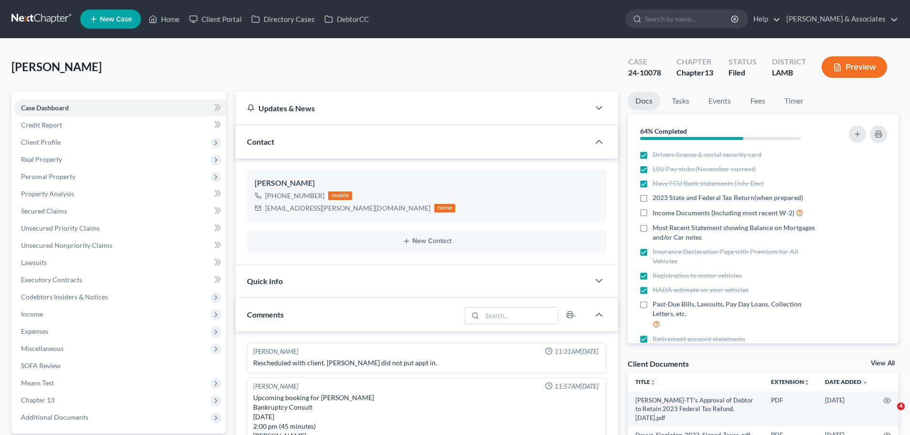
select select "0"
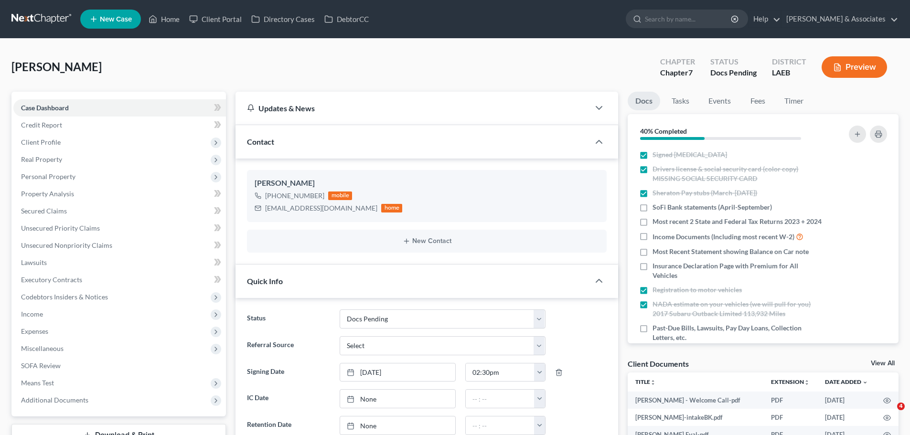
select select "6"
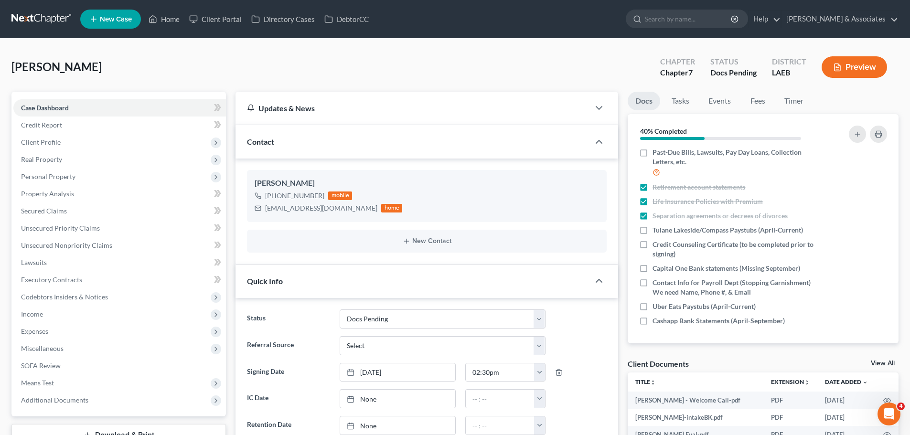
drag, startPoint x: 62, startPoint y: 21, endPoint x: 218, endPoint y: 0, distance: 157.2
click at [62, 21] on link at bounding box center [41, 19] width 61 height 17
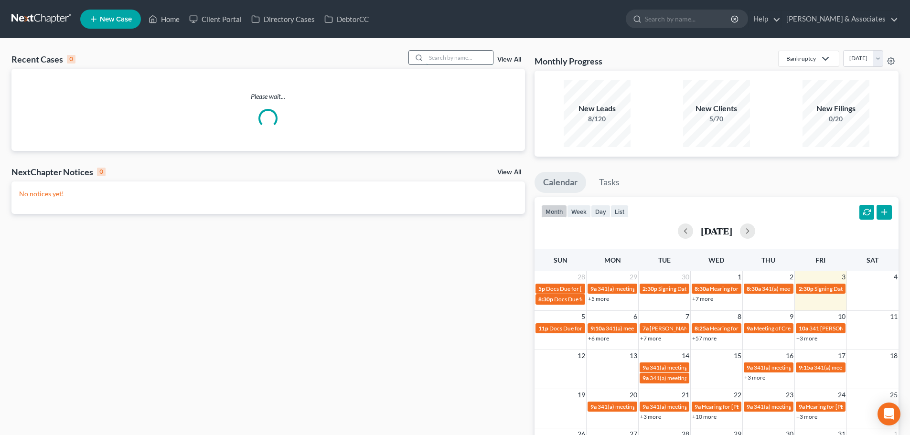
click at [460, 60] on input "search" at bounding box center [459, 58] width 67 height 14
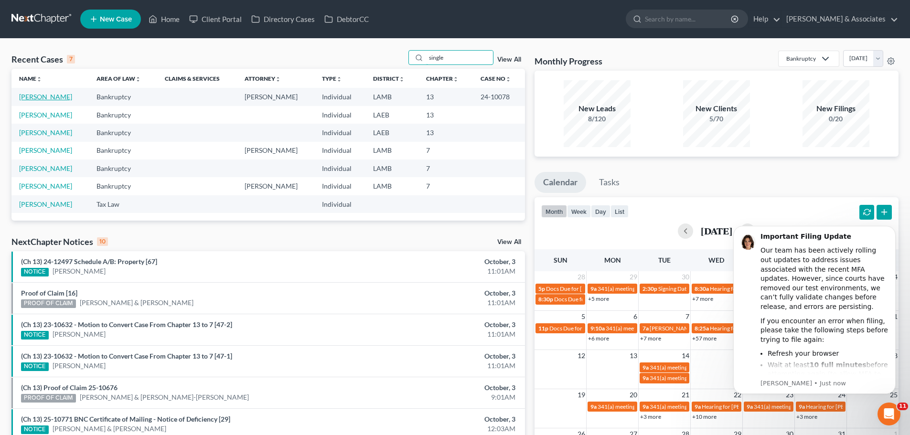
type input "single"
click at [21, 98] on link "[PERSON_NAME]" at bounding box center [45, 97] width 53 height 8
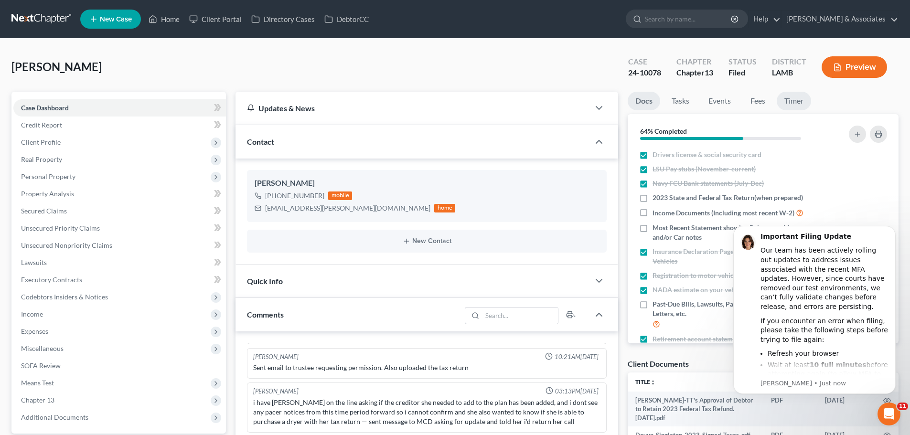
scroll to position [338, 0]
click at [893, 233] on button "Dismiss notification" at bounding box center [893, 229] width 12 height 12
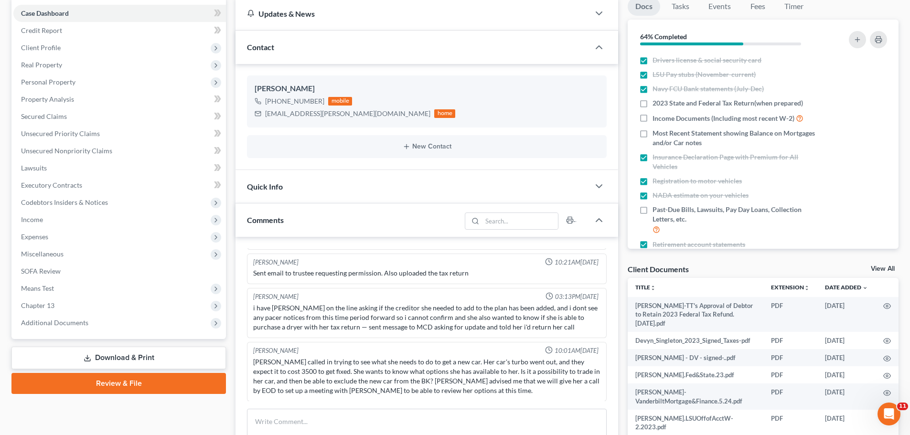
scroll to position [96, 0]
click at [41, 333] on div "Case Dashboard Payments Invoices Payments Payments Credit Report Client Profile…" at bounding box center [118, 167] width 215 height 342
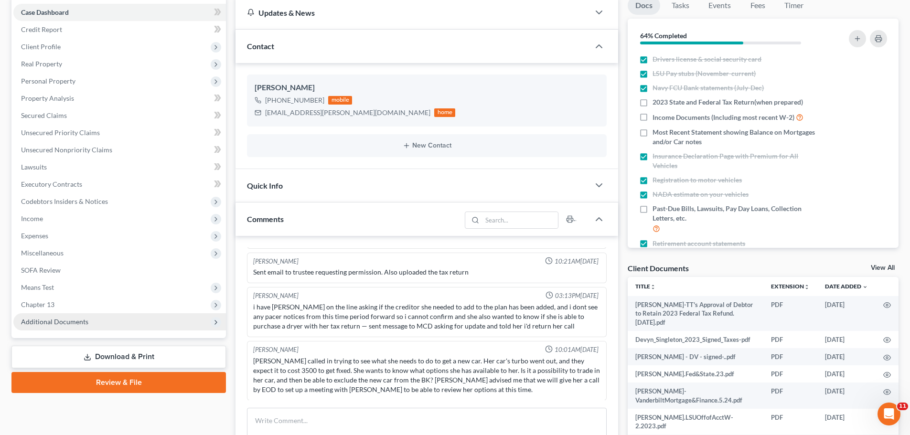
click at [37, 323] on span "Additional Documents" at bounding box center [54, 322] width 67 height 8
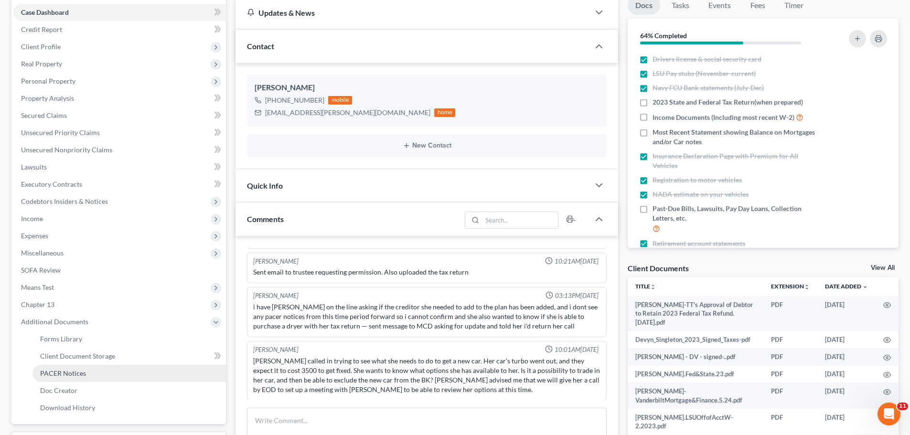
click at [66, 377] on span "PACER Notices" at bounding box center [63, 373] width 46 height 8
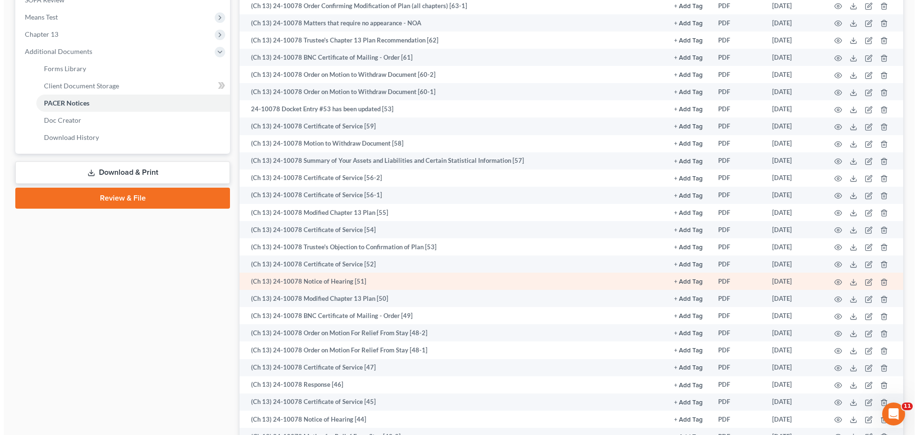
scroll to position [382, 0]
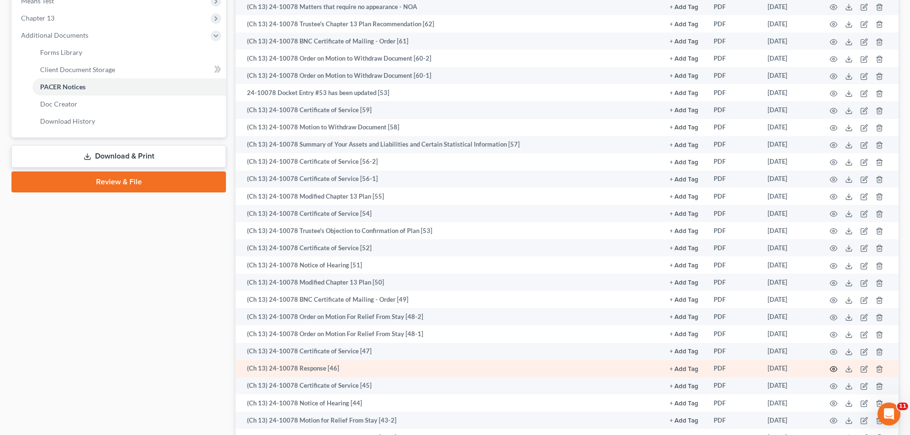
click at [835, 368] on icon "button" at bounding box center [834, 370] width 8 height 8
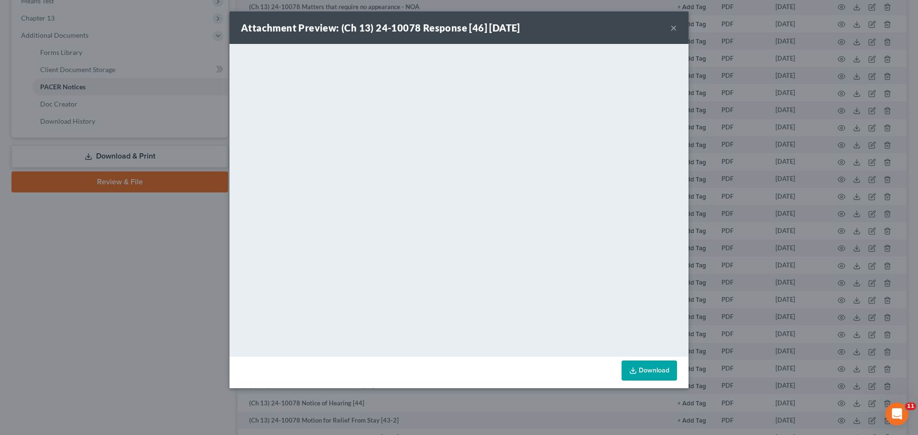
click at [670, 29] on div "Attachment Preview: (Ch 13) 24-10078 Response [46] 01/21/2025 ×" at bounding box center [458, 27] width 459 height 32
click at [671, 29] on button "×" at bounding box center [673, 27] width 7 height 11
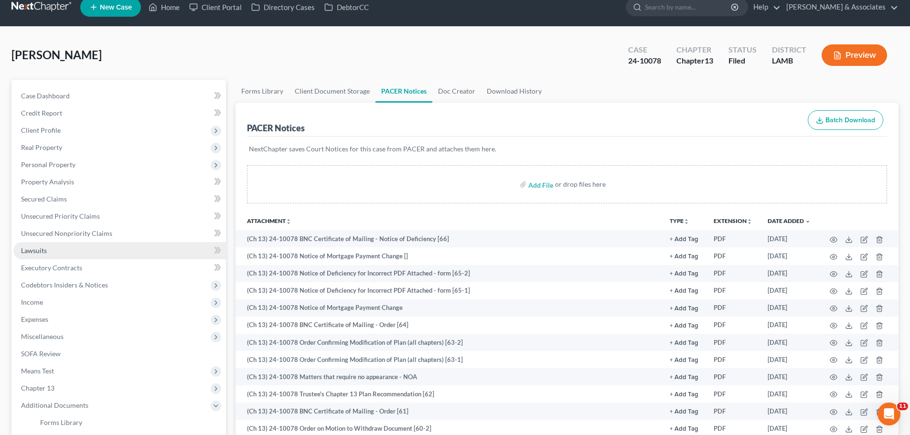
scroll to position [0, 0]
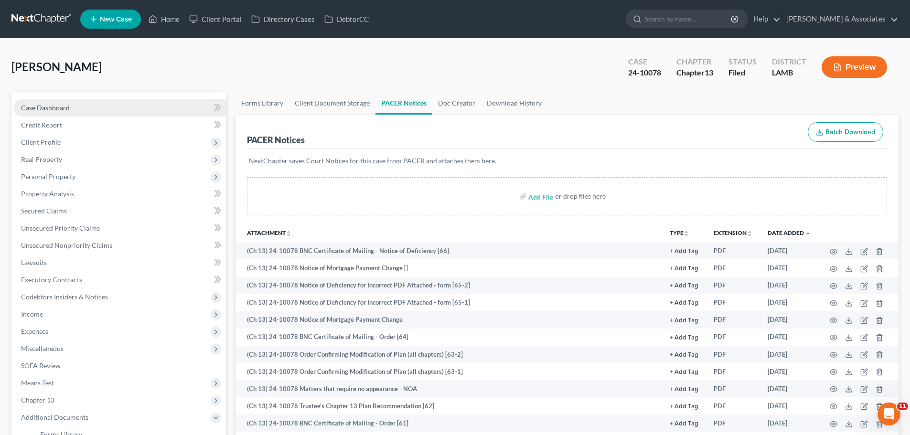
click at [66, 107] on span "Case Dashboard" at bounding box center [45, 108] width 49 height 8
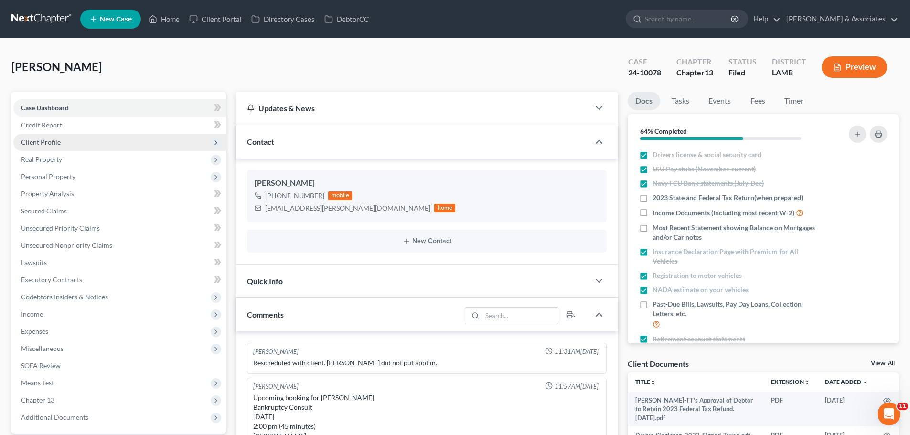
click at [76, 141] on span "Client Profile" at bounding box center [119, 142] width 213 height 17
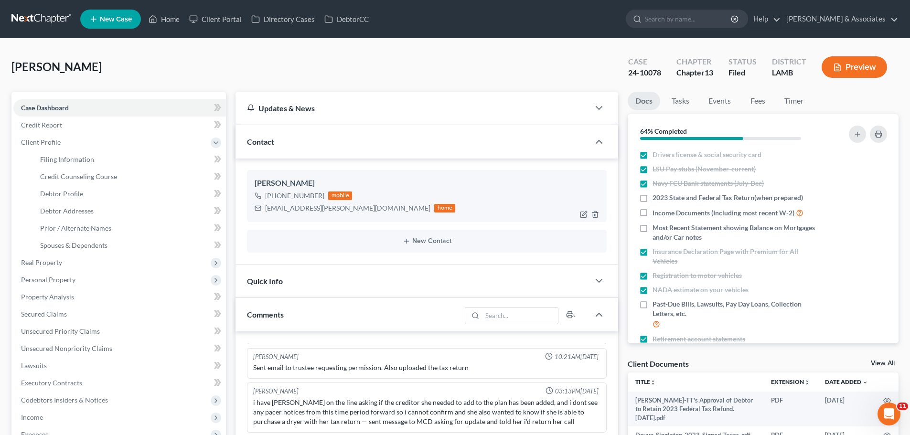
scroll to position [338, 0]
click at [72, 191] on span "Debtor Profile" at bounding box center [61, 194] width 43 height 8
select select "0"
select select "3"
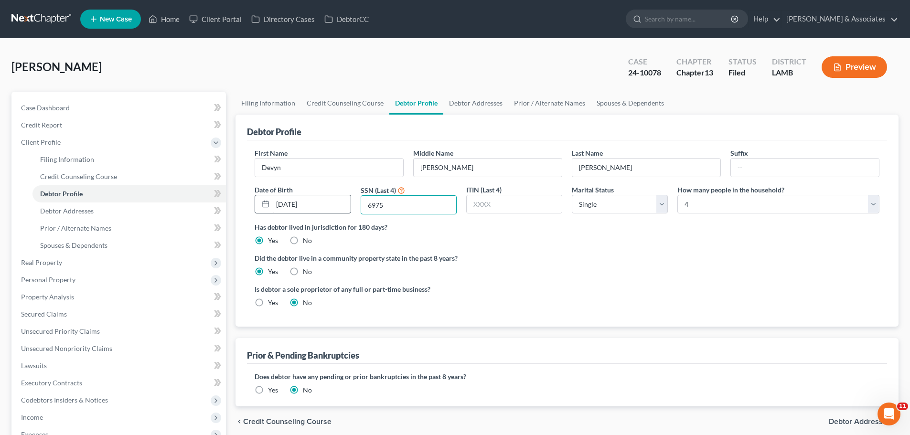
drag, startPoint x: 419, startPoint y: 210, endPoint x: 350, endPoint y: 211, distance: 68.8
click at [350, 211] on div "First Name Devyn Middle Name J. Last Name Singleton Suffix Date of Birth 01/17/…" at bounding box center [567, 185] width 635 height 74
click at [189, 61] on div "Singleton, Devyn Upgraded Case 24-10078 Chapter Chapter 13 Status Filed Distric…" at bounding box center [454, 71] width 887 height 42
click at [124, 68] on div "Singleton, Devyn Upgraded Case 24-10078 Chapter Chapter 13 Status Filed Distric…" at bounding box center [454, 71] width 887 height 42
drag, startPoint x: 120, startPoint y: 77, endPoint x: 11, endPoint y: 68, distance: 109.8
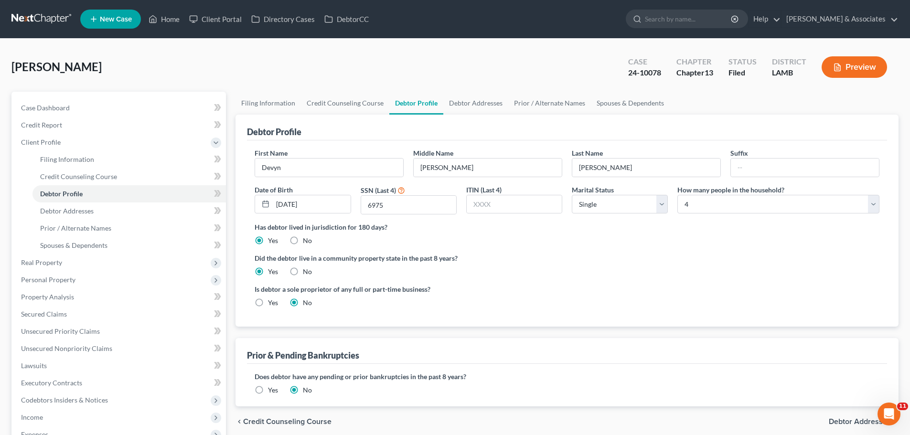
click at [11, 68] on div "Singleton, Devyn Upgraded Case 24-10078 Chapter Chapter 13 Status Filed Distric…" at bounding box center [455, 325] width 910 height 573
click at [1, 74] on div "Singleton, Devyn Upgraded Case 24-10078 Chapter Chapter 13 Status Filed Distric…" at bounding box center [455, 325] width 910 height 573
drag, startPoint x: 10, startPoint y: 69, endPoint x: 140, endPoint y: 71, distance: 130.5
click at [21, 69] on div "Singleton, Devyn Upgraded Case 24-10078 Chapter Chapter 13 Status Filed Distric…" at bounding box center [455, 325] width 910 height 573
click at [95, 75] on div "Singleton, Devyn Upgraded" at bounding box center [56, 66] width 90 height 15
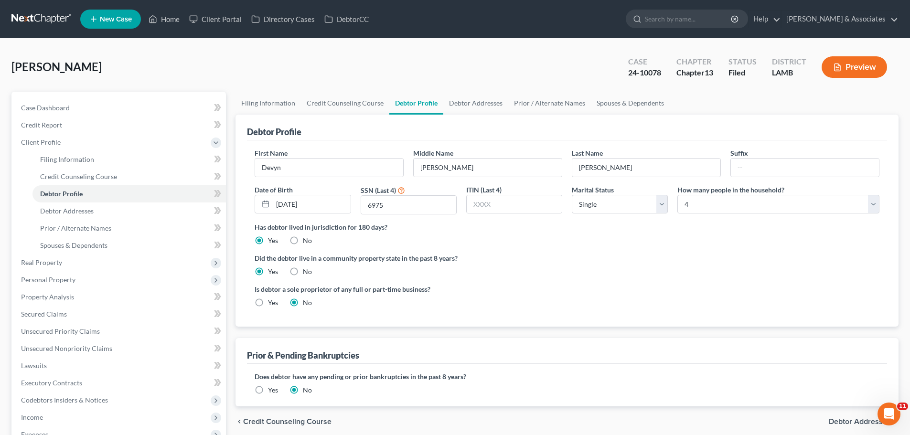
click at [74, 66] on span "[PERSON_NAME]" at bounding box center [56, 67] width 90 height 14
click at [64, 68] on span "[PERSON_NAME]" at bounding box center [56, 67] width 90 height 14
click at [63, 67] on span "[PERSON_NAME]" at bounding box center [56, 67] width 90 height 14
click at [62, 67] on span "[PERSON_NAME]" at bounding box center [56, 67] width 90 height 14
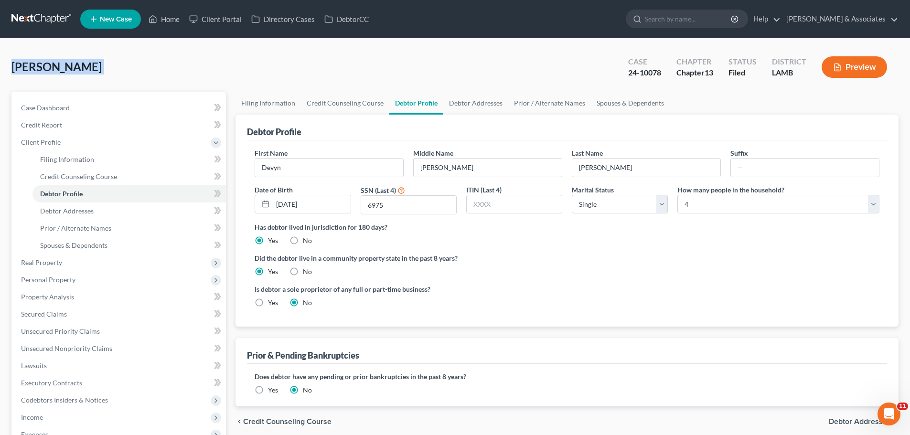
click at [62, 67] on span "[PERSON_NAME]" at bounding box center [56, 67] width 90 height 14
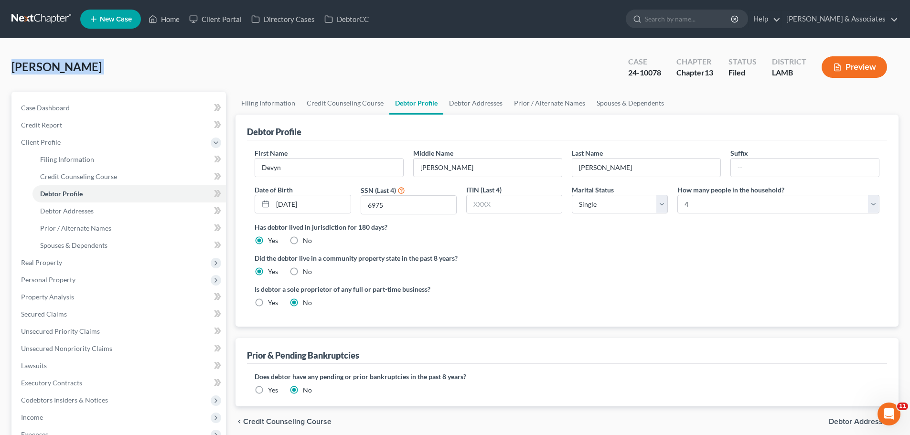
click at [62, 67] on span "[PERSON_NAME]" at bounding box center [56, 67] width 90 height 14
click at [65, 68] on span "[PERSON_NAME]" at bounding box center [56, 67] width 90 height 14
click at [62, 65] on span "[PERSON_NAME]" at bounding box center [56, 67] width 90 height 14
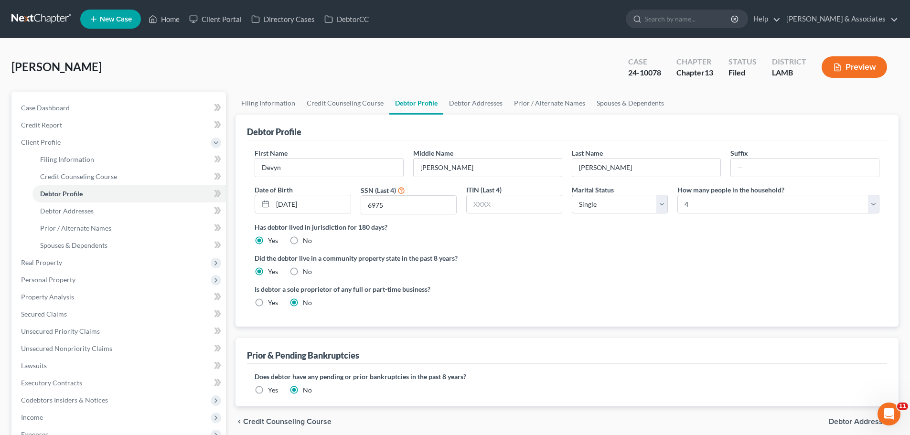
click at [63, 67] on span "[PERSON_NAME]" at bounding box center [56, 67] width 90 height 14
click at [61, 67] on span "[PERSON_NAME]" at bounding box center [56, 67] width 90 height 14
click at [62, 68] on span "[PERSON_NAME]" at bounding box center [56, 67] width 90 height 14
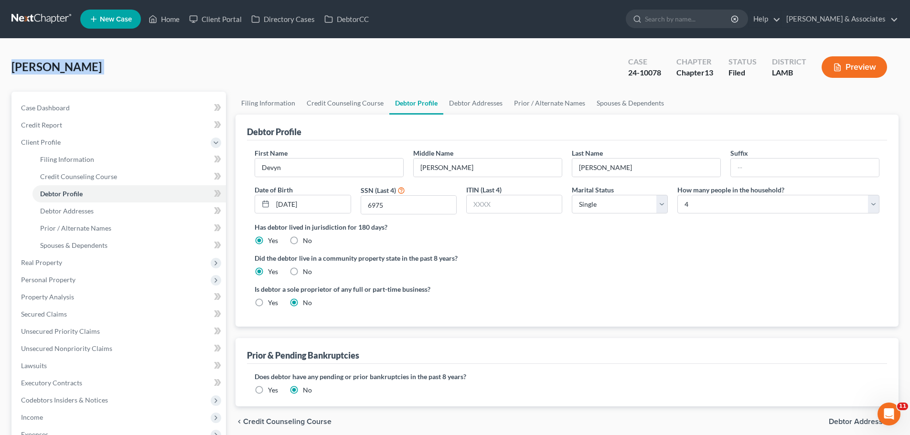
click at [62, 68] on span "[PERSON_NAME]" at bounding box center [56, 67] width 90 height 14
click at [62, 66] on span "[PERSON_NAME]" at bounding box center [56, 67] width 90 height 14
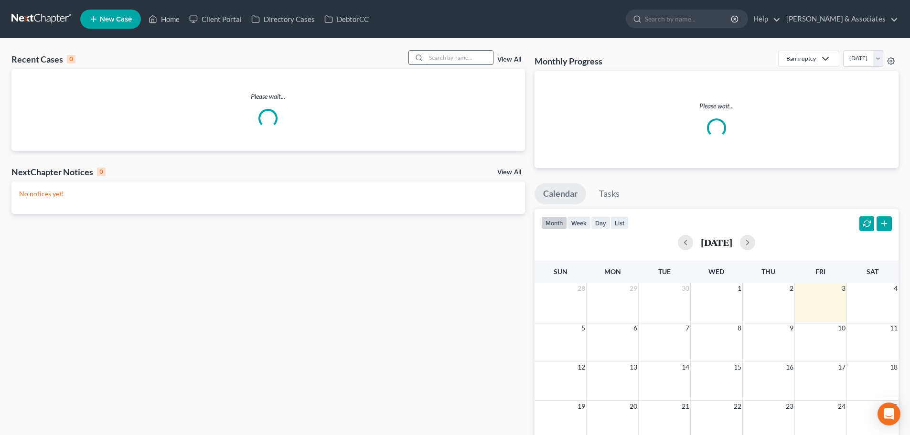
click at [453, 53] on input "search" at bounding box center [459, 58] width 67 height 14
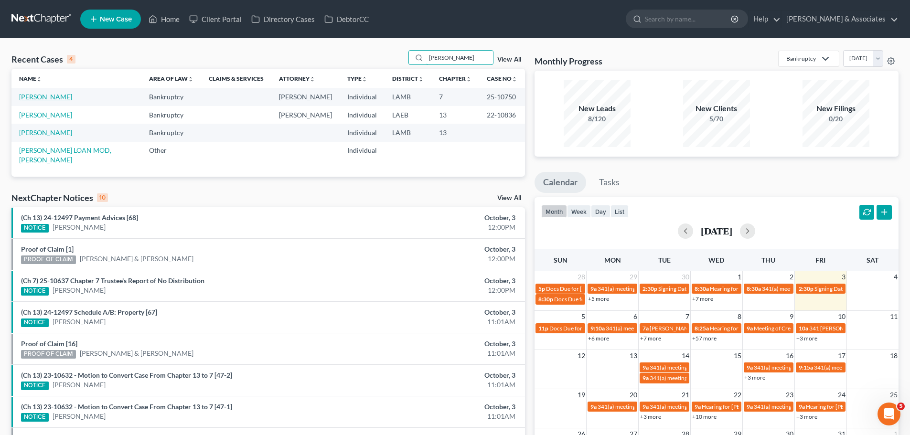
type input "lydia"
click at [38, 96] on link "Blanchard, Lydia" at bounding box center [45, 97] width 53 height 8
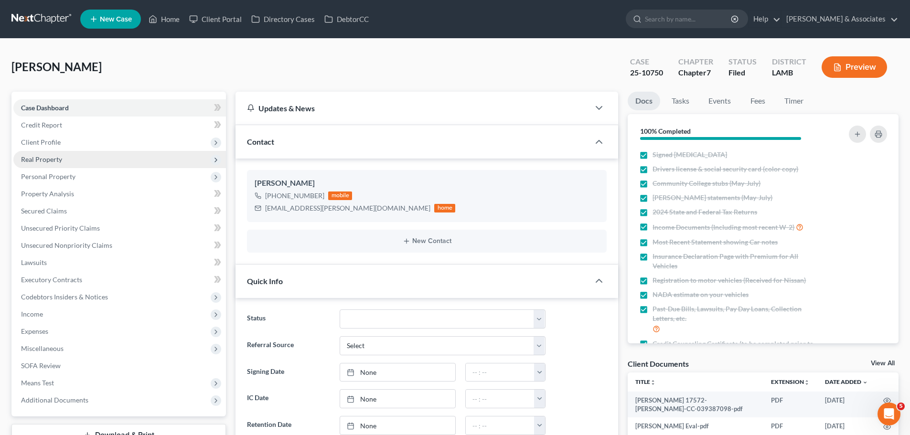
scroll to position [1706, 0]
click at [47, 164] on span "Real Property" at bounding box center [119, 159] width 213 height 17
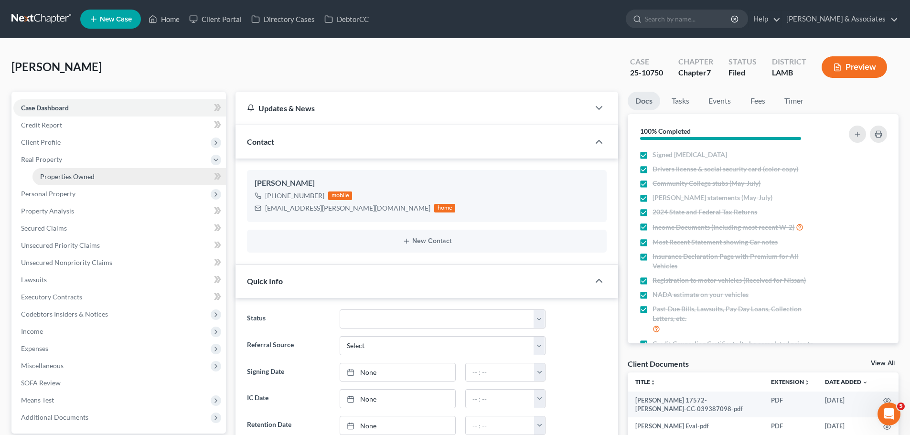
click at [48, 177] on span "Properties Owned" at bounding box center [67, 177] width 54 height 8
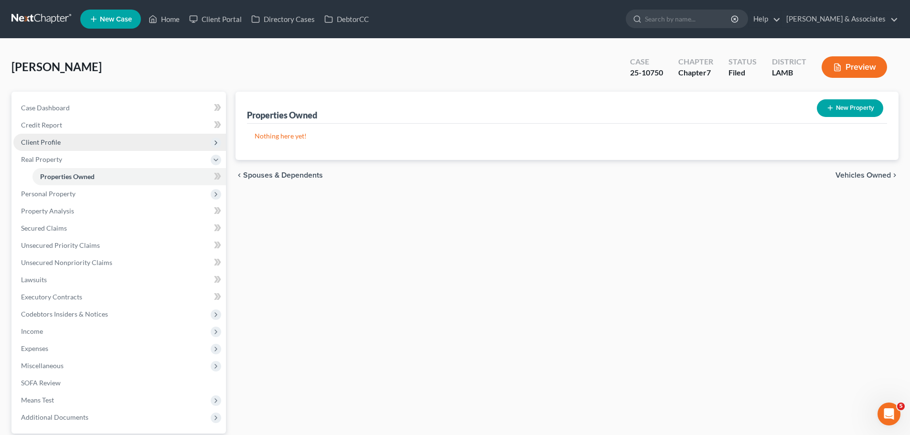
click at [90, 143] on span "Client Profile" at bounding box center [119, 142] width 213 height 17
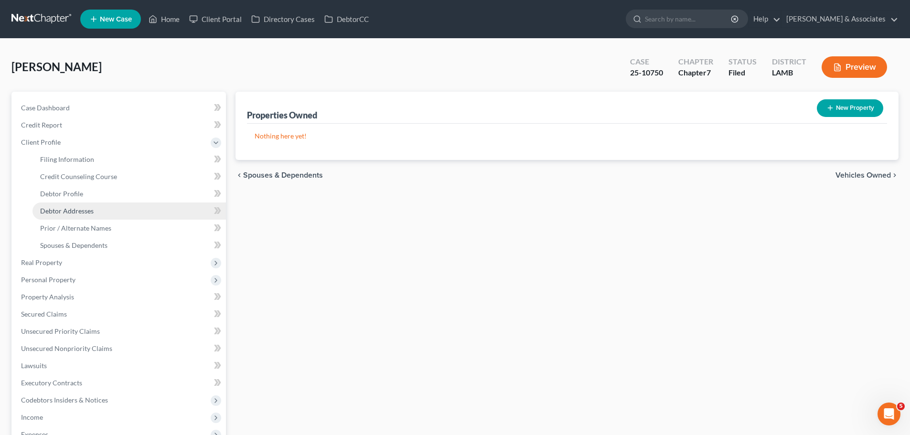
click at [101, 208] on link "Debtor Addresses" at bounding box center [129, 211] width 194 height 17
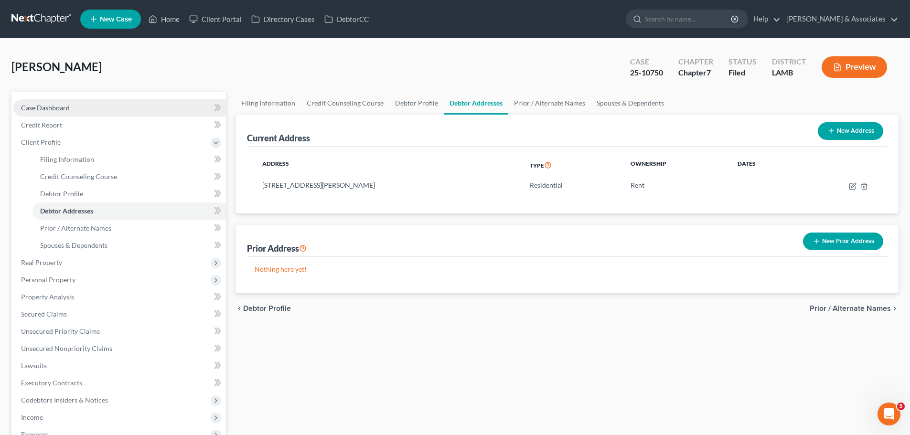
click at [77, 109] on link "Case Dashboard" at bounding box center [119, 107] width 213 height 17
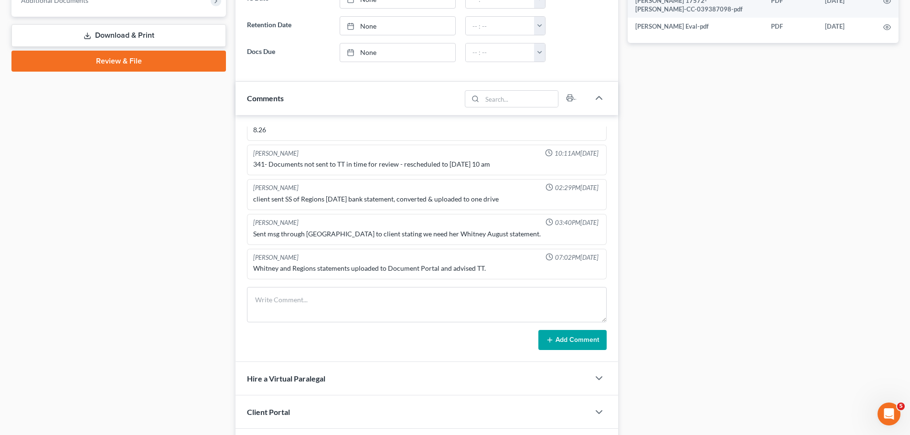
scroll to position [430, 0]
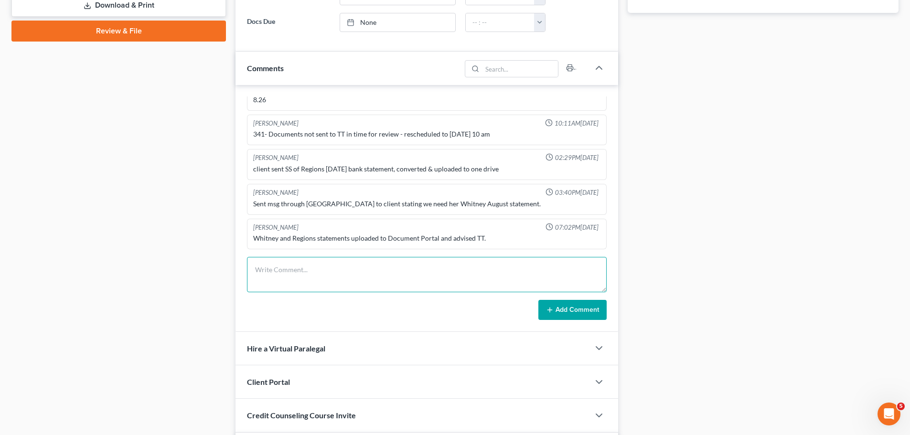
click at [302, 274] on textarea at bounding box center [427, 274] width 360 height 35
paste textarea "﻿call to client, NA, LM ﻿-needs to sign a reaff ﻿.1"
type textarea "﻿call to client, NA, LM ﻿-needs to sign a reaff ﻿.1"
click at [584, 306] on button "Add Comment" at bounding box center [573, 310] width 68 height 20
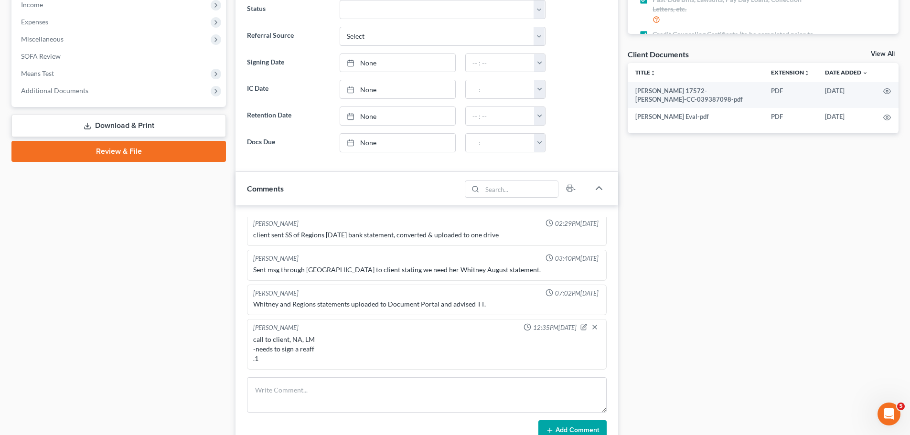
scroll to position [96, 0]
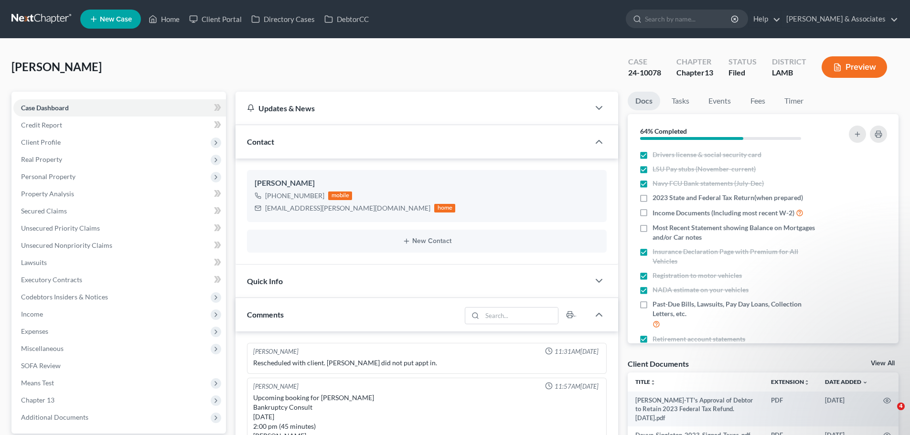
select select "0"
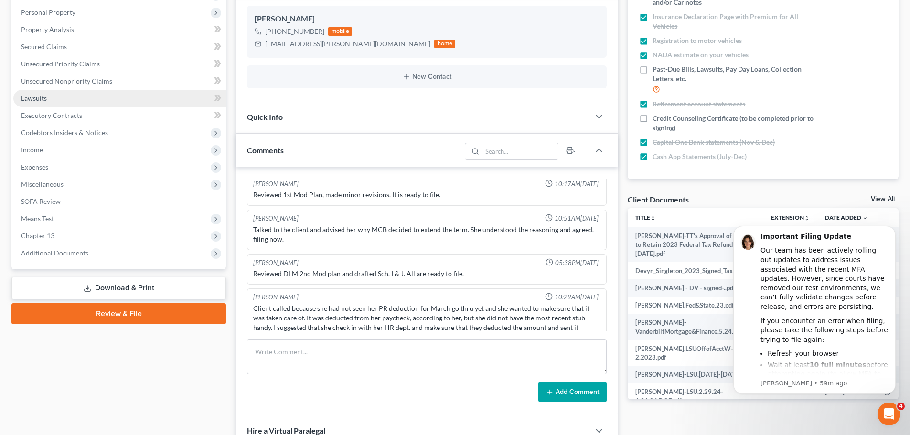
scroll to position [335, 0]
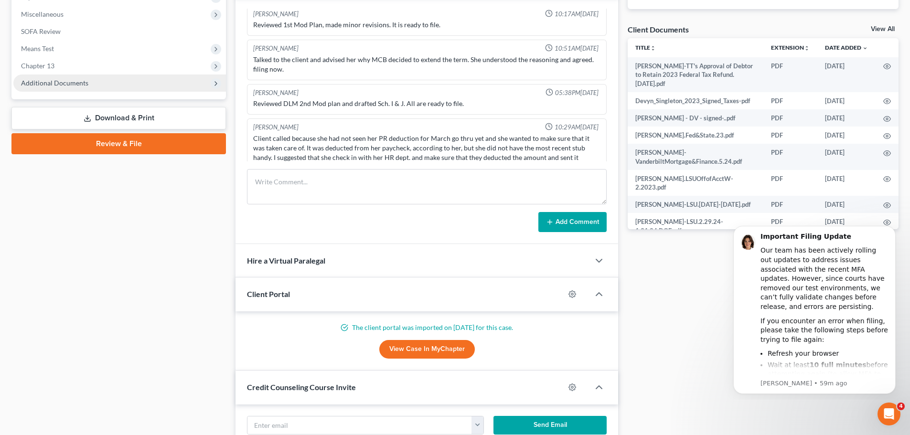
click at [57, 81] on span "Additional Documents" at bounding box center [54, 83] width 67 height 8
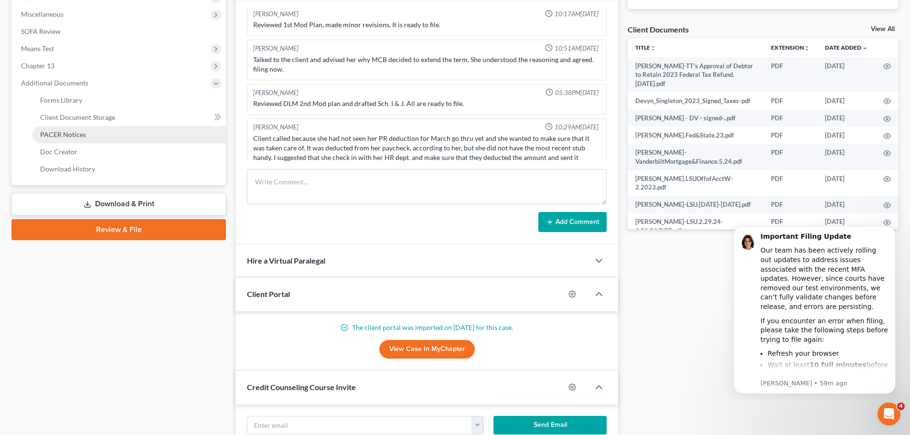
click at [58, 130] on link "PACER Notices" at bounding box center [129, 134] width 194 height 17
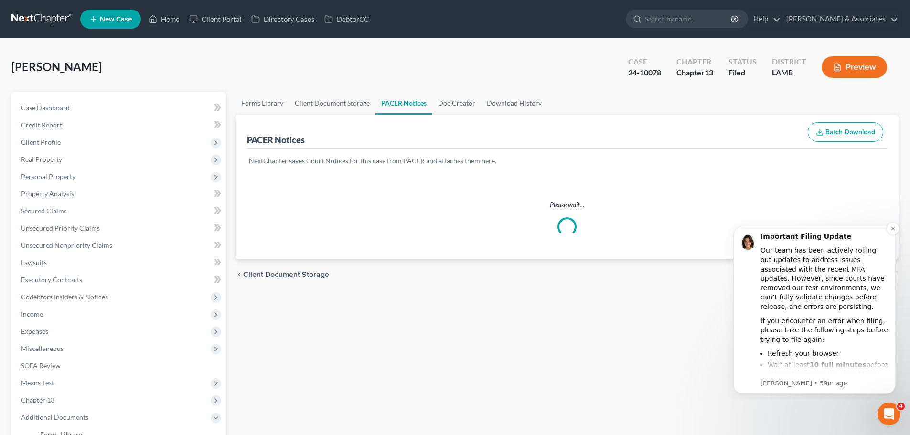
click at [887, 324] on div "If you encounter an error when filing, please take the following steps before t…" at bounding box center [825, 331] width 128 height 28
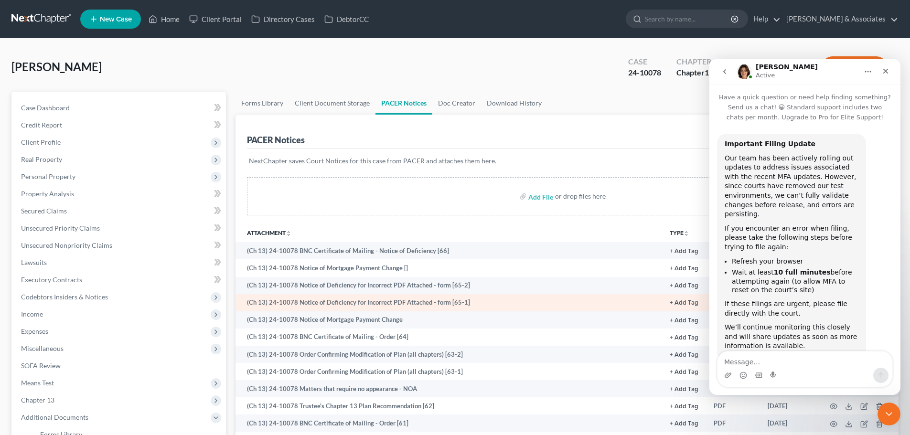
scroll to position [21, 0]
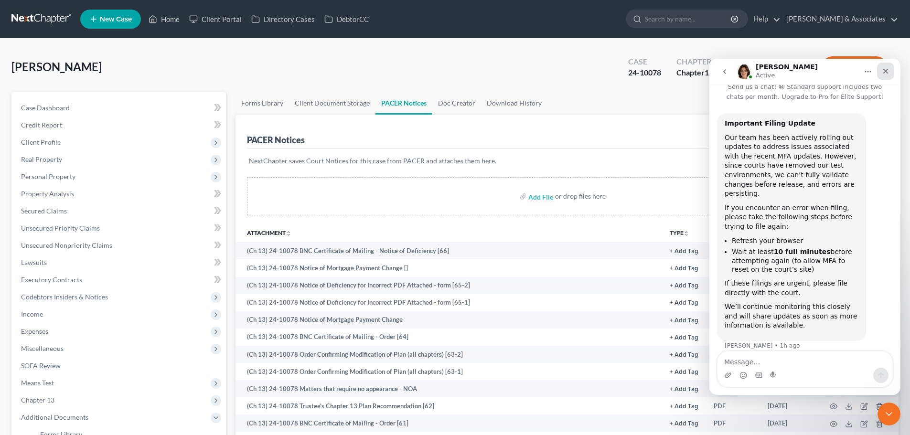
click at [888, 68] on icon "Close" at bounding box center [886, 71] width 8 height 8
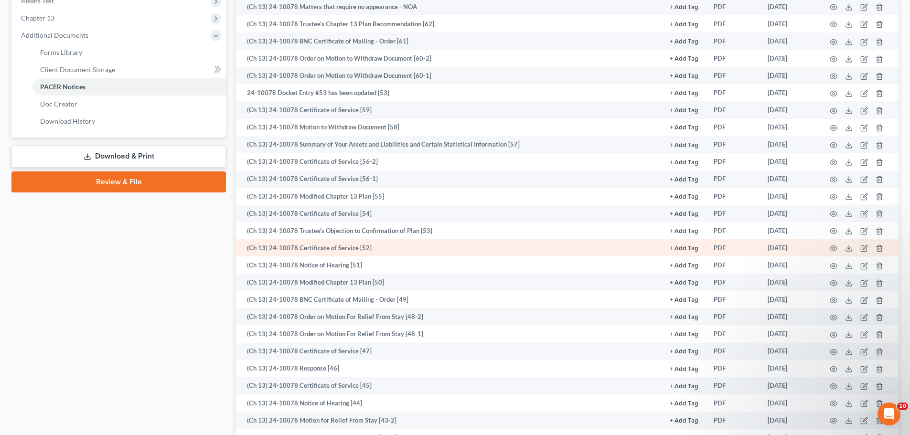
scroll to position [0, 0]
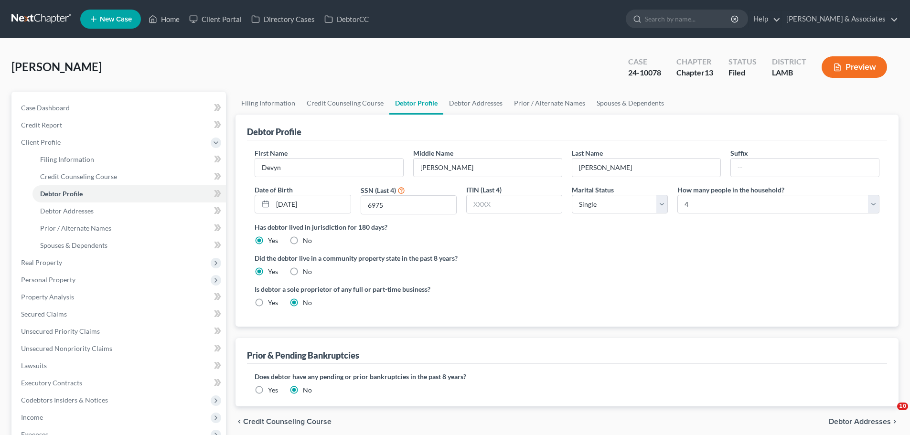
select select "0"
select select "3"
drag, startPoint x: 36, startPoint y: 18, endPoint x: 47, endPoint y: 12, distance: 12.4
click at [36, 18] on link at bounding box center [41, 19] width 61 height 17
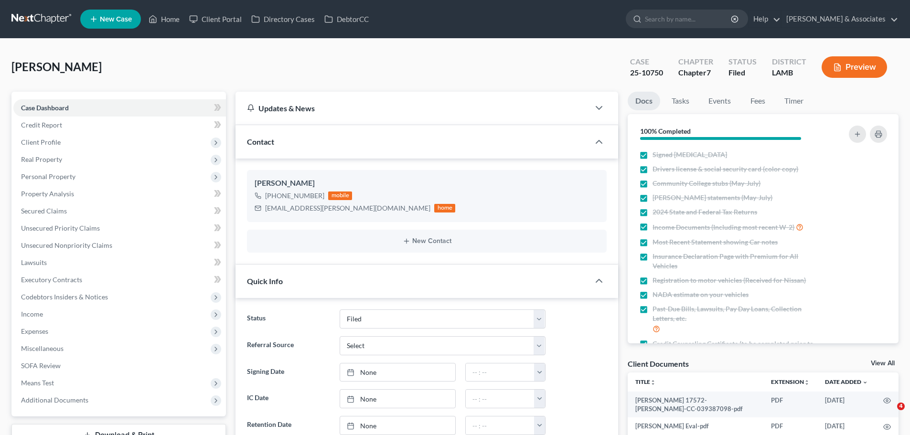
select select "8"
select select "0"
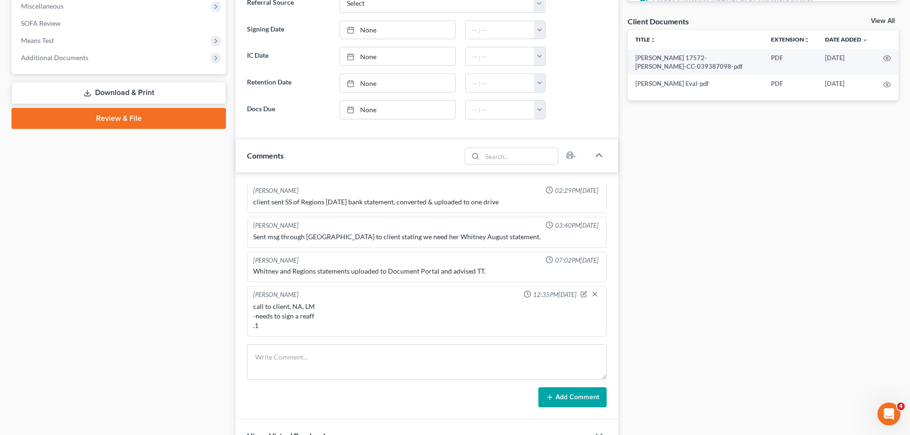
scroll to position [430, 0]
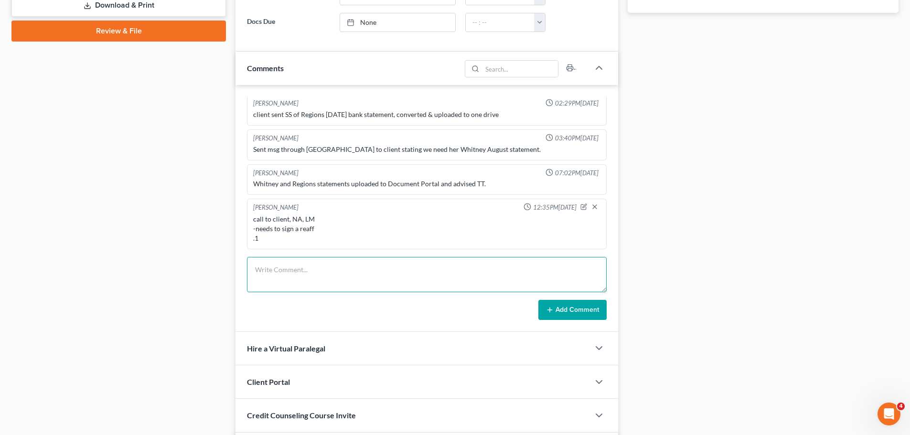
click at [335, 267] on textarea at bounding box center [427, 274] width 360 height 35
paste textarea "﻿docs are on the front desk with tabbys on where to sign"
type textarea "return call from client -she will come in [DATE][DATE] to sigh docs -﻿docs are …"
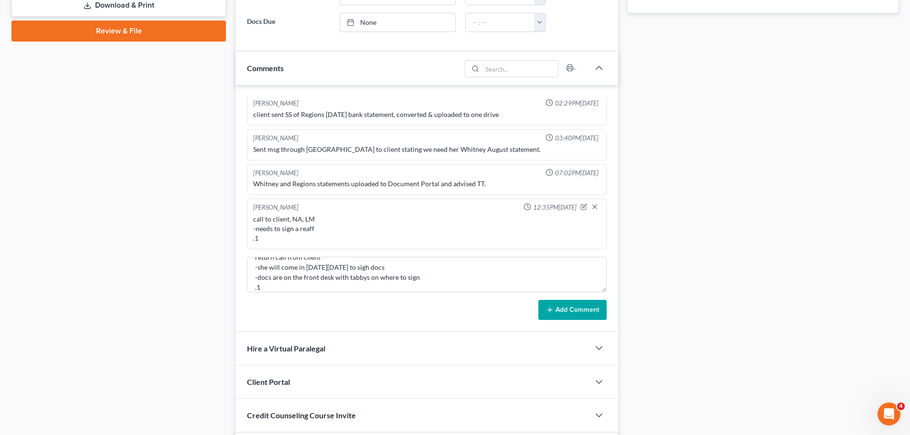
click at [571, 303] on button "Add Comment" at bounding box center [573, 310] width 68 height 20
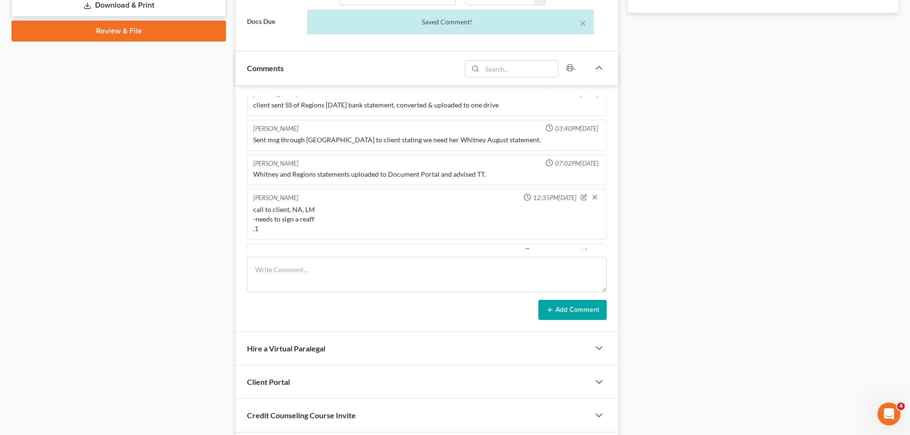
scroll to position [1824, 0]
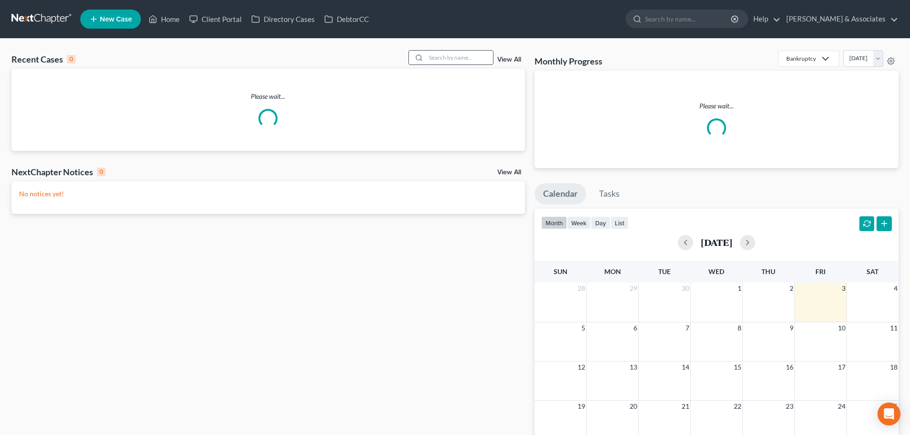
click at [443, 61] on input "search" at bounding box center [459, 58] width 67 height 14
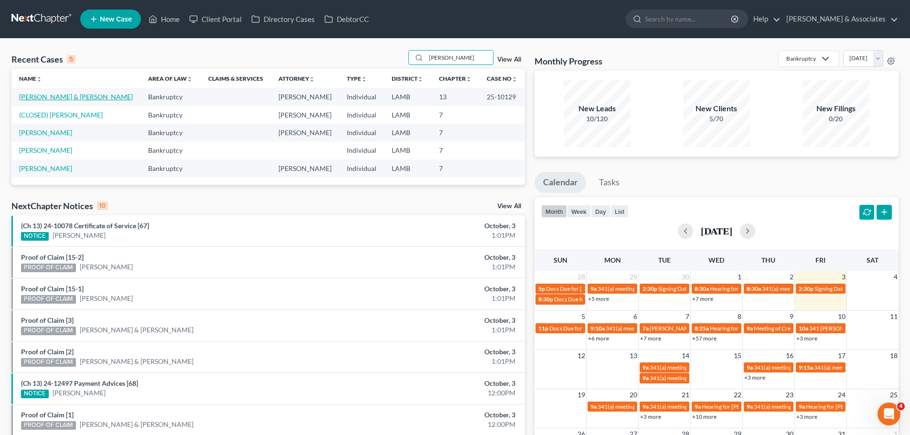
type input "[PERSON_NAME]"
click at [43, 95] on link "[PERSON_NAME] & [PERSON_NAME]" at bounding box center [76, 97] width 114 height 8
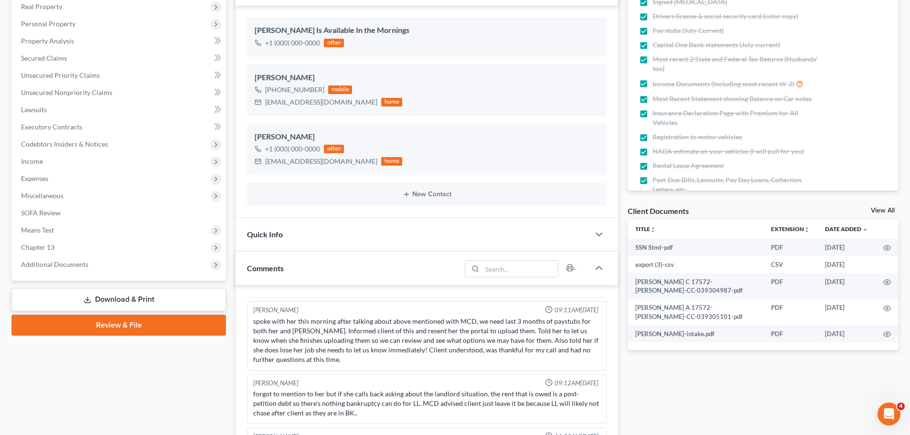
scroll to position [191, 0]
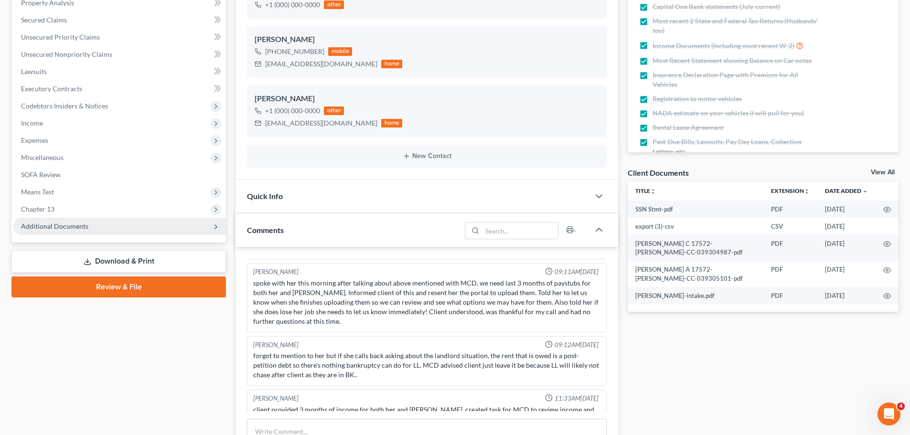
click at [47, 232] on span "Additional Documents" at bounding box center [119, 226] width 213 height 17
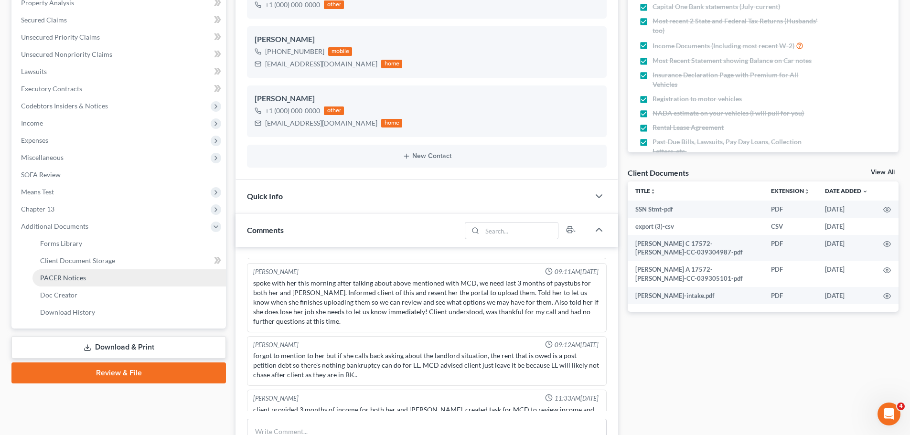
click at [51, 280] on span "PACER Notices" at bounding box center [63, 278] width 46 height 8
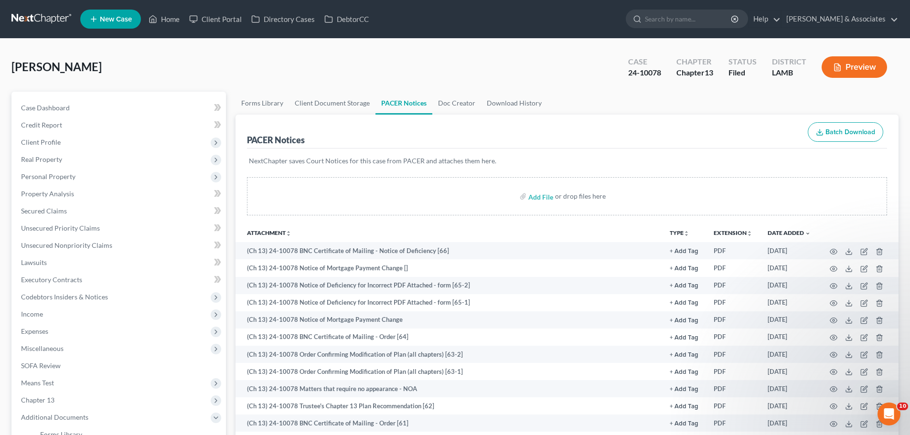
scroll to position [21, 0]
click at [67, 108] on span "Case Dashboard" at bounding box center [45, 108] width 49 height 8
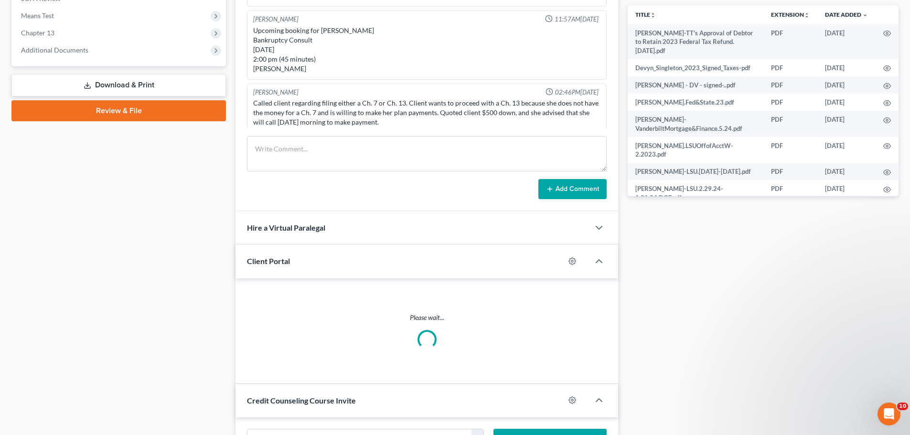
scroll to position [3729, 0]
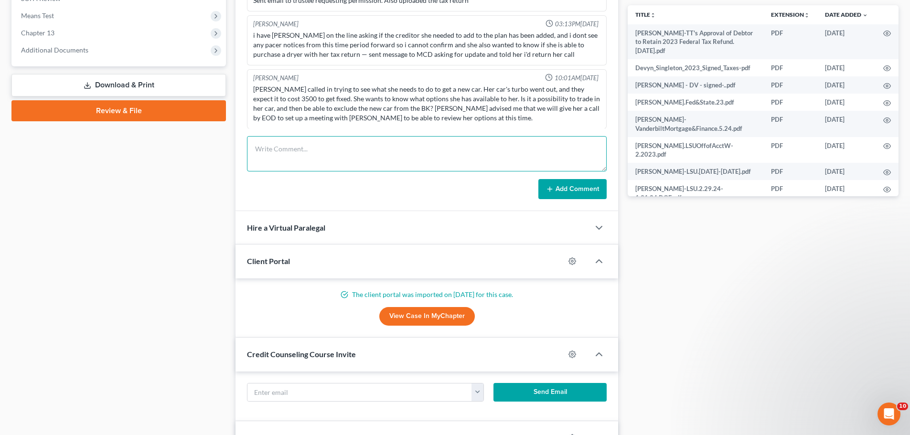
click at [384, 163] on textarea at bounding box center [427, 153] width 360 height 35
type textarea "f"
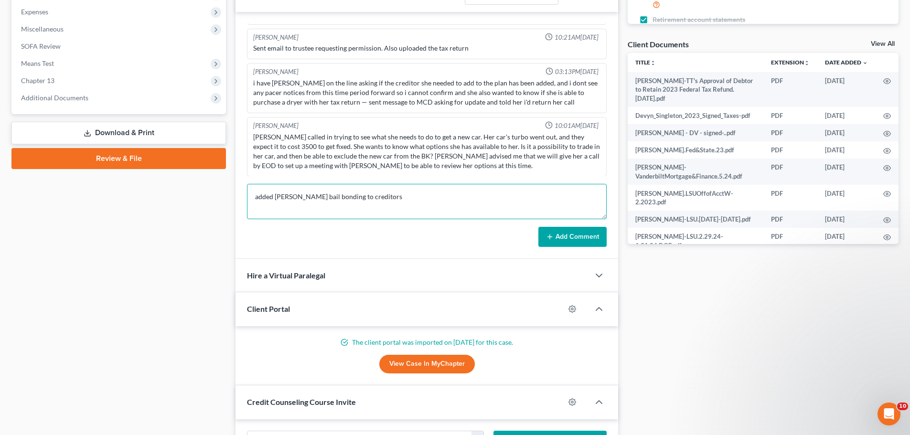
type textarea "added CJs bail bonding to creditors"
click at [585, 241] on button "Add Comment" at bounding box center [573, 237] width 68 height 20
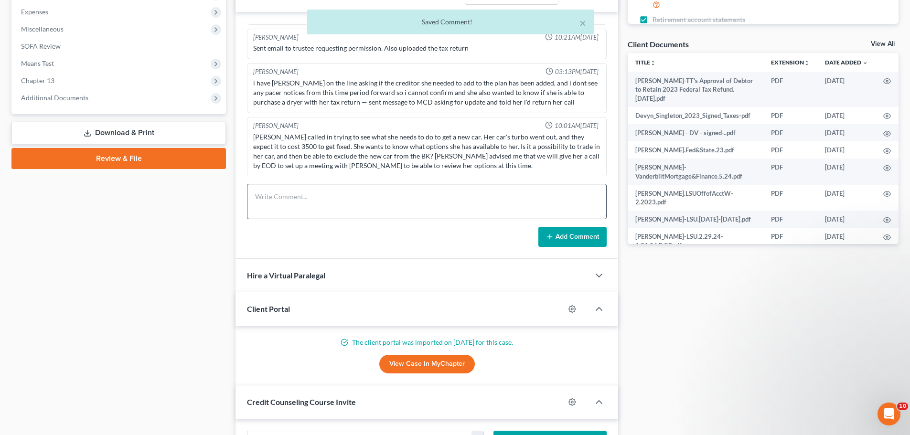
scroll to position [3764, 0]
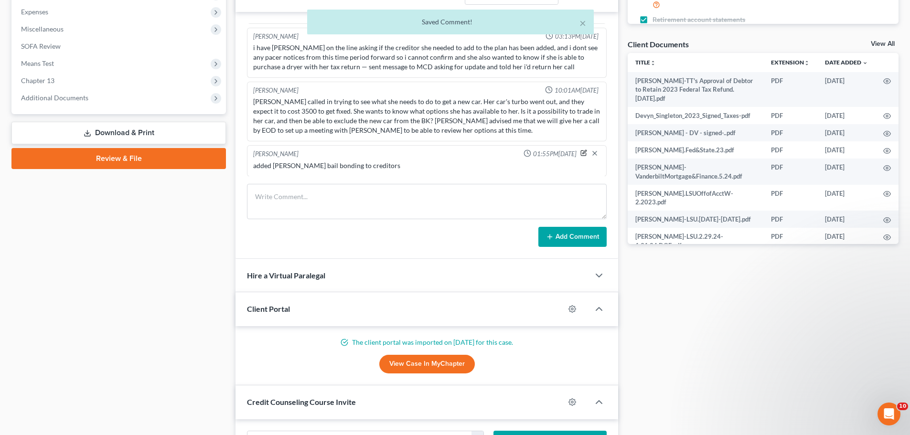
click at [581, 152] on icon "button" at bounding box center [584, 153] width 7 height 7
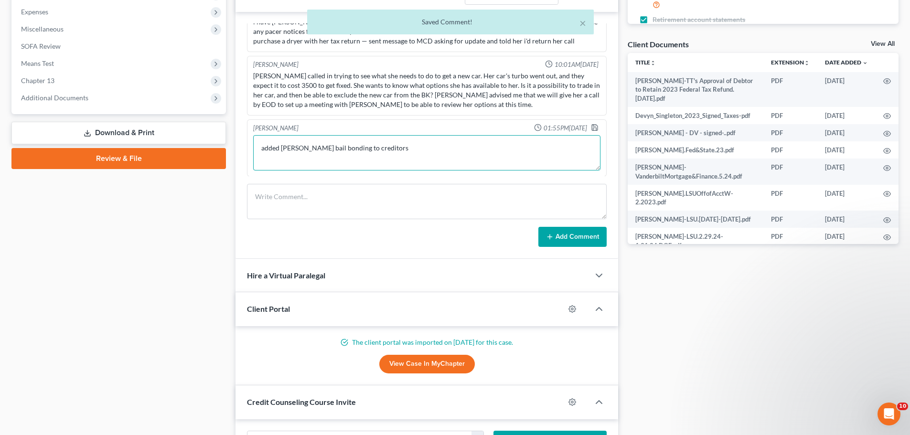
drag, startPoint x: 369, startPoint y: 174, endPoint x: 256, endPoint y: 172, distance: 113.3
click at [256, 172] on div "added CJs bail bonding to creditors added CJs bail bonding to creditors" at bounding box center [426, 152] width 351 height 39
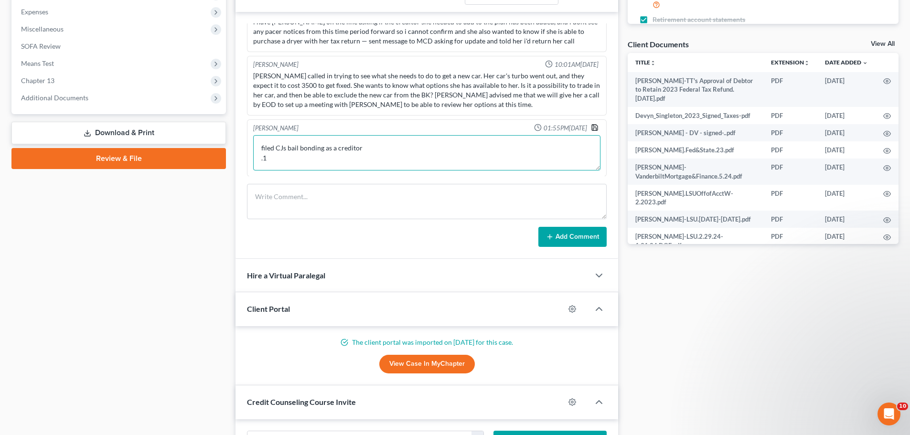
type textarea "filed CJs bail bonding as a creditor .1"
click at [591, 127] on icon "button" at bounding box center [595, 128] width 8 height 8
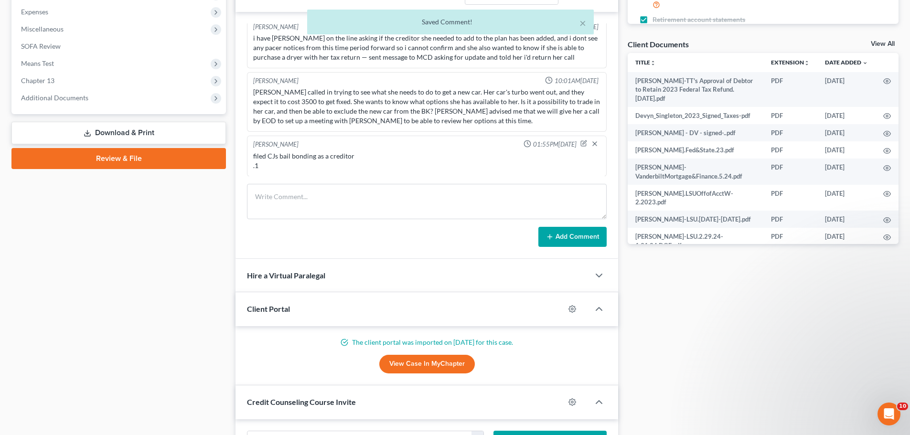
scroll to position [3774, 0]
click at [128, 297] on div "Case Dashboard Payments Invoices Payments Payments Credit Report Client Profile" at bounding box center [119, 244] width 224 height 945
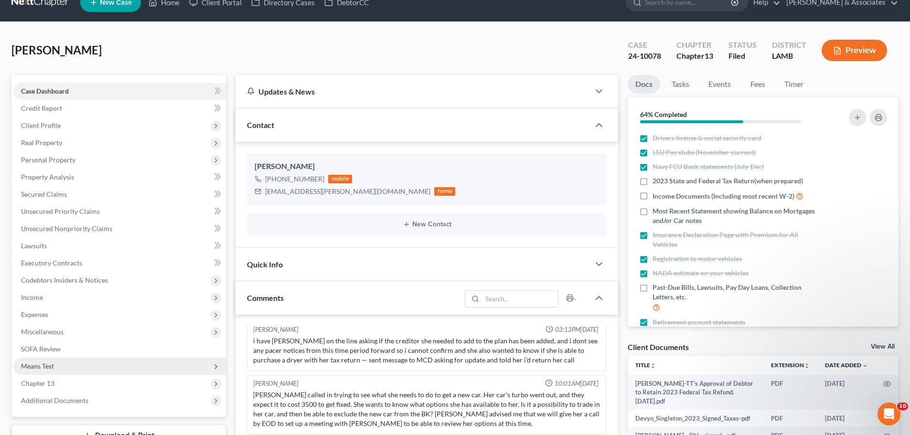
scroll to position [0, 0]
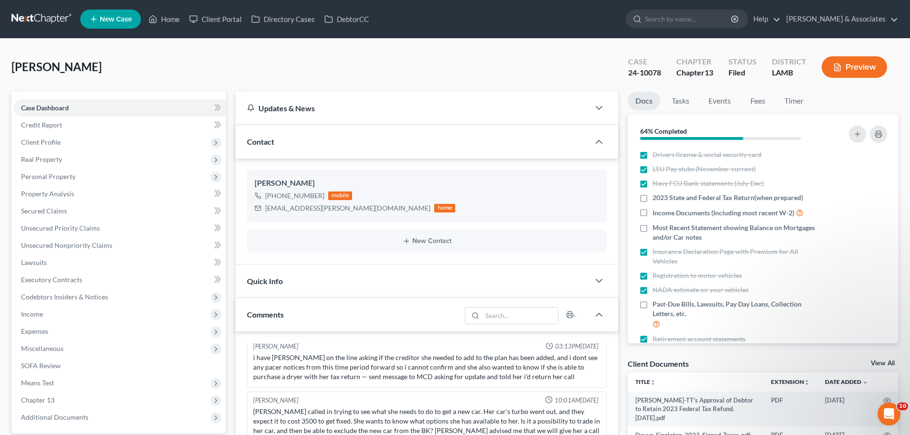
click at [45, 15] on link at bounding box center [41, 19] width 61 height 17
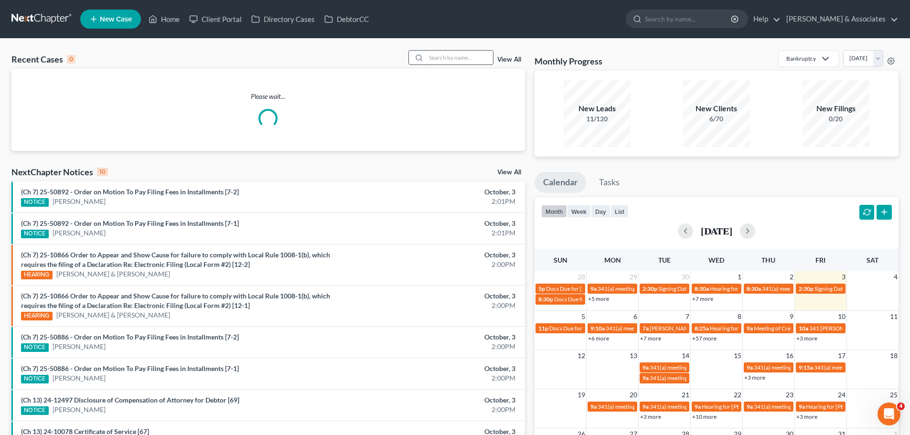
click at [480, 62] on input "search" at bounding box center [459, 58] width 67 height 14
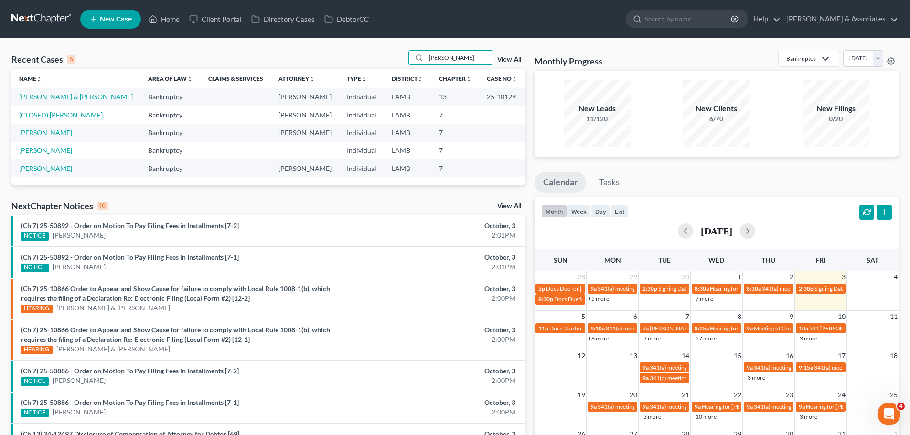
type input "[PERSON_NAME]"
click at [44, 94] on link "[PERSON_NAME] & [PERSON_NAME]" at bounding box center [76, 97] width 114 height 8
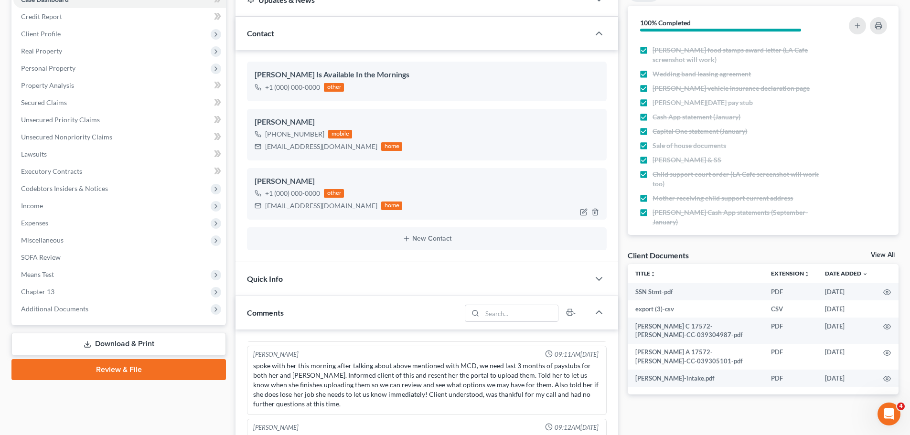
scroll to position [239, 0]
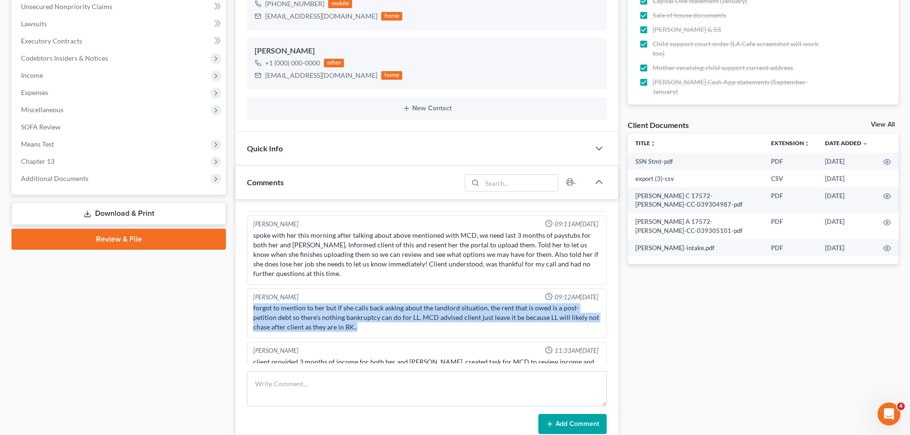
drag, startPoint x: 251, startPoint y: 286, endPoint x: 402, endPoint y: 311, distance: 153.5
click at [402, 311] on div "[PERSON_NAME] 09:12AM[DATE] forgot to mention to her but if she calls back aski…" at bounding box center [427, 314] width 360 height 50
click at [402, 311] on div "forgot to mention to her but if she calls back asking about the landlord situat…" at bounding box center [426, 317] width 347 height 29
drag, startPoint x: 391, startPoint y: 312, endPoint x: 251, endPoint y: 250, distance: 152.6
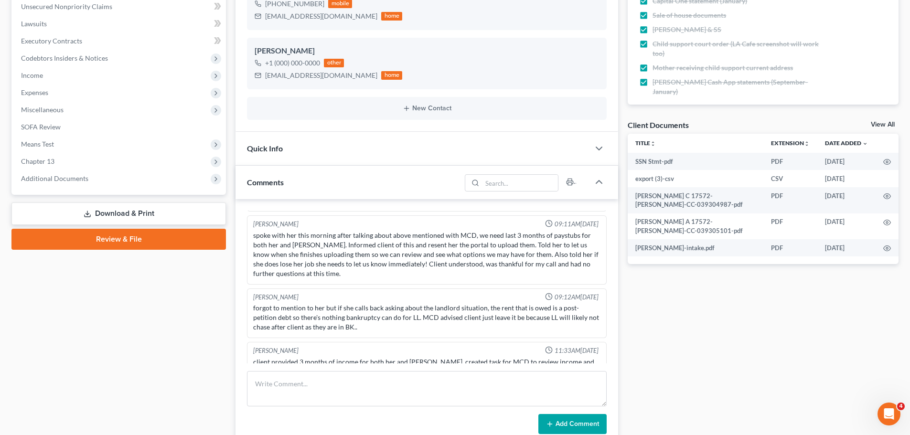
click at [263, 241] on div "spoke with her this morning after talking about above mentioned with MCD, we ne…" at bounding box center [426, 255] width 347 height 48
click at [260, 231] on div "spoke with her this morning after talking about above mentioned with MCD, we ne…" at bounding box center [426, 255] width 347 height 48
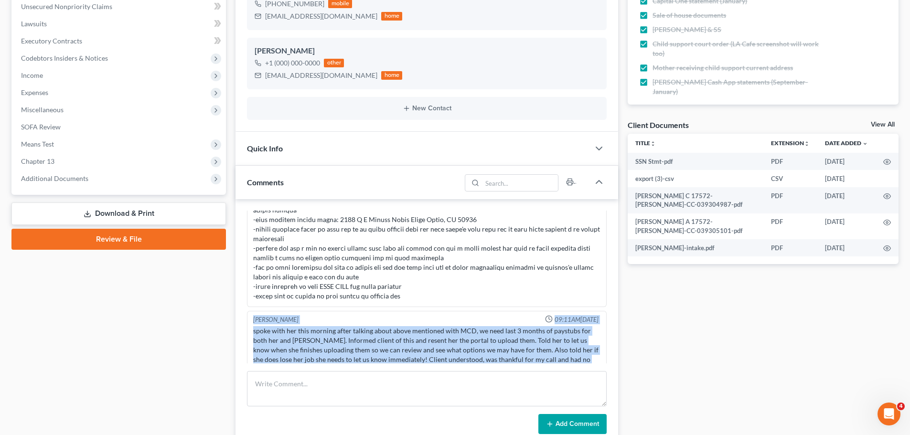
drag, startPoint x: 251, startPoint y: 300, endPoint x: 328, endPoint y: 353, distance: 92.8
click at [328, 353] on div "Alayna Harper 09:11AM, 09/18/2025 spoke with her this morning after talking abo…" at bounding box center [427, 345] width 360 height 69
click at [328, 353] on div "spoke with her this morning after talking about above mentioned with MCD, we ne…" at bounding box center [426, 350] width 347 height 48
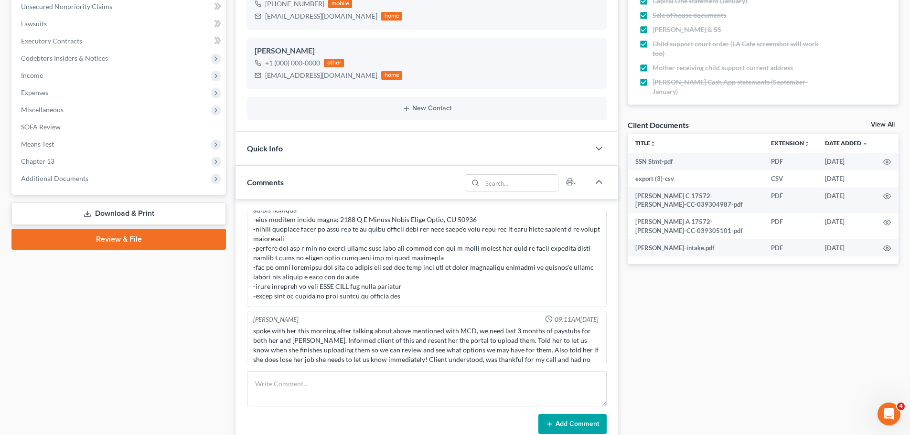
scroll to position [3744, 0]
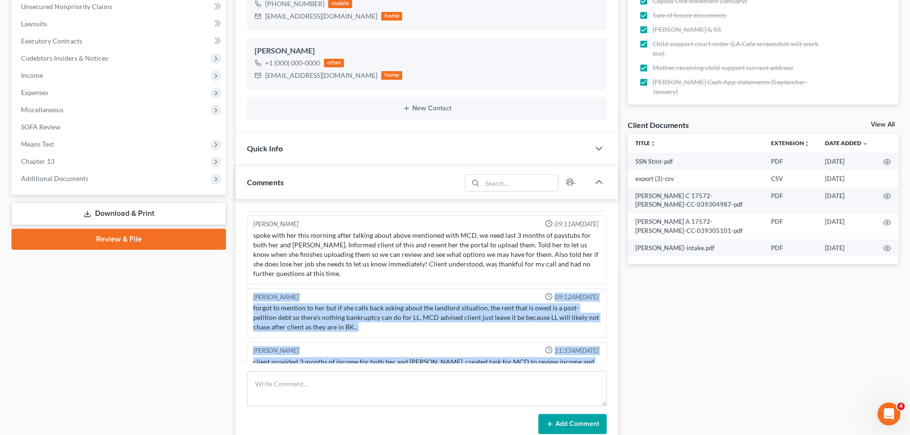
drag, startPoint x: 330, startPoint y: 354, endPoint x: 253, endPoint y: 278, distance: 107.8
click at [253, 293] on div "[PERSON_NAME]" at bounding box center [275, 297] width 45 height 9
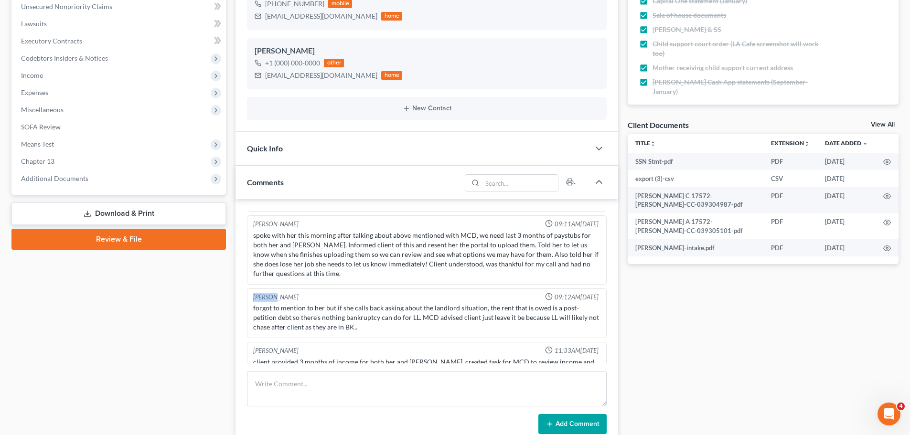
click at [253, 293] on div "[PERSON_NAME]" at bounding box center [275, 297] width 45 height 9
click at [269, 293] on div "[PERSON_NAME]" at bounding box center [275, 297] width 45 height 9
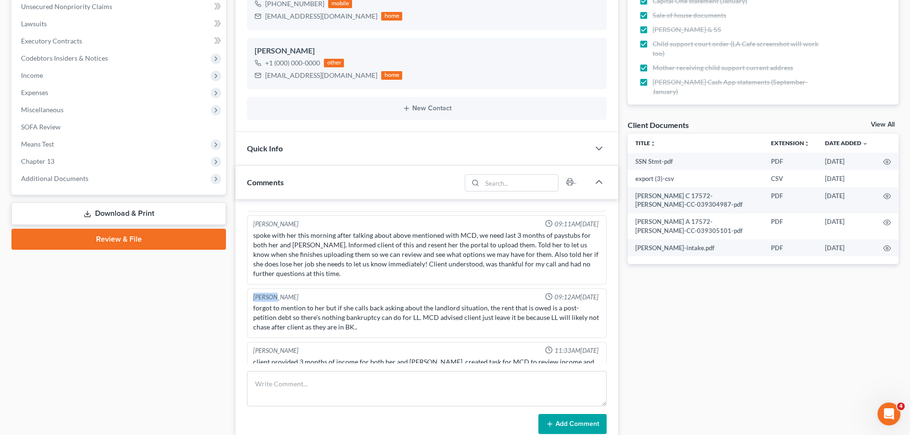
click at [269, 293] on div "[PERSON_NAME]" at bounding box center [275, 297] width 45 height 9
click at [280, 310] on div "forgot to mention to her but if she calls back asking about the landlord situat…" at bounding box center [426, 317] width 347 height 29
click at [281, 311] on div "forgot to mention to her but if she calls back asking about the landlord situat…" at bounding box center [426, 317] width 347 height 29
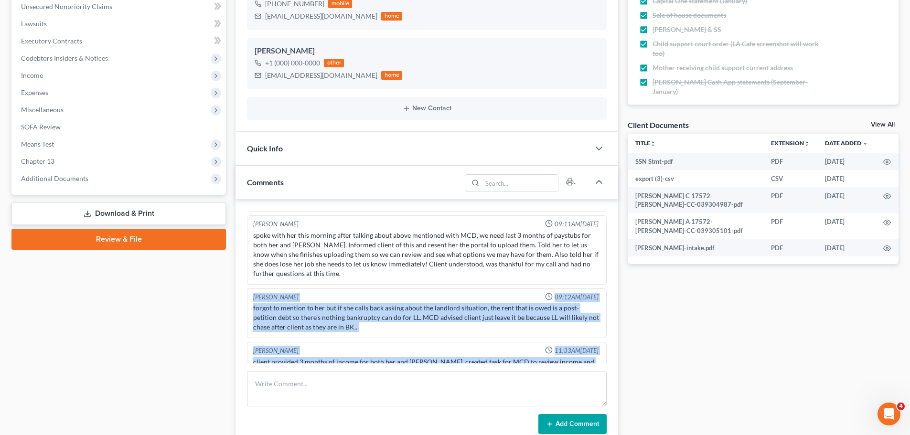
drag, startPoint x: 332, startPoint y: 357, endPoint x: 252, endPoint y: 268, distance: 119.8
click at [262, 293] on div "[PERSON_NAME]" at bounding box center [275, 297] width 45 height 9
drag, startPoint x: 332, startPoint y: 353, endPoint x: 250, endPoint y: 279, distance: 110.6
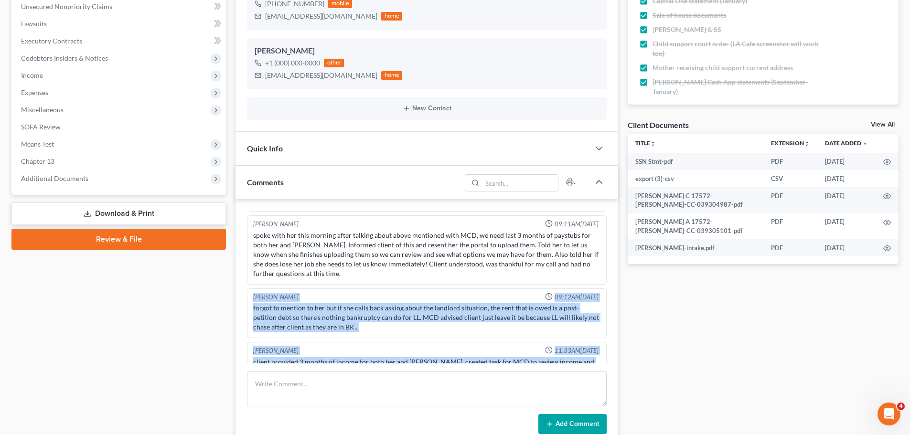
click at [258, 293] on div "[PERSON_NAME]" at bounding box center [275, 297] width 45 height 9
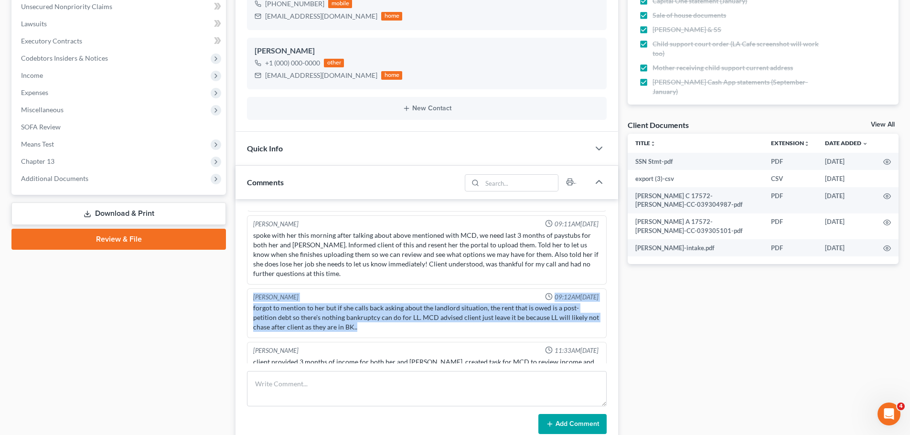
drag, startPoint x: 252, startPoint y: 275, endPoint x: 356, endPoint y: 313, distance: 111.0
click at [356, 313] on div "Alayna Harper 09:12AM, 09/18/2025 forgot to mention to her but if she calls bac…" at bounding box center [427, 314] width 360 height 50
click at [361, 309] on div "forgot to mention to her but if she calls back asking about the landlord situat…" at bounding box center [426, 317] width 347 height 29
drag, startPoint x: 361, startPoint y: 309, endPoint x: 250, endPoint y: 272, distance: 116.8
click at [250, 289] on div "Alayna Harper 09:12AM, 09/18/2025 forgot to mention to her but if she calls bac…" at bounding box center [427, 314] width 360 height 50
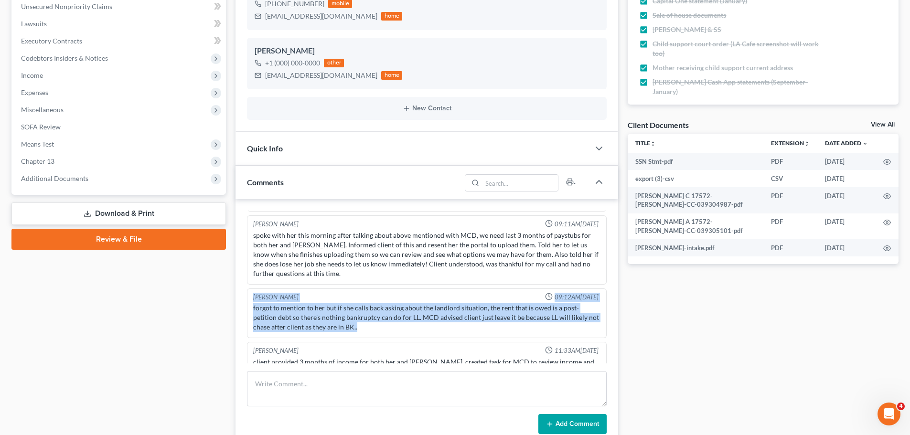
click at [264, 293] on div "[PERSON_NAME]" at bounding box center [275, 297] width 45 height 9
drag, startPoint x: 254, startPoint y: 280, endPoint x: 365, endPoint y: 315, distance: 116.4
click at [365, 315] on div "Alayna Harper 09:12AM, 09/18/2025 forgot to mention to her but if she calls bac…" at bounding box center [427, 314] width 360 height 50
click at [455, 303] on div "forgot to mention to her but if she calls back asking about the landlord situat…" at bounding box center [426, 317] width 347 height 29
drag, startPoint x: 413, startPoint y: 309, endPoint x: 251, endPoint y: 278, distance: 165.0
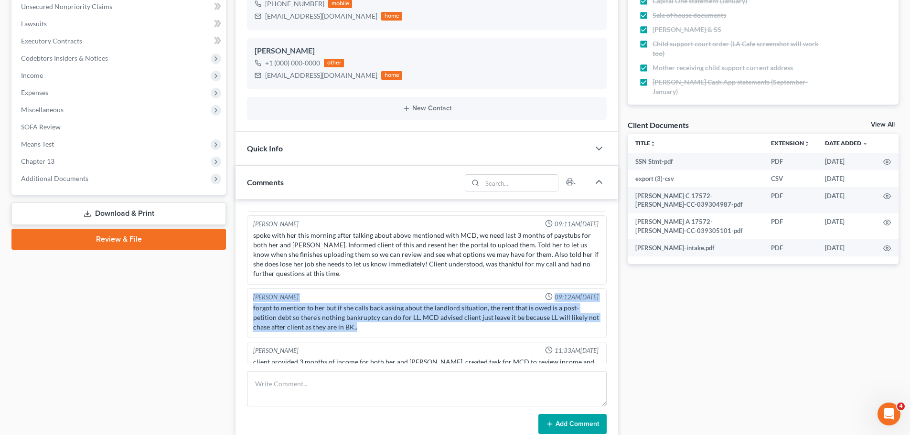
click at [251, 289] on div "Alayna Harper 09:12AM, 09/18/2025 forgot to mention to her but if she calls bac…" at bounding box center [427, 314] width 360 height 50
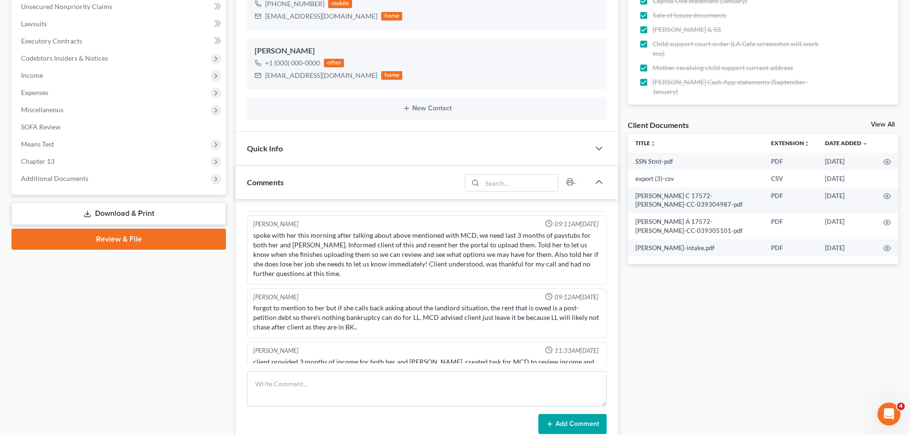
click at [268, 293] on div "[PERSON_NAME]" at bounding box center [275, 297] width 45 height 9
click at [267, 303] on div "forgot to mention to her but if she calls back asking about the landlord situat…" at bounding box center [426, 317] width 347 height 29
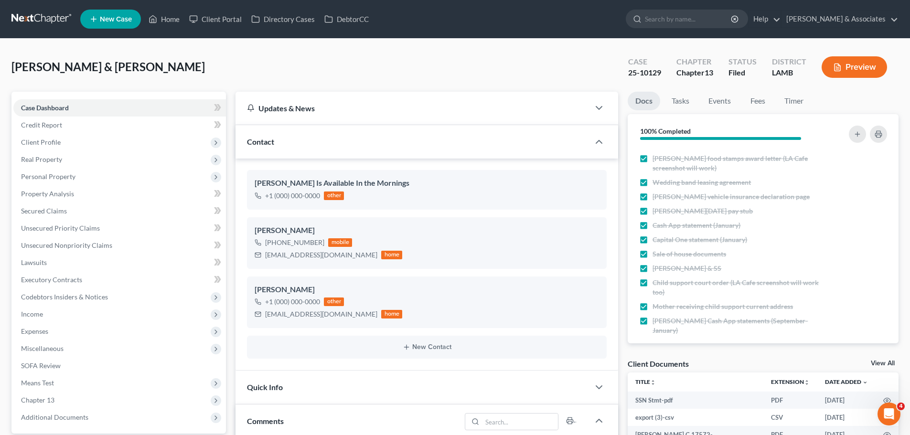
scroll to position [48, 0]
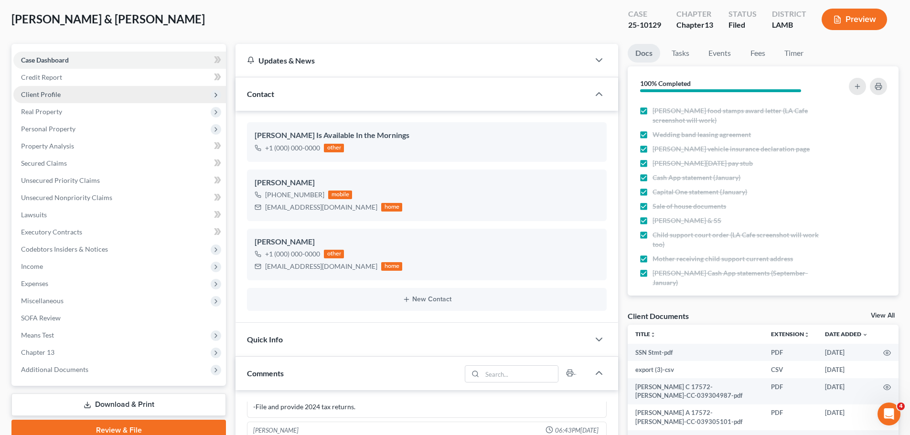
click at [76, 94] on span "Client Profile" at bounding box center [119, 94] width 213 height 17
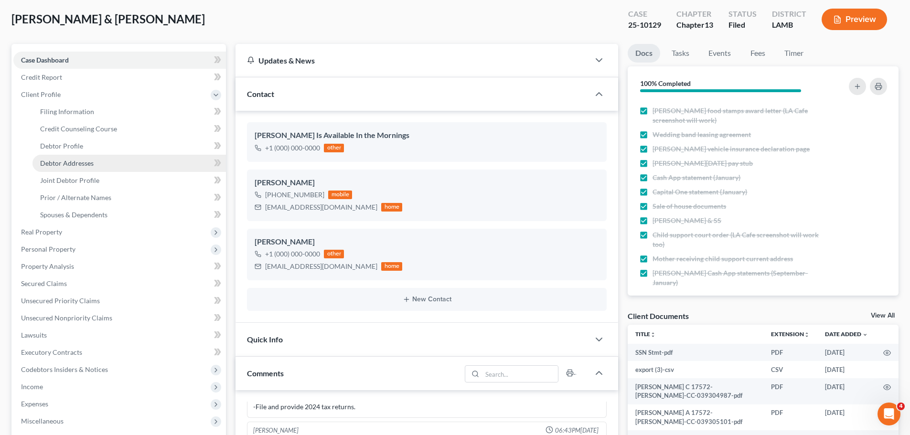
click at [95, 167] on link "Debtor Addresses" at bounding box center [129, 163] width 194 height 17
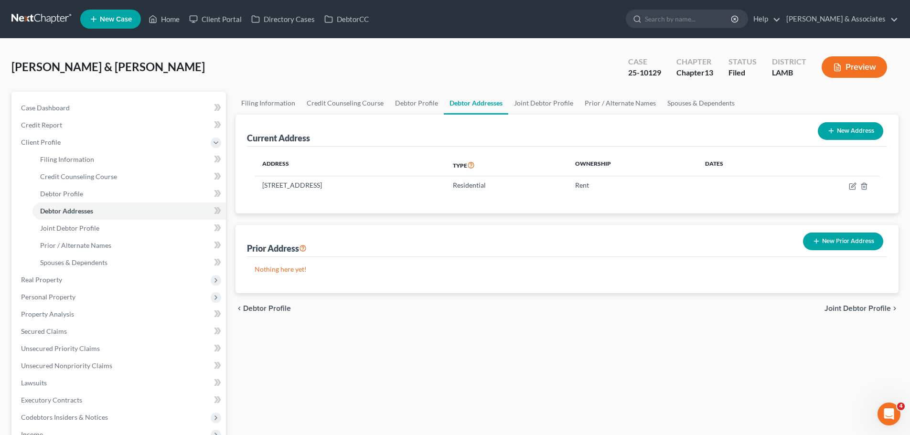
click at [338, 329] on div "Filing Information Credit Counseling Course Debtor Profile Debtor Addresses Joi…" at bounding box center [567, 351] width 673 height 518
drag, startPoint x: 70, startPoint y: 100, endPoint x: 16, endPoint y: 134, distance: 63.9
click at [70, 100] on link "Case Dashboard" at bounding box center [119, 107] width 213 height 17
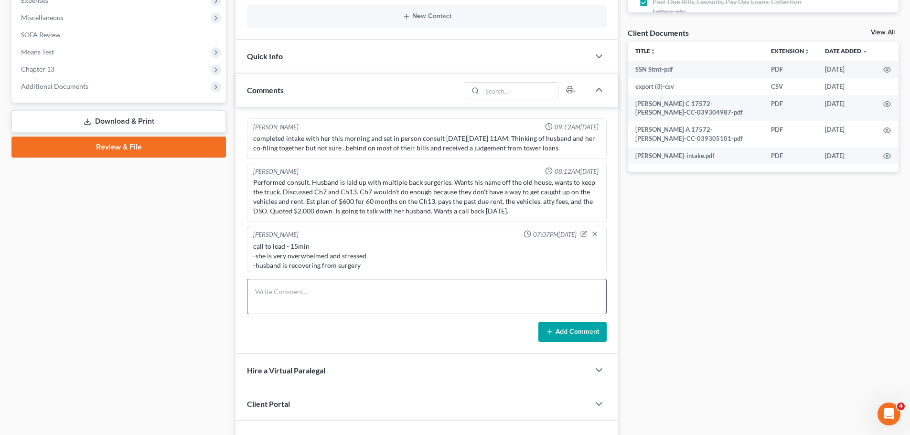
scroll to position [3744, 0]
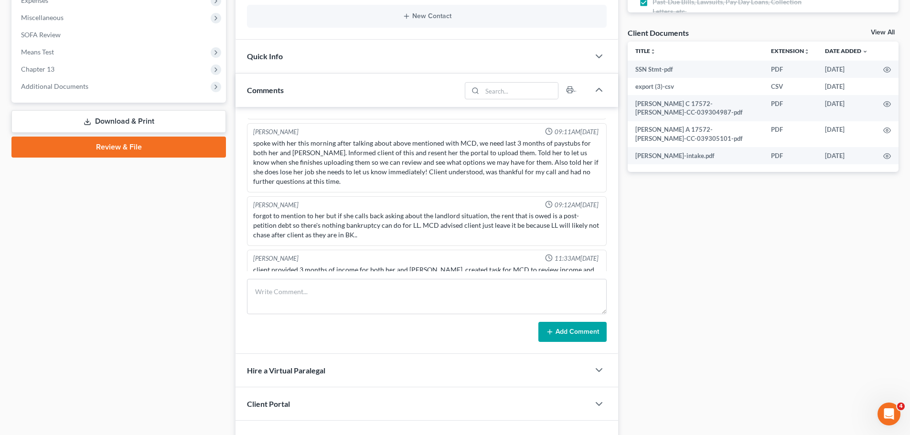
click at [361, 316] on form "Add Comment" at bounding box center [427, 310] width 360 height 63
click at [363, 297] on textarea at bounding box center [427, 296] width 360 height 35
type textarea "filed change of address .1"
click at [570, 332] on button "Add Comment" at bounding box center [573, 332] width 68 height 20
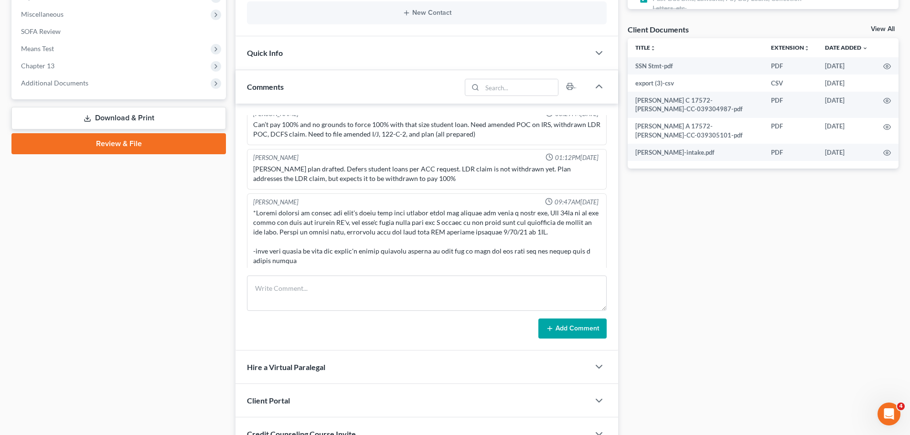
scroll to position [287, 0]
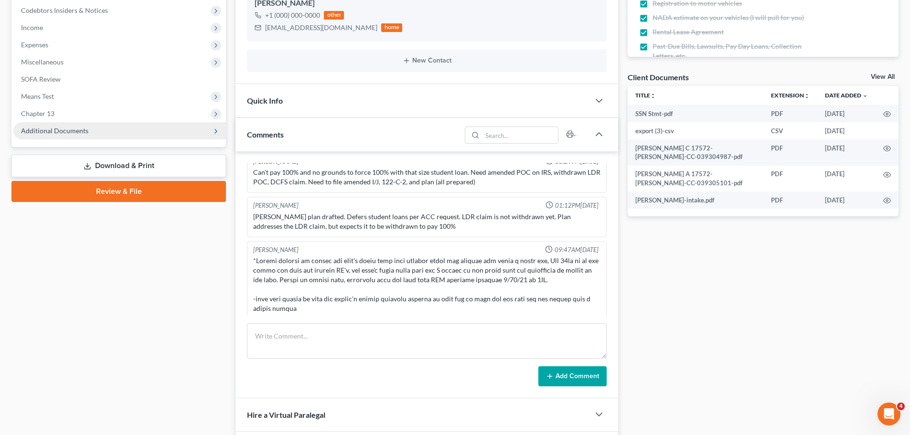
drag, startPoint x: 29, startPoint y: 137, endPoint x: 37, endPoint y: 132, distance: 9.4
click at [37, 132] on span "Additional Documents" at bounding box center [54, 131] width 67 height 8
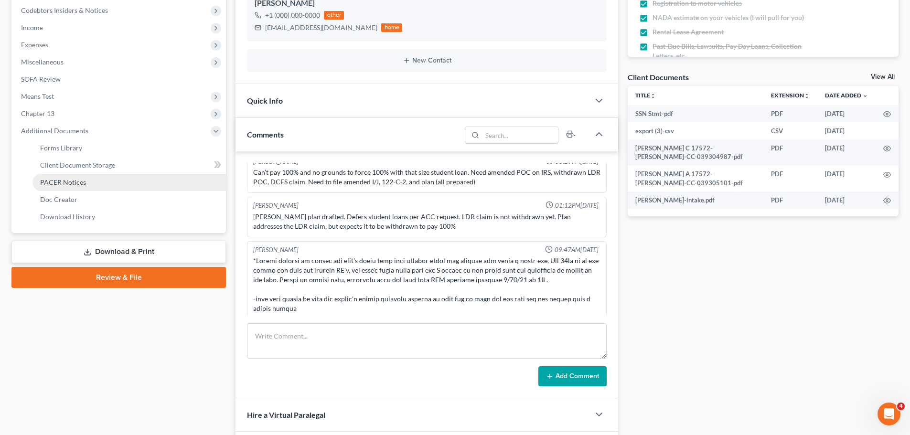
click at [61, 182] on span "PACER Notices" at bounding box center [63, 182] width 46 height 8
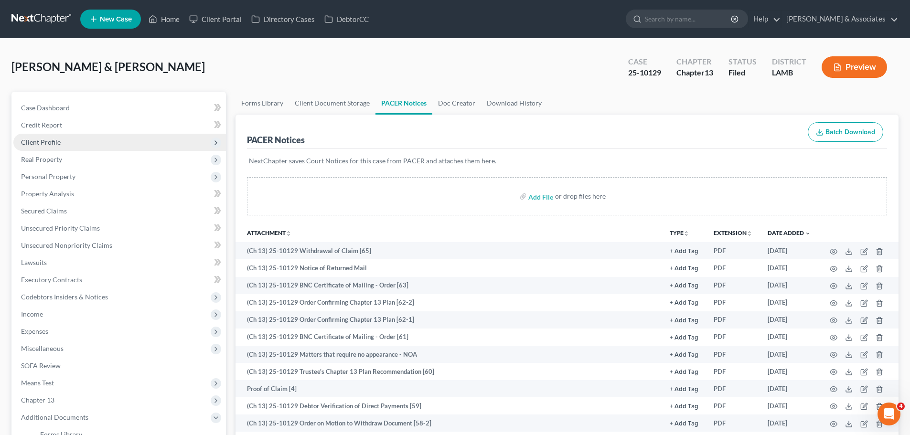
click at [68, 143] on span "Client Profile" at bounding box center [119, 142] width 213 height 17
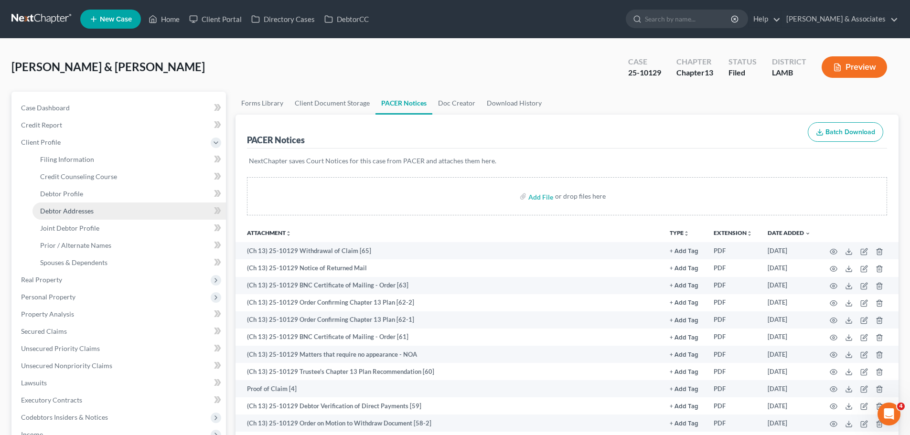
click at [71, 213] on span "Debtor Addresses" at bounding box center [67, 211] width 54 height 8
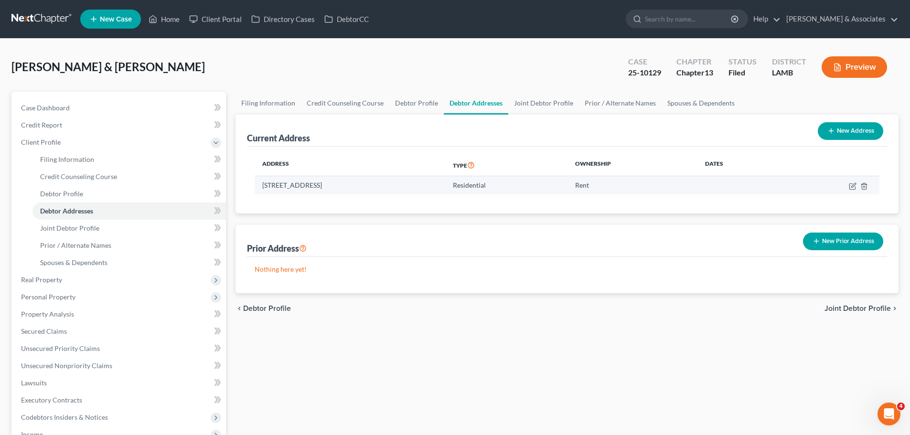
drag, startPoint x: 252, startPoint y: 188, endPoint x: 411, endPoint y: 189, distance: 159.6
click at [411, 189] on div "Address Type Ownership Dates 8608 Forestwood Ave, Baton Rouge, LA 70812 Residen…" at bounding box center [567, 180] width 640 height 67
click at [410, 191] on td "8608 Forestwood Ave, Baton Rouge, LA 70812" at bounding box center [350, 185] width 191 height 18
drag, startPoint x: 260, startPoint y: 184, endPoint x: 400, endPoint y: 185, distance: 140.5
click at [400, 185] on td "8608 Forestwood Ave, Baton Rouge, LA 70812" at bounding box center [350, 185] width 191 height 18
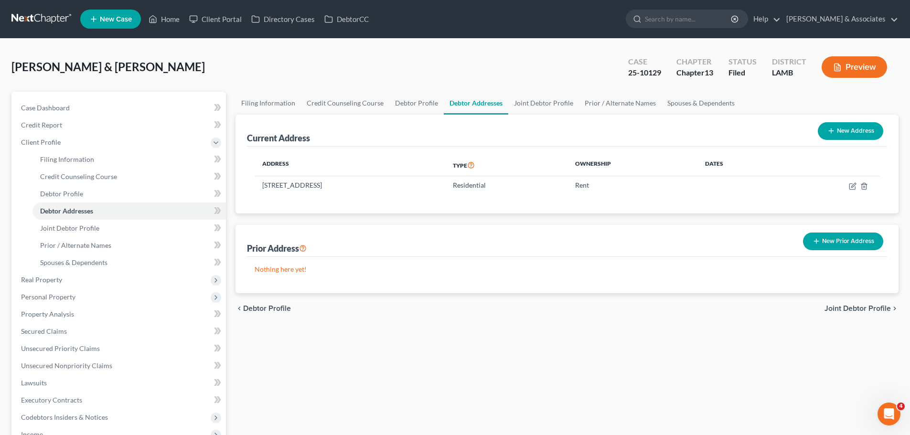
copy td "8608 Forestwood Ave, Baton Rouge, LA 70812"
click at [100, 104] on link "Case Dashboard" at bounding box center [119, 107] width 213 height 17
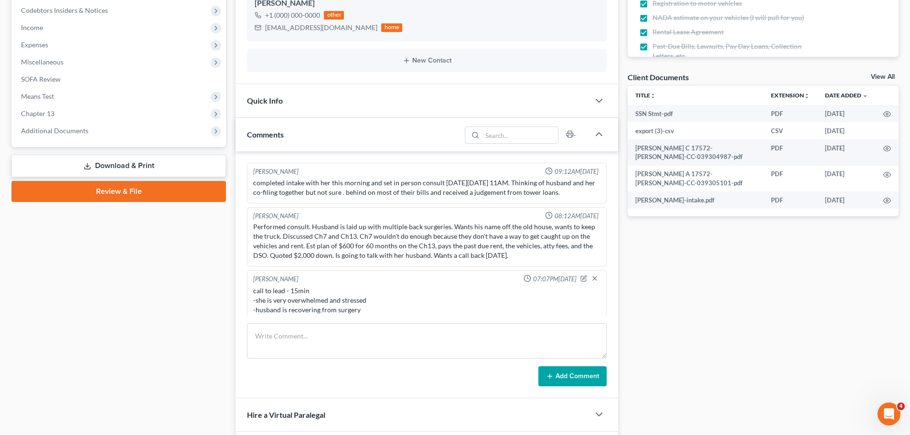
scroll to position [3789, 0]
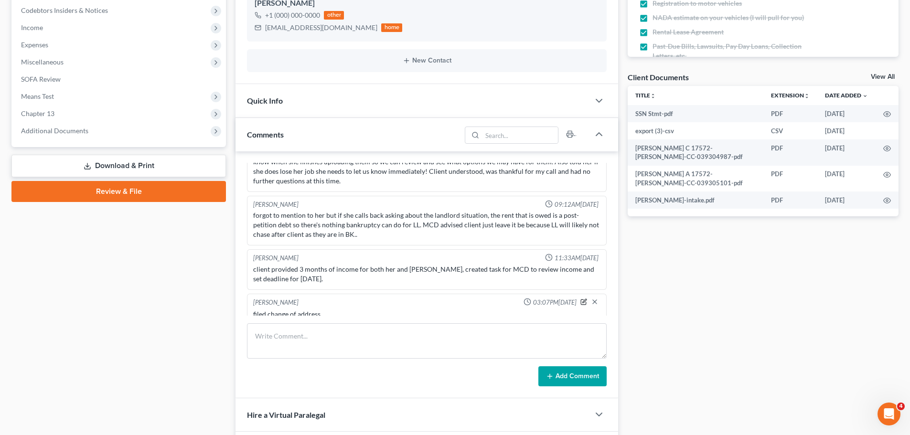
click at [583, 299] on icon "button" at bounding box center [585, 301] width 4 height 4
click at [332, 310] on textarea "filed change of address .1" at bounding box center [426, 327] width 347 height 35
paste textarea "8608 Forestwood Ave, Baton Rouge, LA 70812"
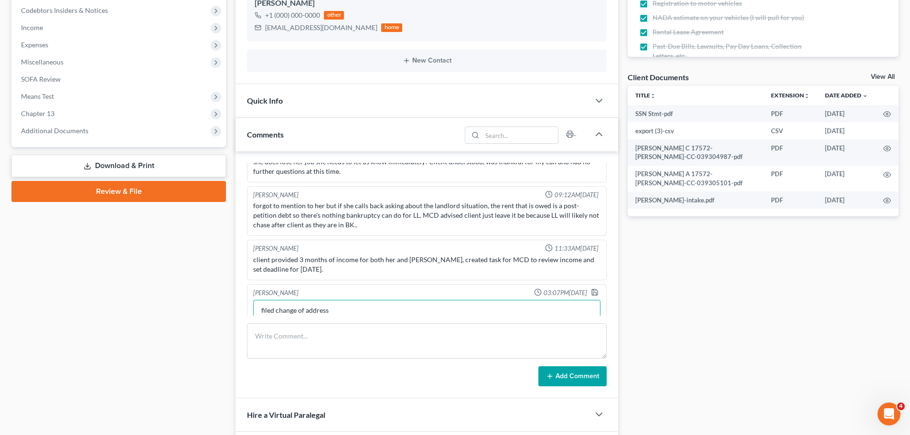
click at [303, 311] on textarea "filed change of address -old: 8608 Forestwood Ave, Baton Rouge, LA 70812 -new: …" at bounding box center [426, 317] width 347 height 35
paste textarea "3483 J H Cooney Drive Baton Rouge, LA 70805"
type textarea "filed change of address -old: 8608 Forestwood Ave, Baton Rouge, LA 70812 -new: …"
click at [592, 290] on icon "button" at bounding box center [595, 293] width 6 height 6
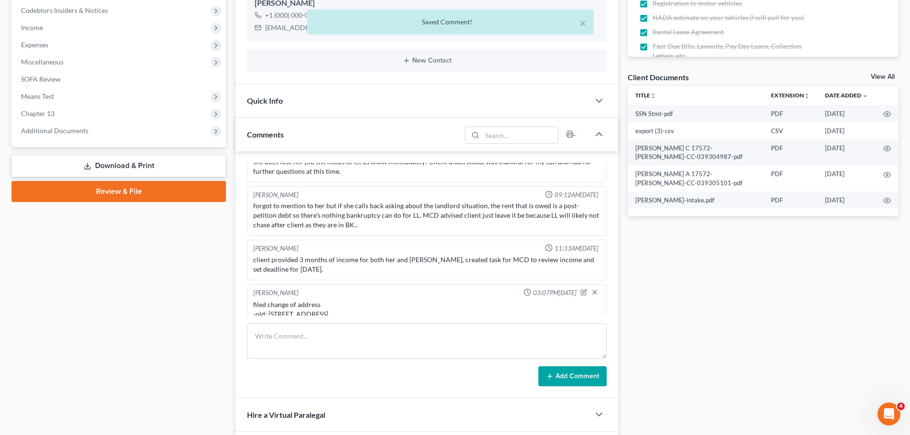
scroll to position [3808, 0]
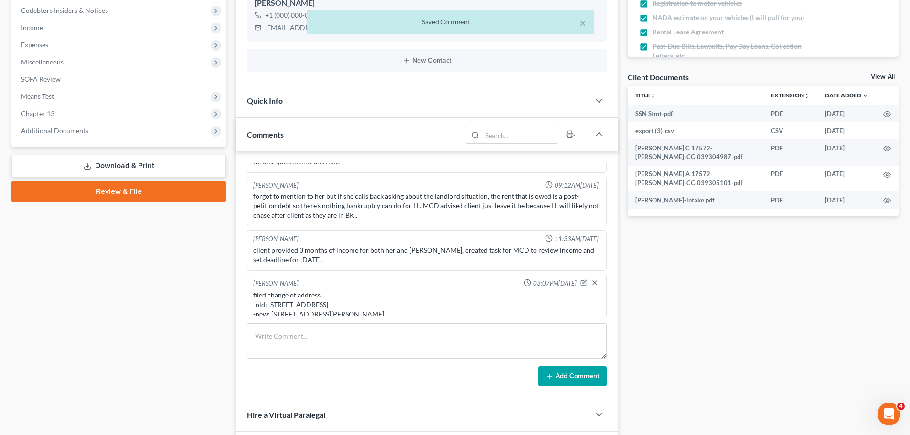
drag, startPoint x: 434, startPoint y: 296, endPoint x: 273, endPoint y: 298, distance: 161.5
click at [273, 298] on div "filed change of address -old: 8608 Forestwood Ave, Baton Rouge, LA 70812 -new: …" at bounding box center [426, 310] width 347 height 38
copy div "3483 J H Cooney Drive Baton Rouge, LA 70805"
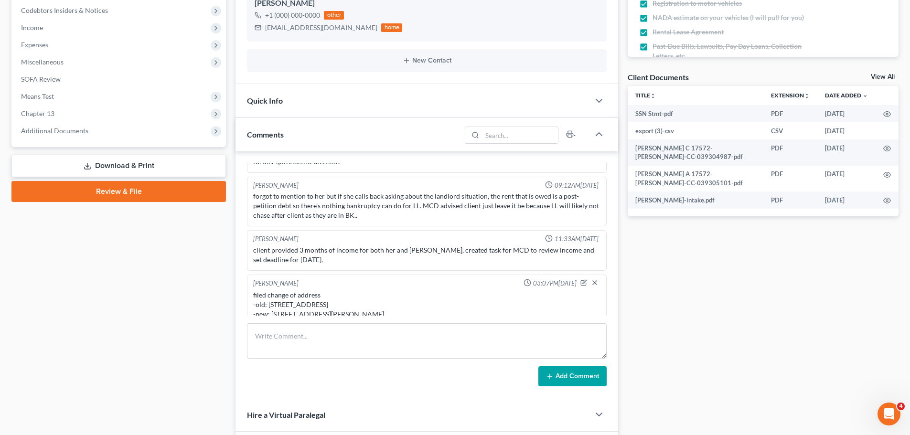
click at [364, 295] on div "filed change of address -old: 8608 Forestwood Ave, Baton Rouge, LA 70812 -new: …" at bounding box center [426, 310] width 347 height 38
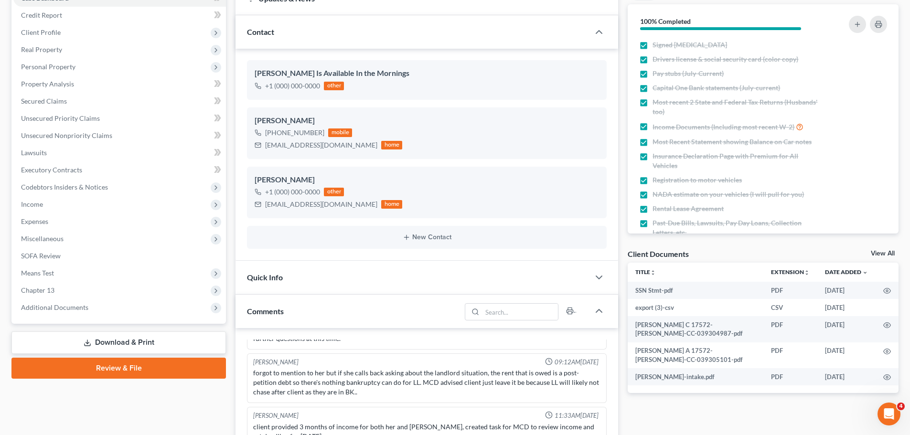
scroll to position [0, 0]
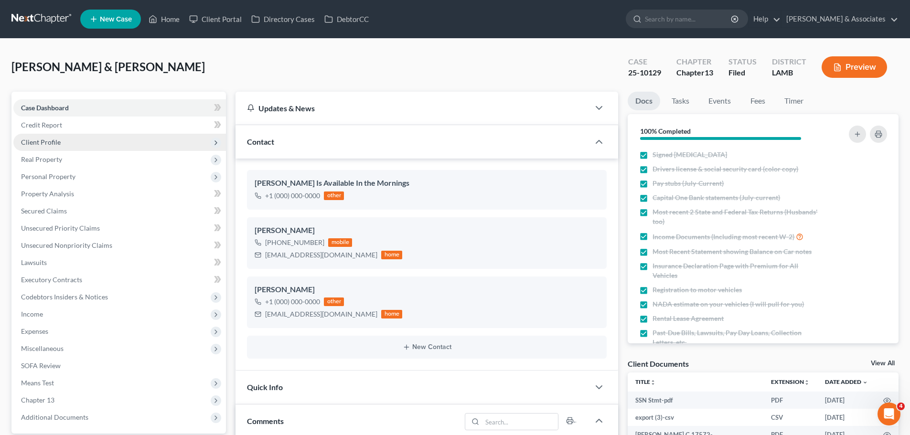
click at [44, 140] on span "Client Profile" at bounding box center [41, 142] width 40 height 8
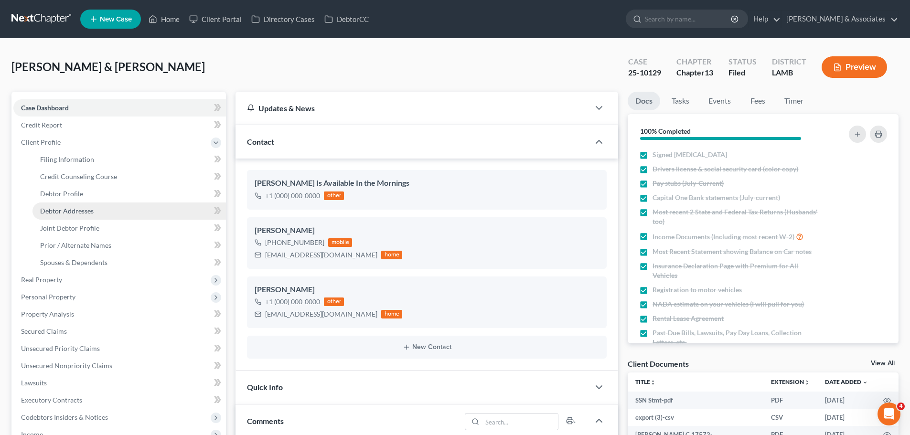
click at [66, 211] on span "Debtor Addresses" at bounding box center [67, 211] width 54 height 8
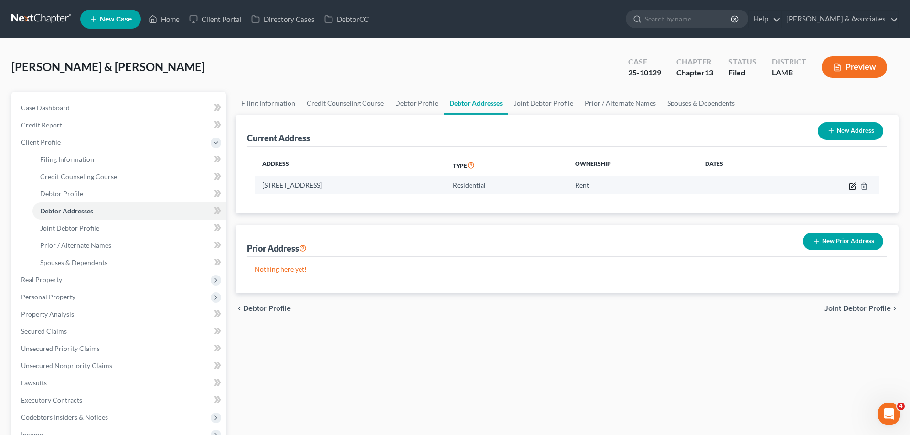
click at [854, 188] on icon "button" at bounding box center [853, 187] width 8 height 8
select select "19"
select select "0"
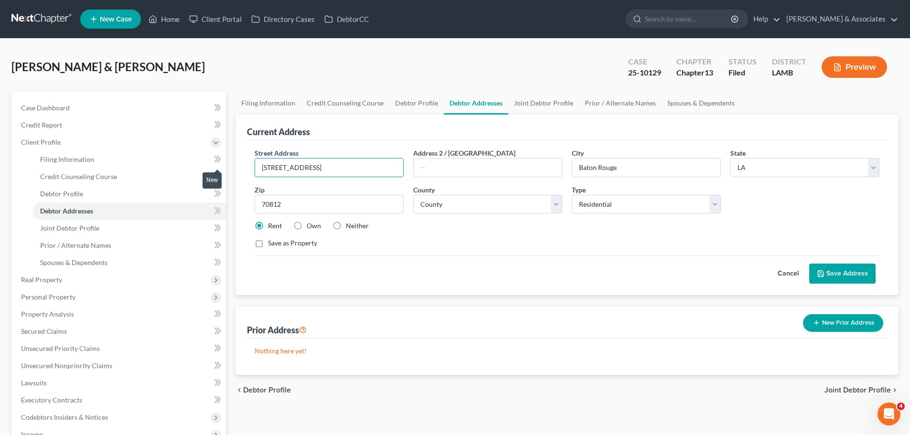
drag, startPoint x: 342, startPoint y: 171, endPoint x: 213, endPoint y: 158, distance: 130.1
click at [213, 158] on div "Petition Navigation Case Dashboard Payments Invoices Payments Payments Credit R…" at bounding box center [455, 351] width 897 height 518
paste input "3483 J H Cooney Drive Baton Rouge, LA 70"
drag, startPoint x: 382, startPoint y: 167, endPoint x: 419, endPoint y: 167, distance: 36.3
click at [419, 167] on div "Street Address * 3483 J H Cooney Drive Baton Rouge, LA 70 Address 2 / PO Box Ci…" at bounding box center [567, 202] width 635 height 108
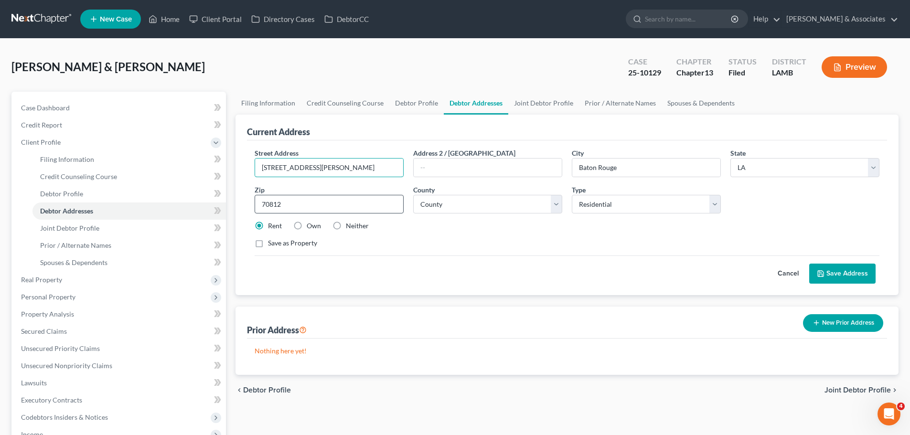
type input "3483 J H Cooney Drive Baton Rouge, LA 70"
click at [324, 197] on input "70812" at bounding box center [329, 204] width 149 height 19
drag, startPoint x: 322, startPoint y: 202, endPoint x: 229, endPoint y: 206, distance: 92.8
click at [229, 206] on div "Petition Navigation Case Dashboard Payments Invoices Payments Payments Credit R…" at bounding box center [455, 351] width 897 height 518
paste input "text"
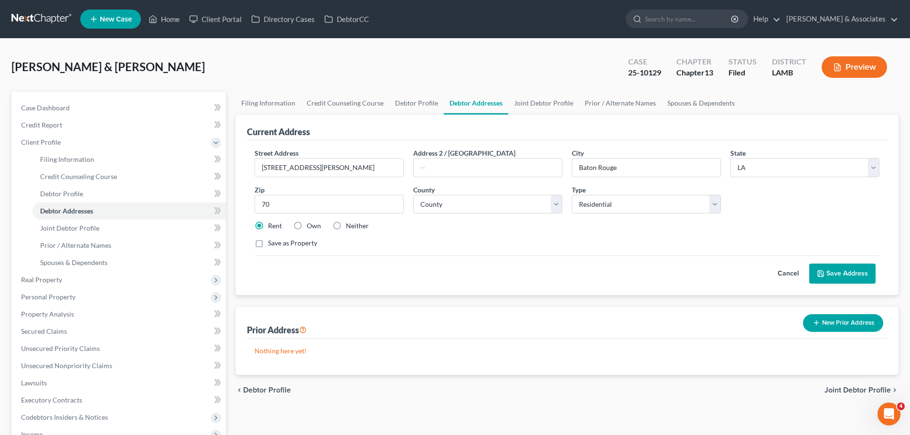
click at [370, 151] on div "Street Address * 3483 J H Cooney Drive Baton Rouge, LA 70" at bounding box center [329, 162] width 159 height 29
click at [377, 170] on input "3483 J H Cooney Drive Baton Rouge, LA 70" at bounding box center [329, 168] width 148 height 18
click at [362, 204] on input "70" at bounding box center [329, 204] width 149 height 19
type input "7"
type input "1"
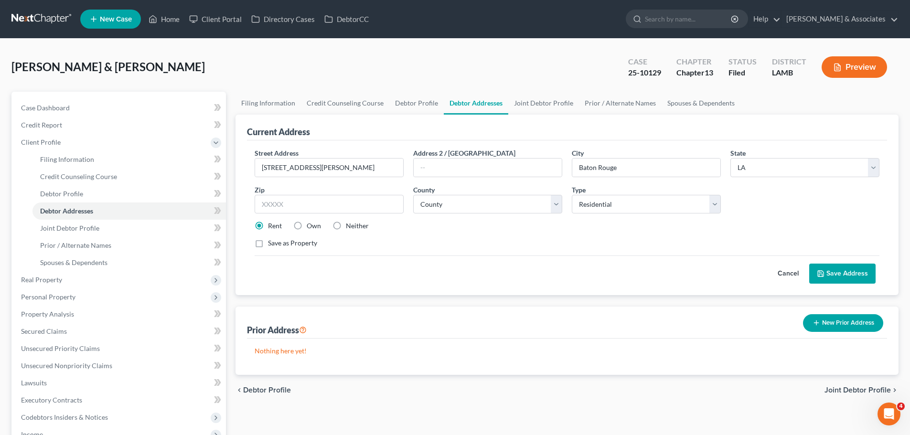
click at [435, 230] on div "Rent Own Neither" at bounding box center [567, 226] width 635 height 10
click at [839, 272] on button "Save Address" at bounding box center [843, 274] width 66 height 20
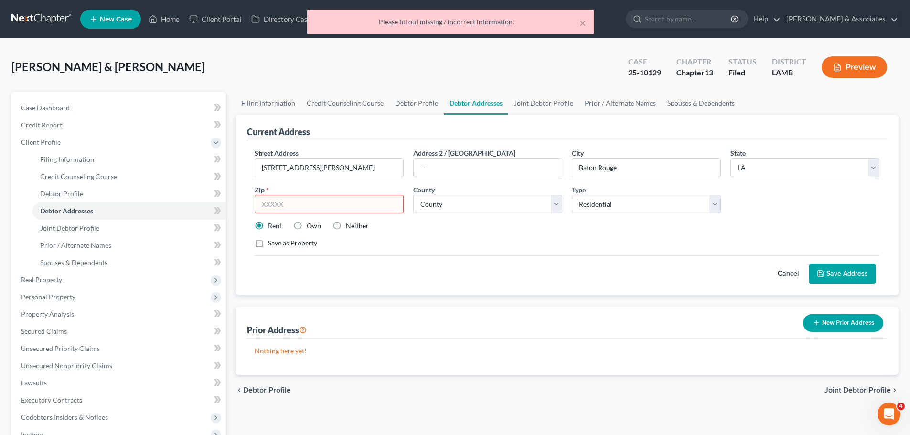
click at [323, 201] on input "text" at bounding box center [329, 204] width 149 height 19
type input "70816"
click at [482, 264] on div "Cancel Save Address" at bounding box center [567, 270] width 625 height 28
click at [837, 274] on button "Save Address" at bounding box center [843, 274] width 66 height 20
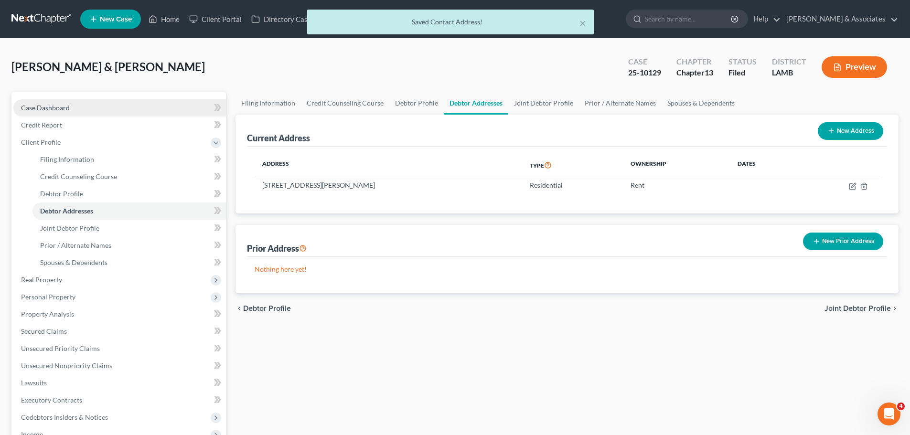
click at [56, 113] on link "Case Dashboard" at bounding box center [119, 107] width 213 height 17
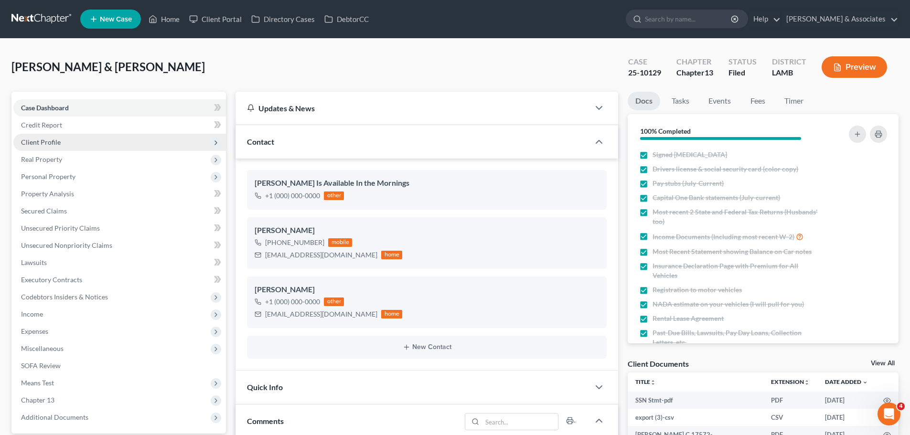
click at [46, 138] on span "Client Profile" at bounding box center [41, 142] width 40 height 8
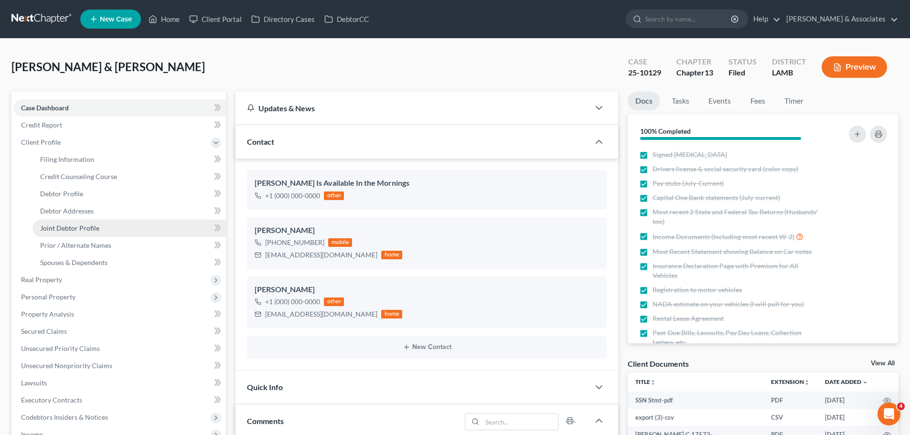
click at [70, 223] on link "Joint Debtor Profile" at bounding box center [129, 228] width 194 height 17
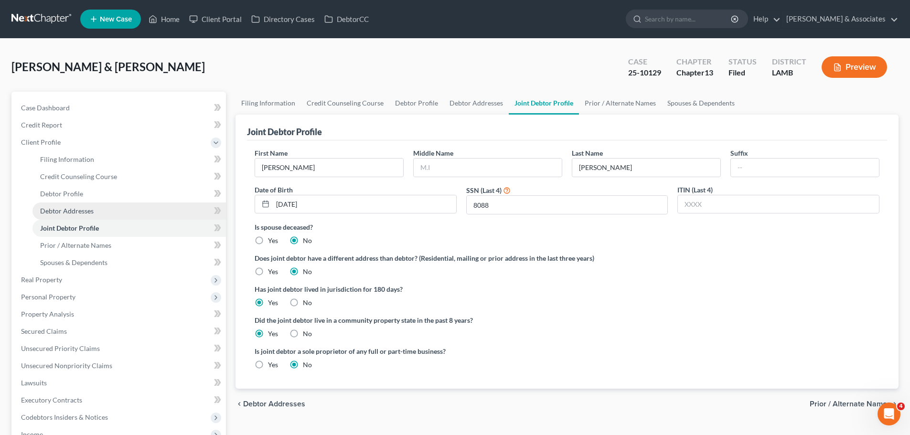
click at [68, 213] on span "Debtor Addresses" at bounding box center [67, 211] width 54 height 8
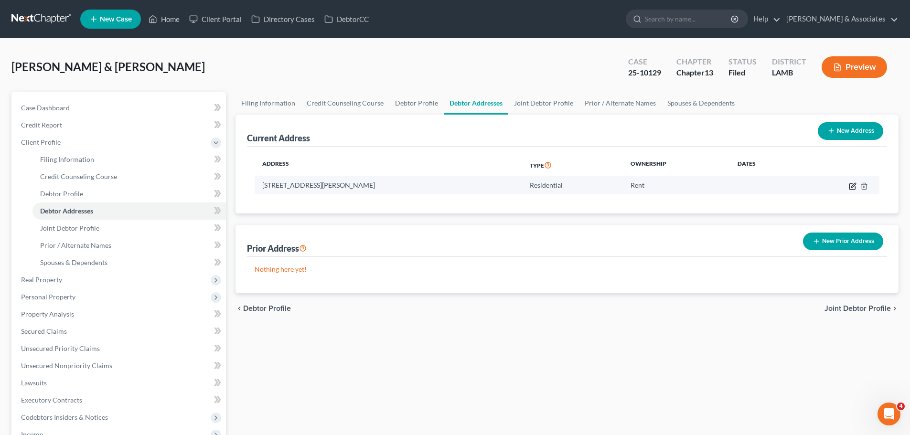
click at [853, 189] on icon "button" at bounding box center [853, 187] width 6 height 6
select select "19"
select select "16"
select select "0"
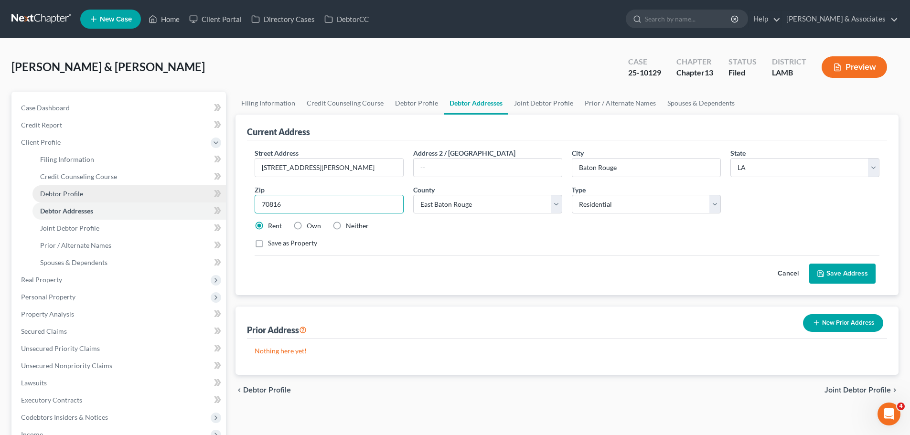
drag, startPoint x: 366, startPoint y: 203, endPoint x: 207, endPoint y: 188, distance: 159.3
click at [184, 194] on div "Petition Navigation Case Dashboard Payments Invoices Payments Payments Credit R…" at bounding box center [455, 351] width 897 height 518
type input "70805"
click at [402, 169] on input "3483 J H Cooney Drive Baton Rouge, LA 70" at bounding box center [329, 168] width 148 height 18
drag, startPoint x: 368, startPoint y: 167, endPoint x: 397, endPoint y: 163, distance: 28.9
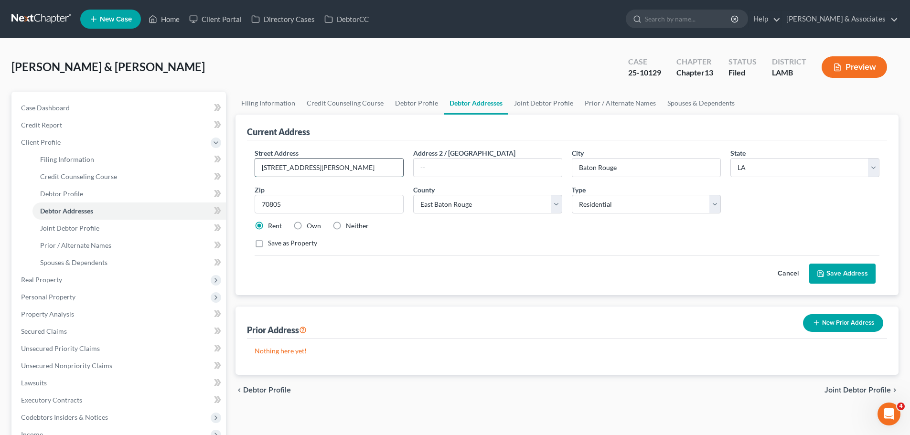
click at [397, 163] on input "3483 J H Cooney Drive Baton Rouge, LA 70" at bounding box center [329, 168] width 148 height 18
drag, startPoint x: 359, startPoint y: 167, endPoint x: 338, endPoint y: 168, distance: 21.0
click at [359, 167] on input "3483 J H Cooney Drive Baton Rouge, LA 70" at bounding box center [329, 168] width 148 height 18
drag, startPoint x: 331, startPoint y: 168, endPoint x: 408, endPoint y: 163, distance: 77.1
click at [408, 163] on div "Street Address * 3483 J H Cooney Drive Baton Rouge, LA 70" at bounding box center [329, 162] width 159 height 29
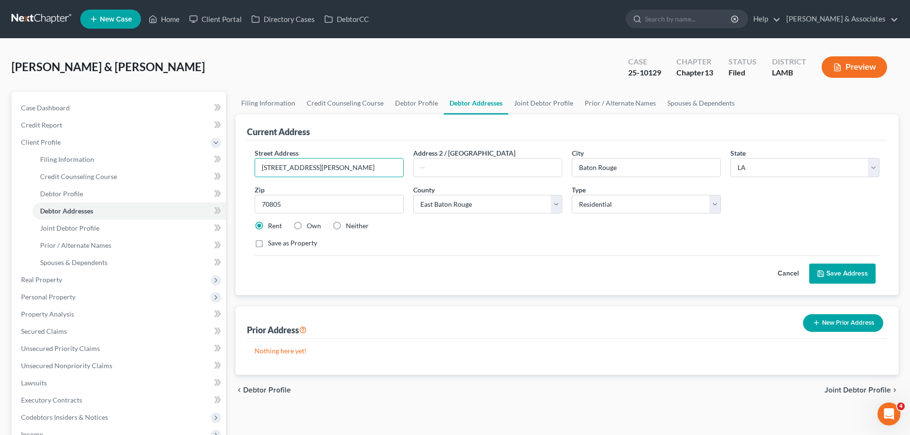
type input "3483 J H Cooney Drive"
click at [434, 259] on div "Cancel Save Address" at bounding box center [567, 270] width 625 height 28
click at [848, 273] on button "Save Address" at bounding box center [843, 274] width 66 height 20
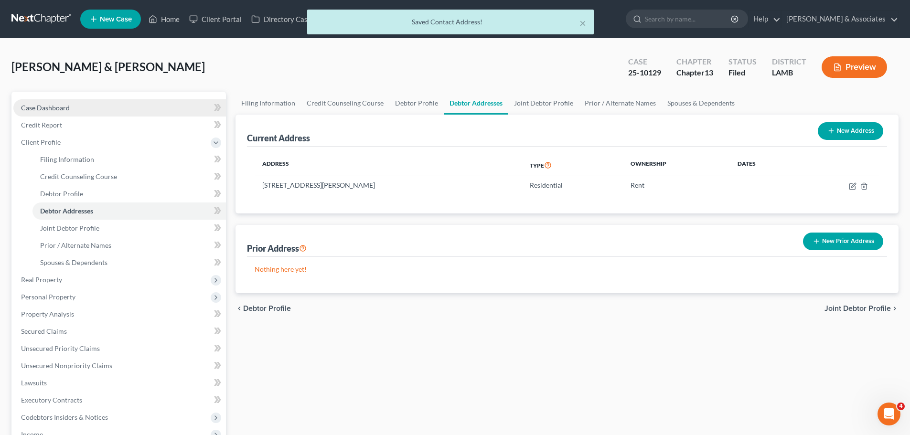
click at [73, 112] on link "Case Dashboard" at bounding box center [119, 107] width 213 height 17
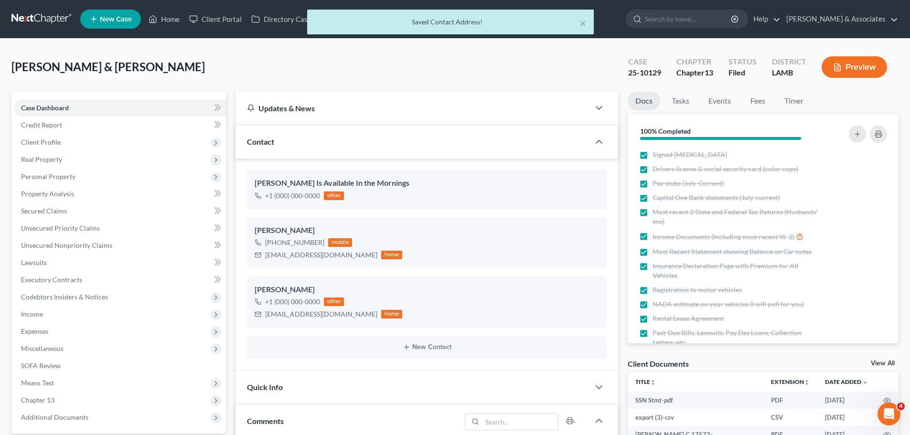
scroll to position [3808, 0]
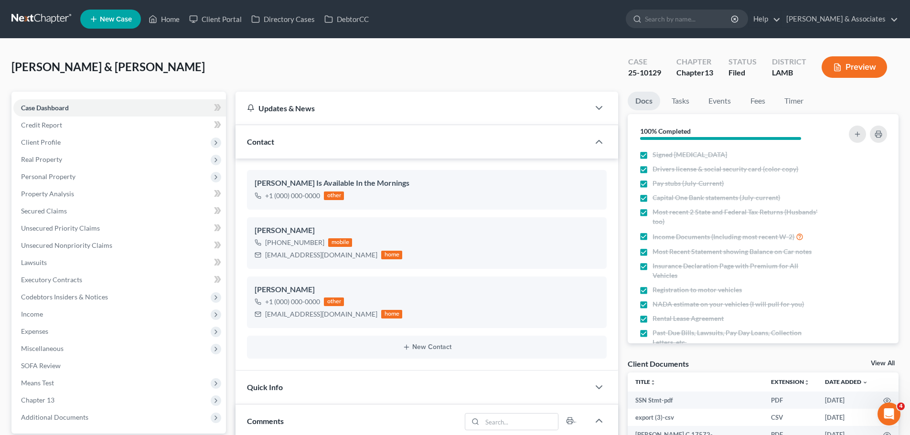
drag, startPoint x: 58, startPoint y: 12, endPoint x: 137, endPoint y: 15, distance: 78.9
click at [58, 12] on link at bounding box center [41, 19] width 61 height 17
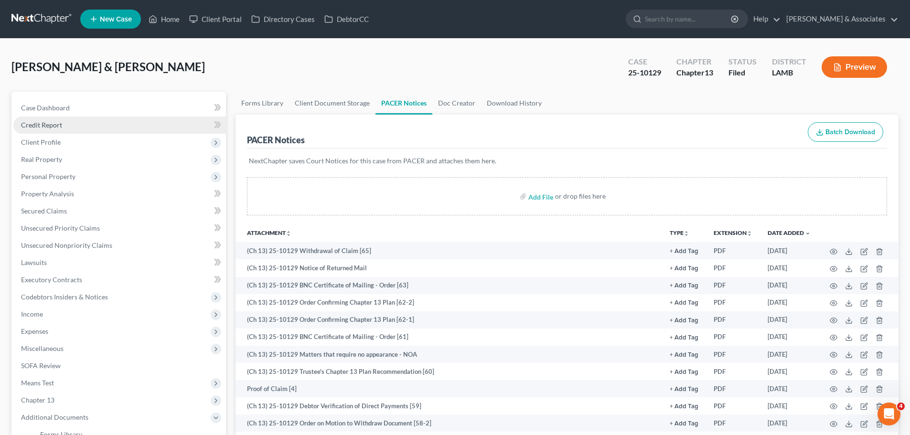
drag, startPoint x: 69, startPoint y: 142, endPoint x: 66, endPoint y: 133, distance: 10.0
click at [69, 142] on span "Client Profile" at bounding box center [119, 142] width 213 height 17
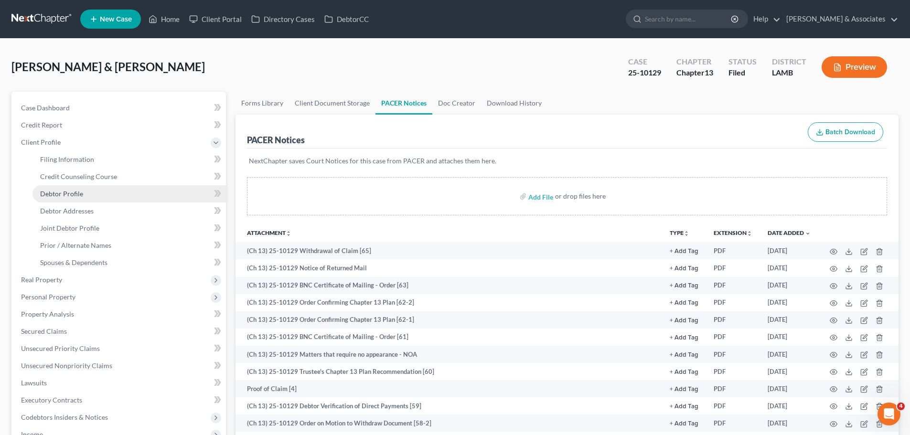
click at [85, 197] on link "Debtor Profile" at bounding box center [129, 193] width 194 height 17
select select "1"
select select "2"
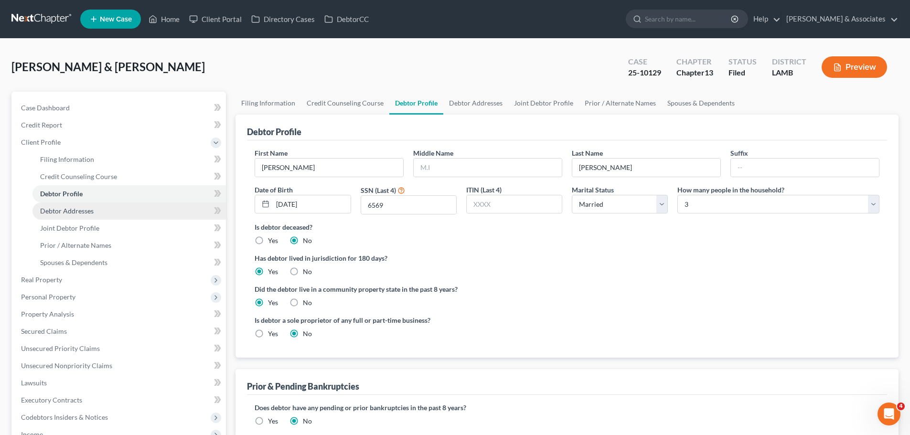
click at [105, 211] on link "Debtor Addresses" at bounding box center [129, 211] width 194 height 17
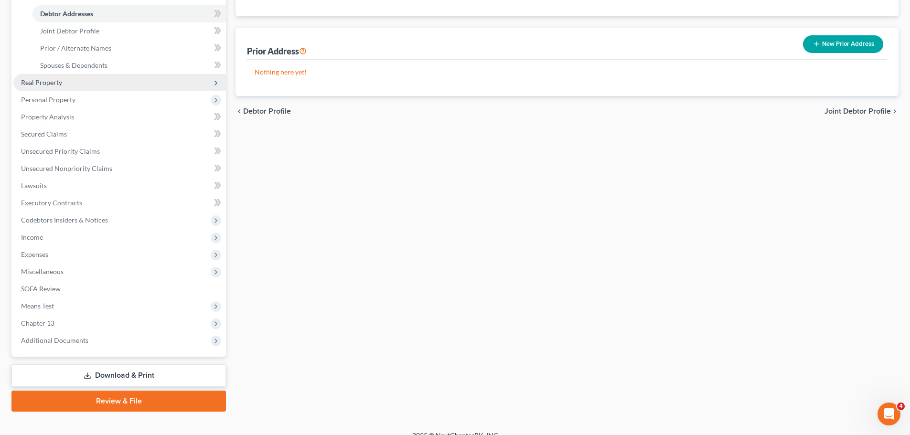
scroll to position [210, 0]
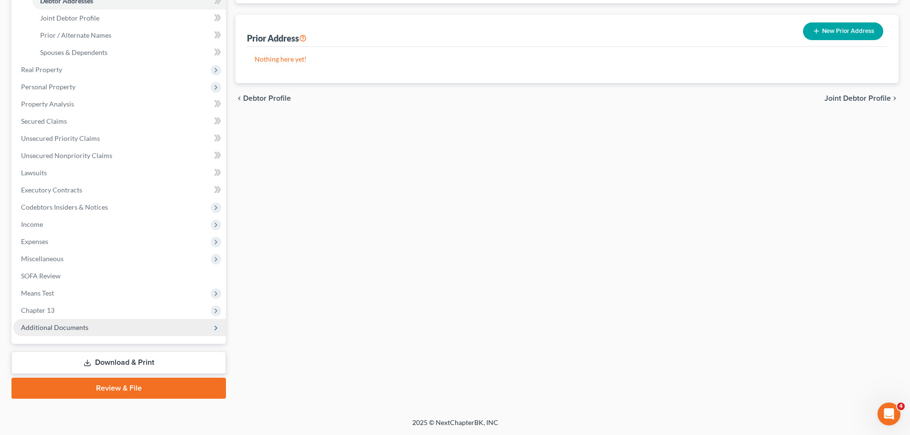
click at [65, 326] on span "Additional Documents" at bounding box center [54, 328] width 67 height 8
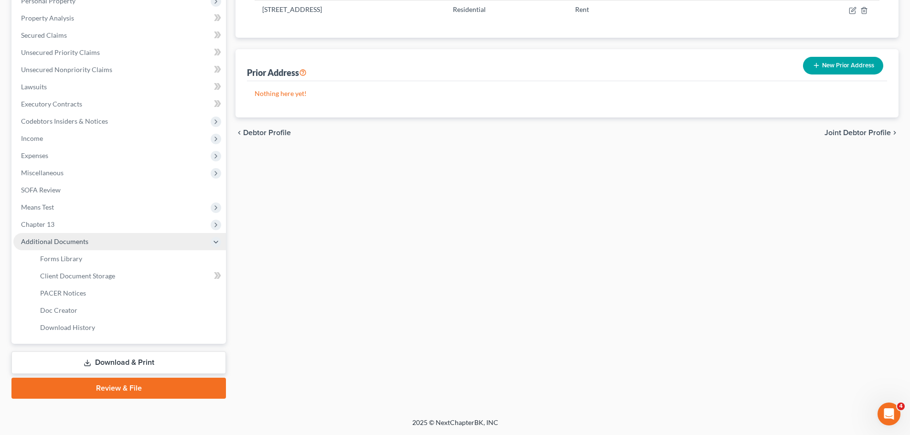
scroll to position [176, 0]
click at [77, 275] on span "Client Document Storage" at bounding box center [77, 276] width 75 height 8
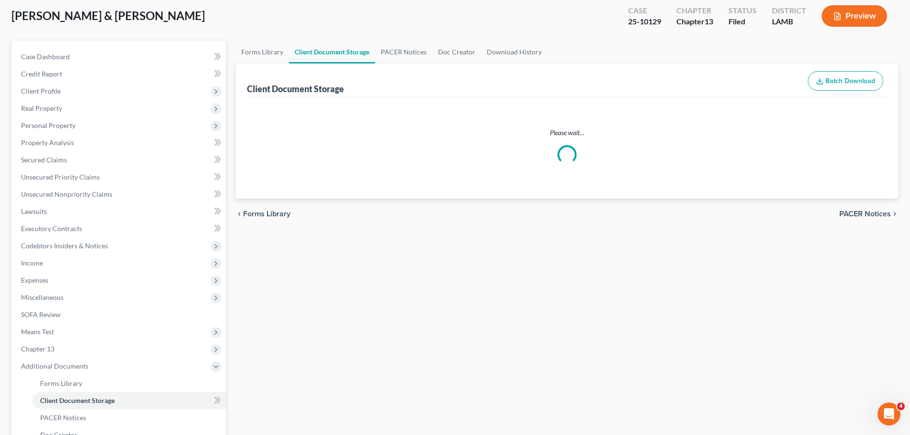
scroll to position [5, 0]
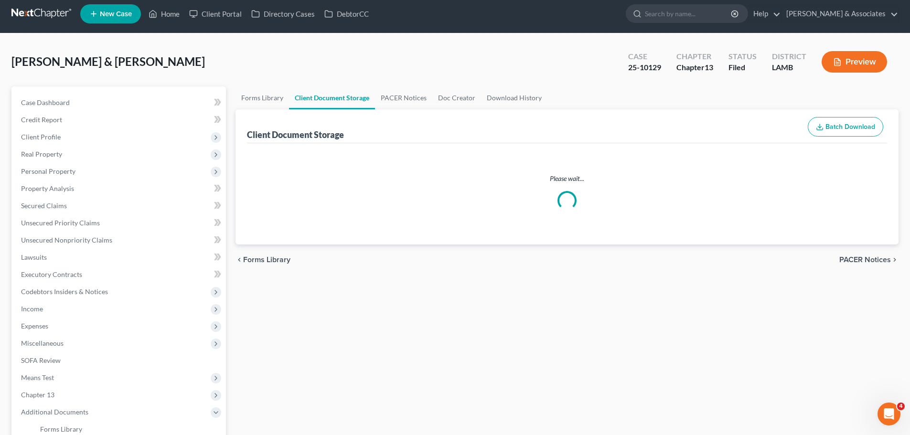
select select "13"
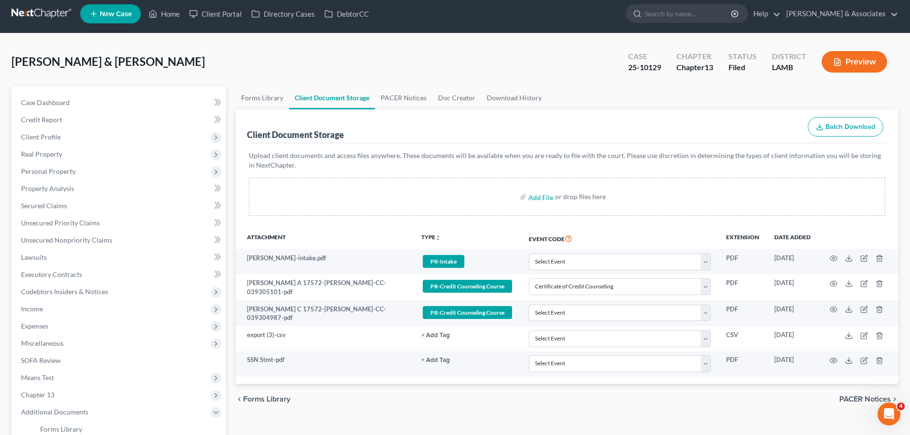
scroll to position [0, 0]
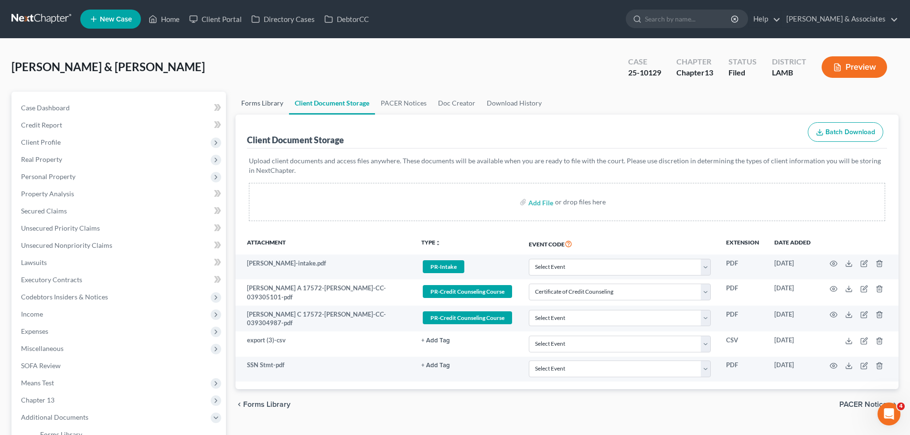
click at [268, 104] on link "Forms Library" at bounding box center [263, 103] width 54 height 23
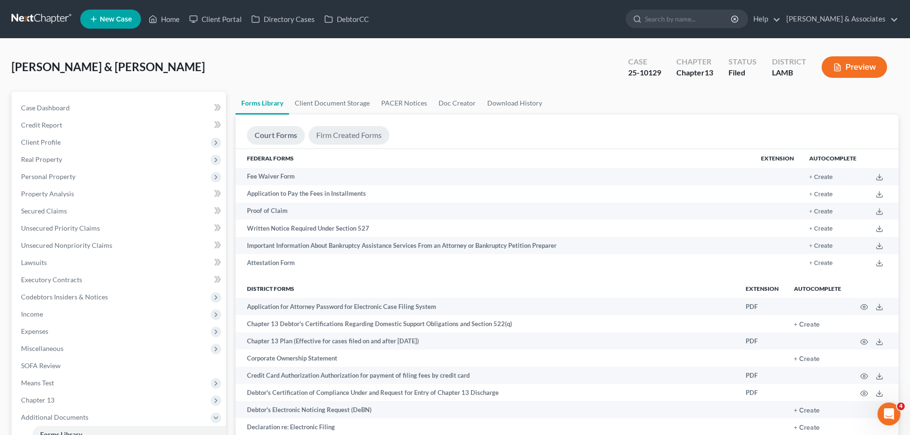
click at [343, 135] on link "Firm Created Forms" at bounding box center [349, 135] width 81 height 19
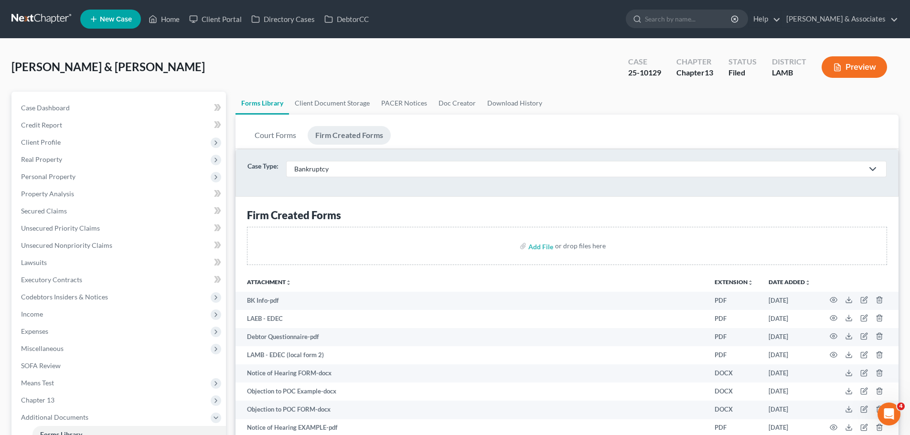
scroll to position [610, 0]
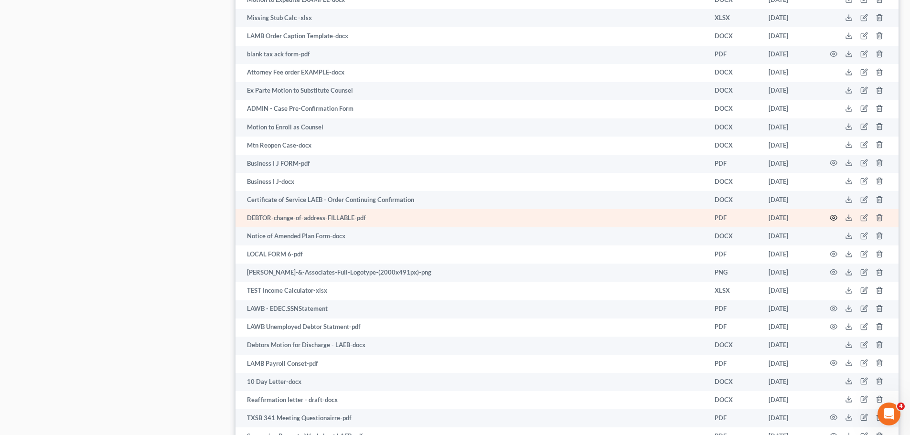
click at [834, 219] on circle "button" at bounding box center [834, 218] width 2 height 2
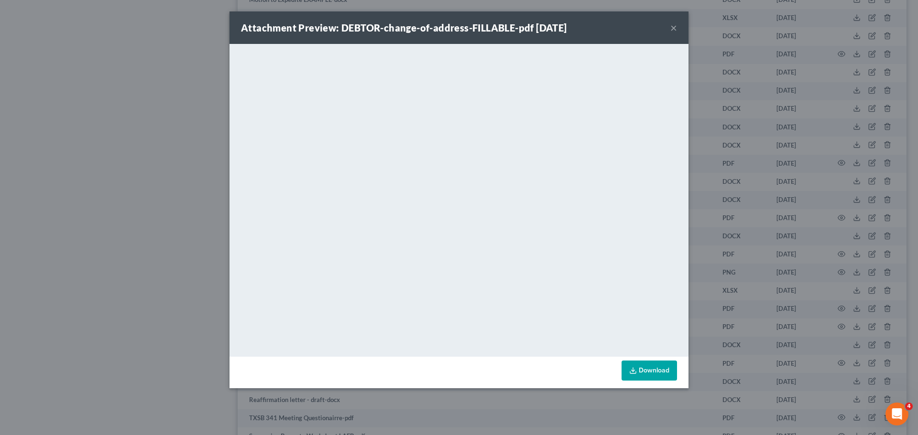
click at [673, 28] on button "×" at bounding box center [673, 27] width 7 height 11
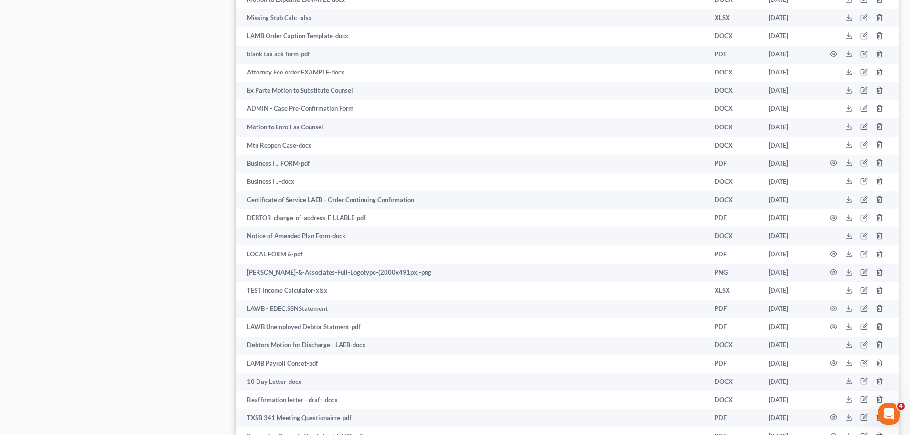
scroll to position [1083, 0]
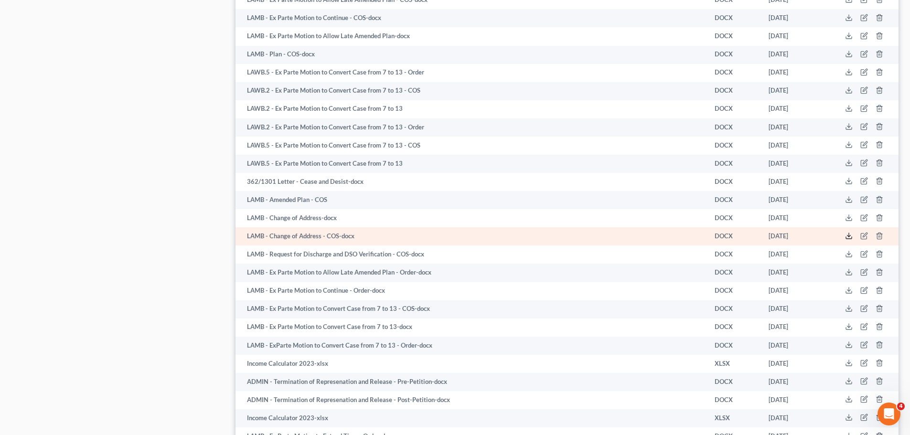
click at [847, 237] on icon at bounding box center [849, 236] width 8 height 8
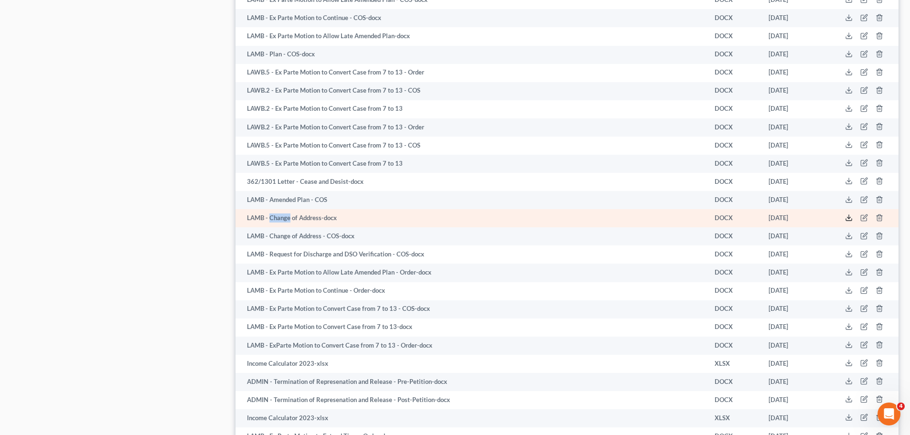
click at [849, 219] on icon at bounding box center [849, 218] width 8 height 8
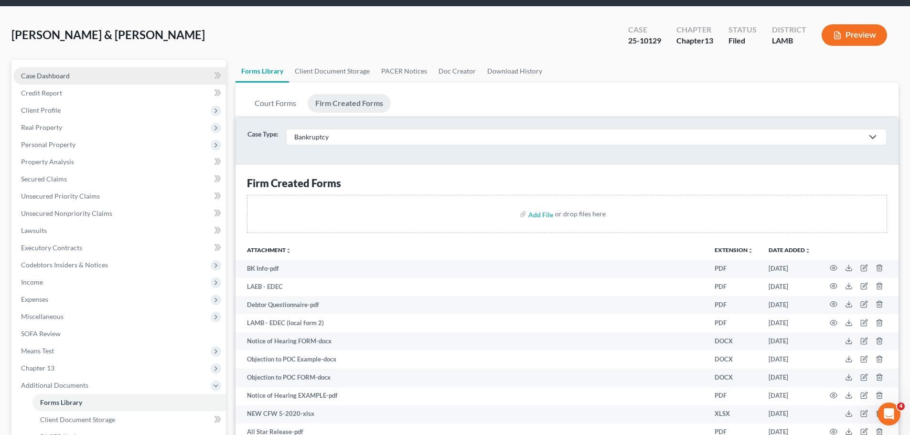
scroll to position [0, 0]
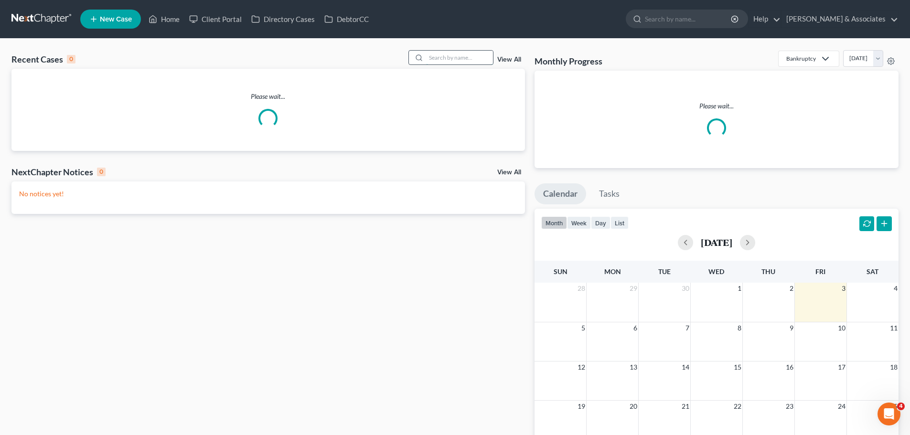
click at [449, 59] on input "search" at bounding box center [459, 58] width 67 height 14
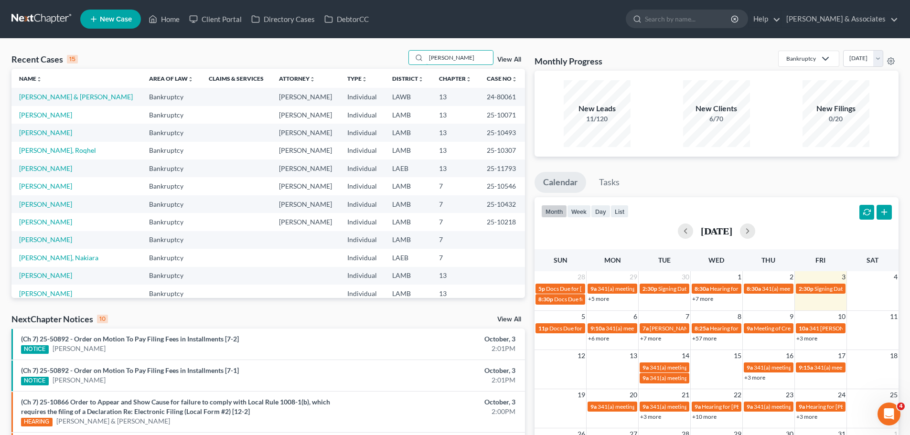
type input "[PERSON_NAME]"
click at [26, 110] on td "[PERSON_NAME]" at bounding box center [76, 115] width 130 height 18
click at [26, 112] on link "[PERSON_NAME]" at bounding box center [45, 115] width 53 height 8
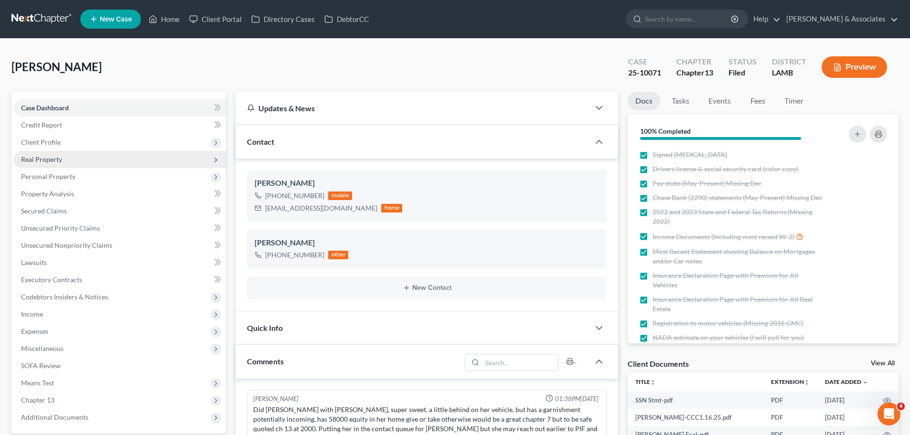
scroll to position [3529, 0]
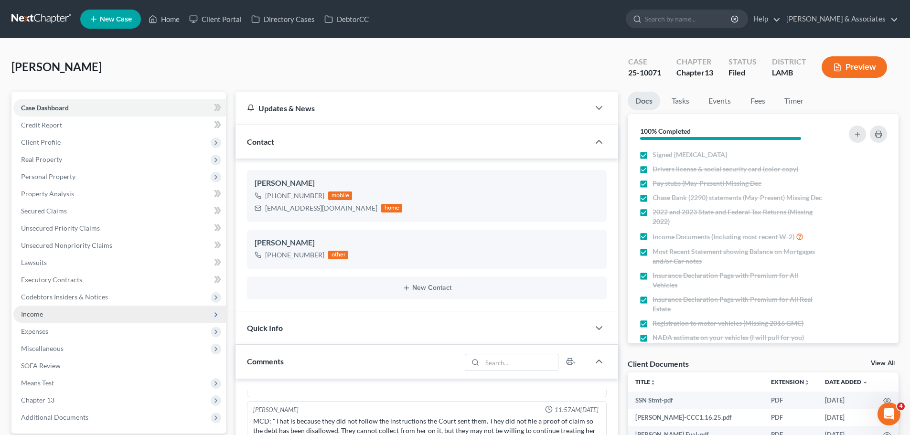
click at [46, 320] on span "Income" at bounding box center [119, 314] width 213 height 17
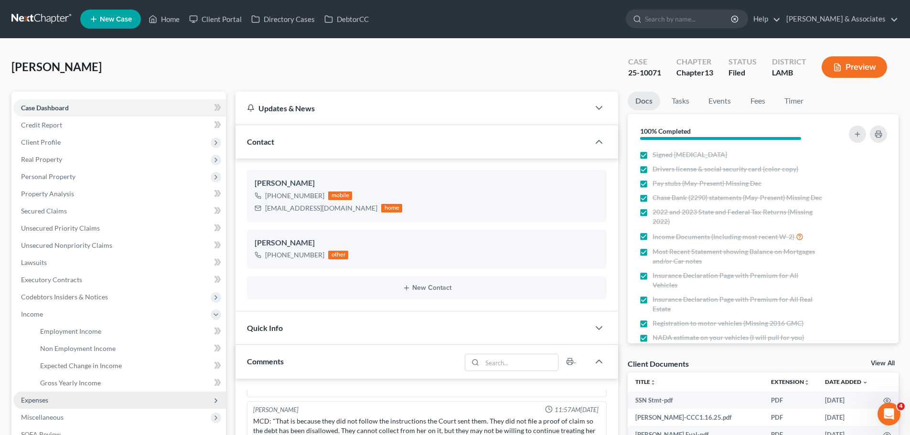
click at [36, 399] on span "Expenses" at bounding box center [34, 400] width 27 height 8
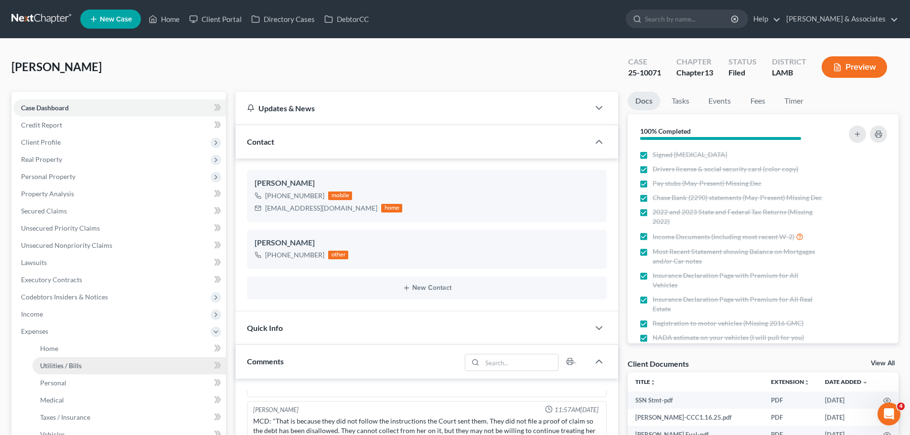
click at [53, 374] on link "Utilities / Bills" at bounding box center [129, 365] width 194 height 17
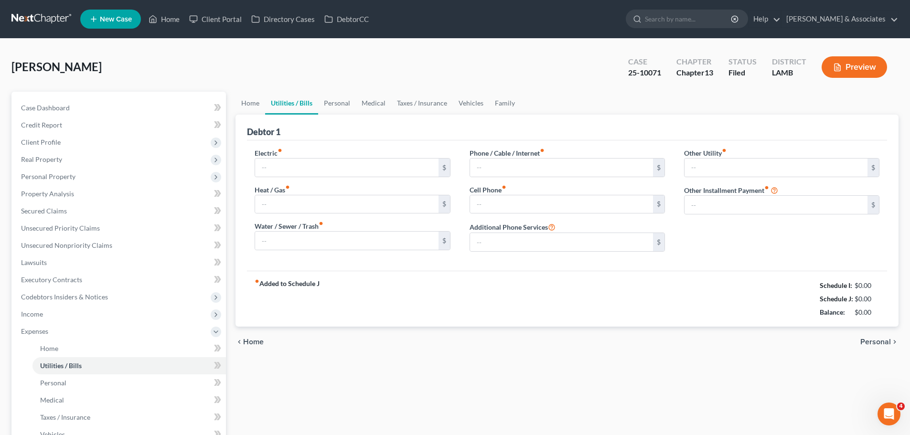
type input "220.00"
type input "0.00"
type input "130.00"
type input "125.00"
type input "310.00"
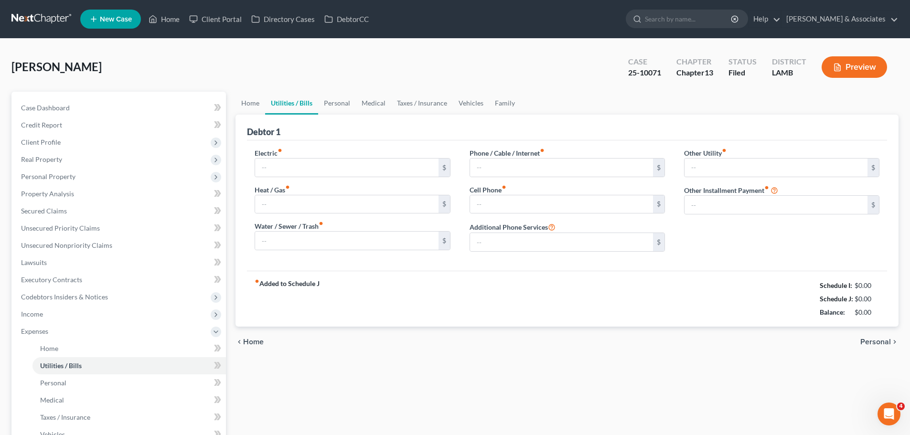
type input "0.00"
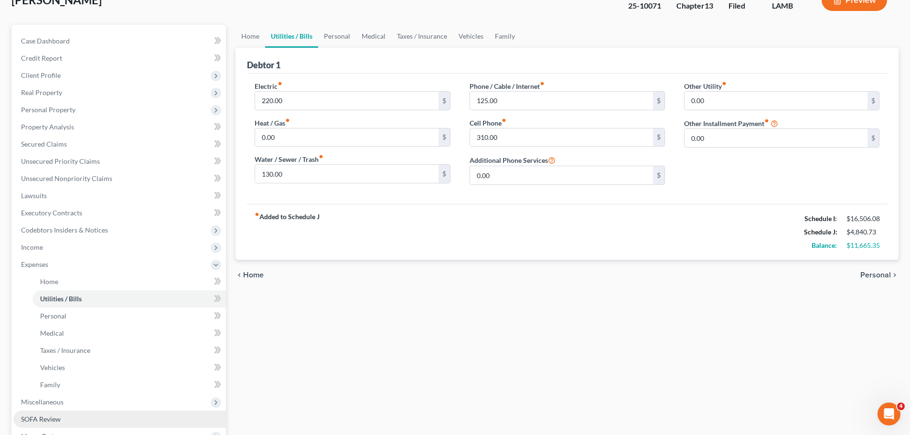
scroll to position [191, 0]
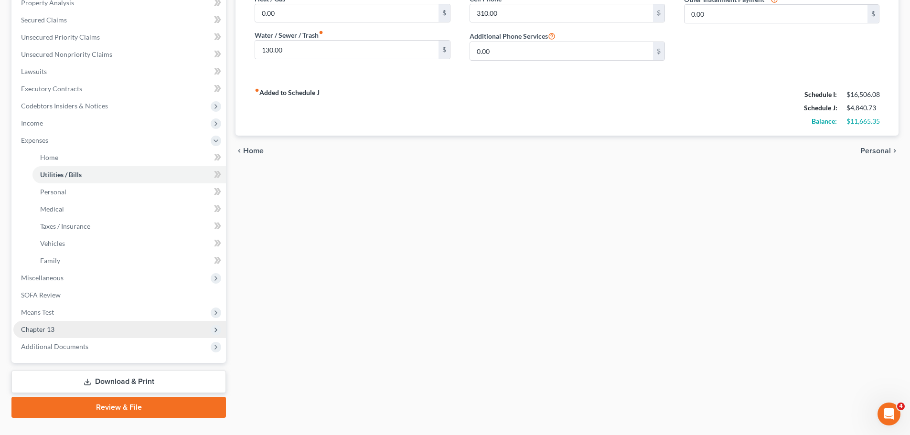
click at [46, 331] on span "Chapter 13" at bounding box center [37, 329] width 33 height 8
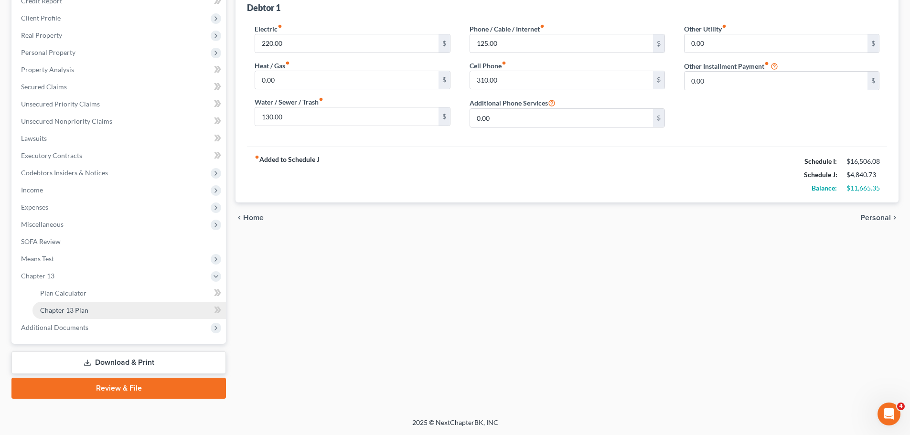
click at [78, 312] on span "Chapter 13 Plan" at bounding box center [64, 310] width 48 height 8
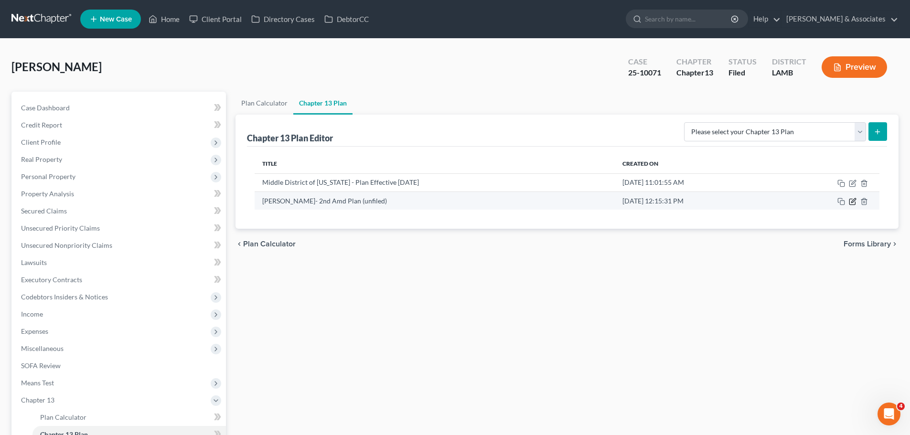
click at [852, 202] on icon "button" at bounding box center [853, 202] width 8 height 8
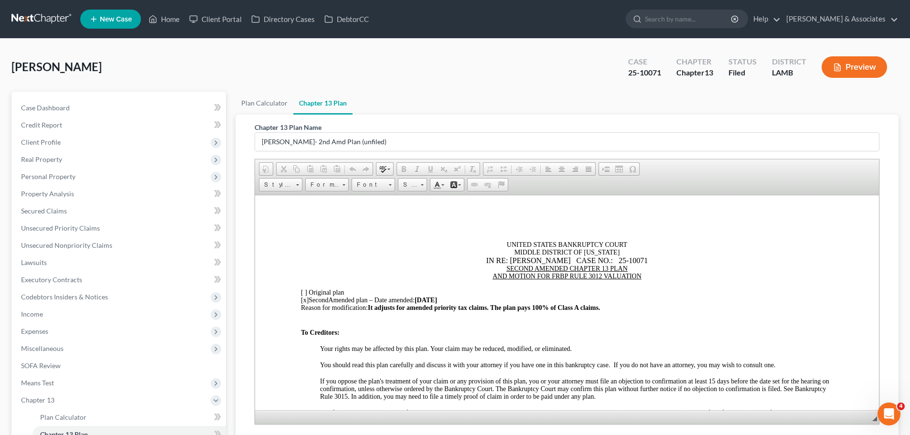
click at [760, 249] on div "UNITED STATES BANKRUPTCY COURT MIDDLE DISTRICT OF [US_STATE]" at bounding box center [567, 248] width 532 height 15
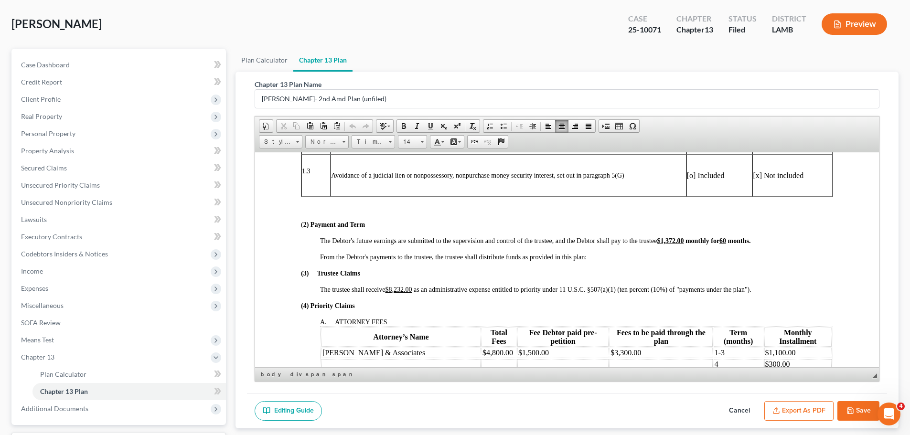
scroll to position [96, 0]
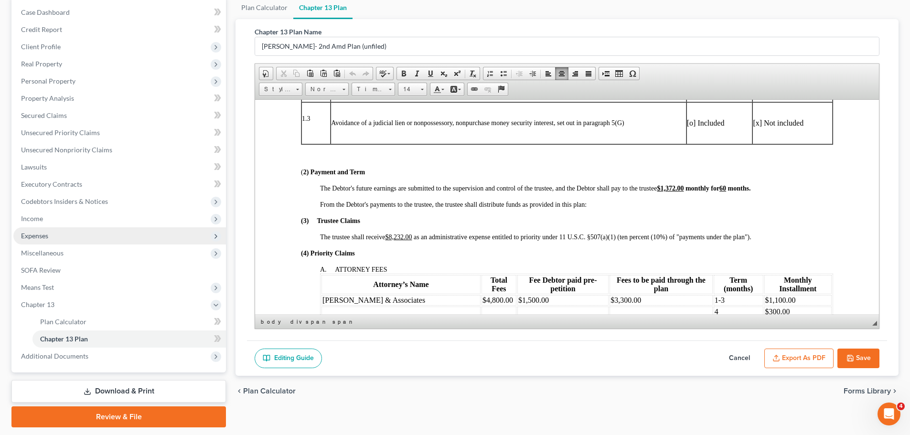
click at [44, 242] on span "Expenses" at bounding box center [119, 235] width 213 height 17
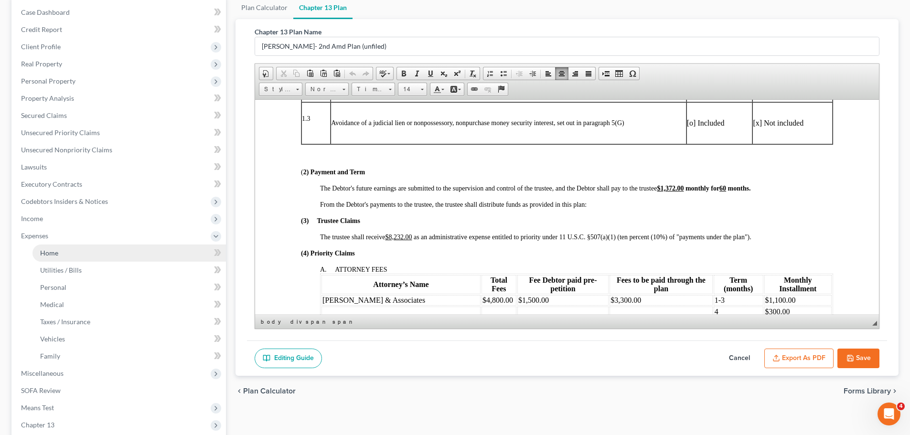
click at [76, 260] on link "Home" at bounding box center [129, 253] width 194 height 17
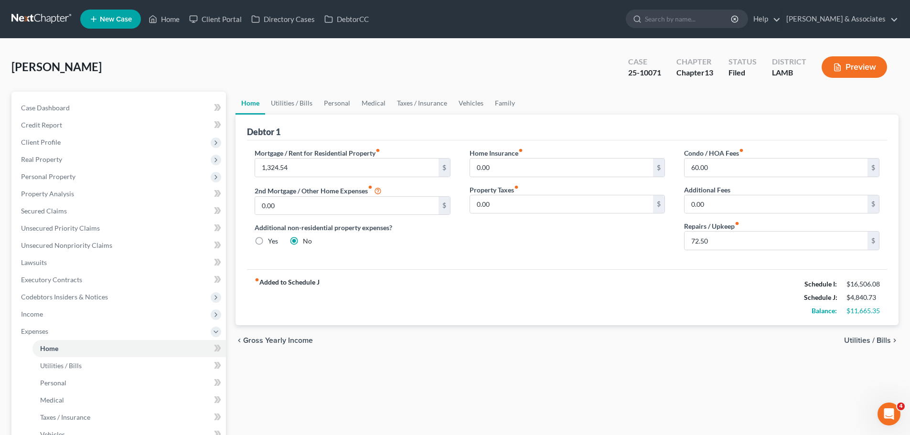
click at [369, 375] on div "Home Utilities / Bills Personal Medical Taxes / Insurance Vehicles Family Debto…" at bounding box center [567, 351] width 673 height 518
click at [47, 22] on link at bounding box center [41, 19] width 61 height 17
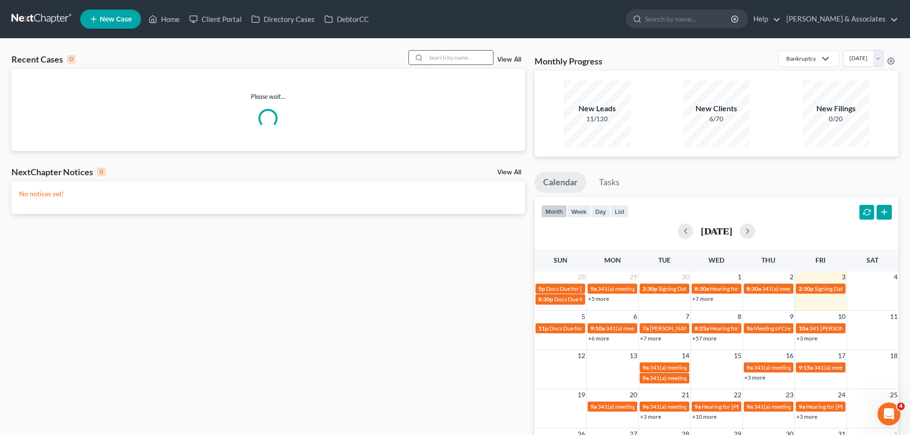
click at [433, 54] on input "search" at bounding box center [459, 58] width 67 height 14
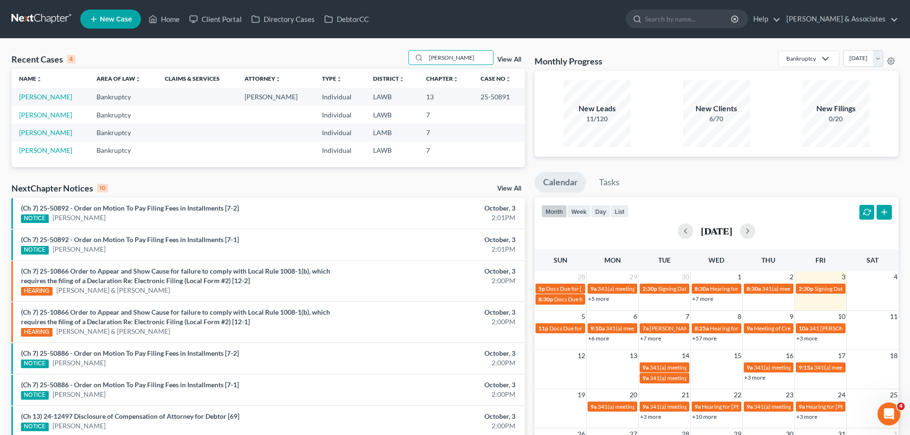
type input "[PERSON_NAME]"
click at [35, 91] on td "[PERSON_NAME]" at bounding box center [49, 97] width 77 height 18
click at [40, 100] on link "[PERSON_NAME]" at bounding box center [45, 97] width 53 height 8
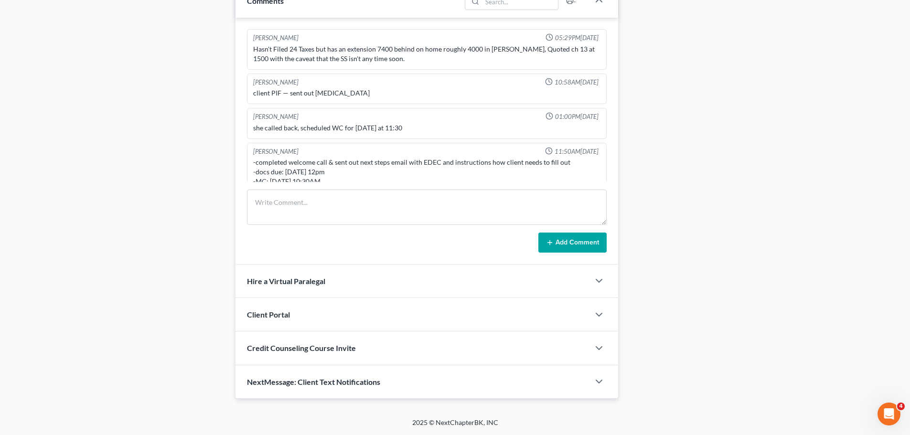
scroll to position [530, 0]
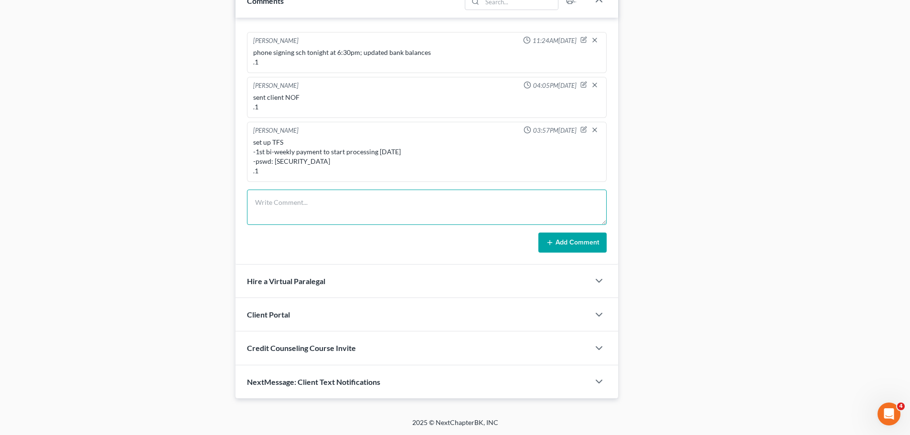
click at [399, 218] on textarea at bounding box center [427, 207] width 360 height 35
type textarea "call to st. martin Sheriff dept to stop SS, NA, LM .1"
click at [594, 240] on button "Add Comment" at bounding box center [573, 243] width 68 height 20
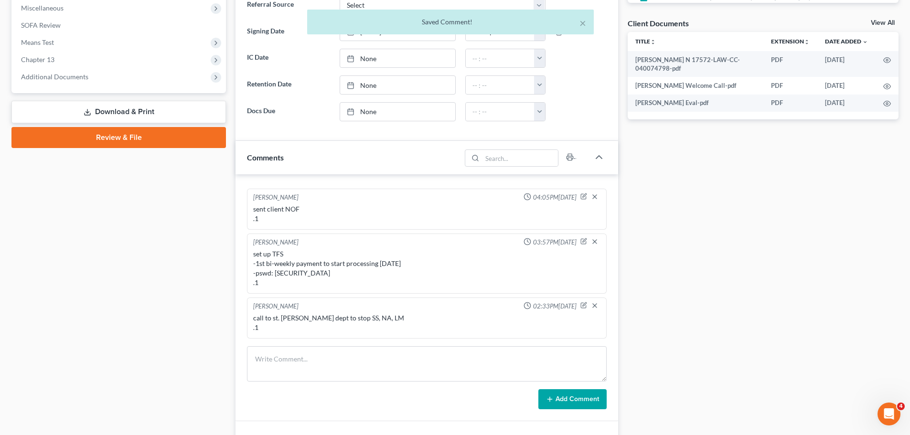
scroll to position [67, 0]
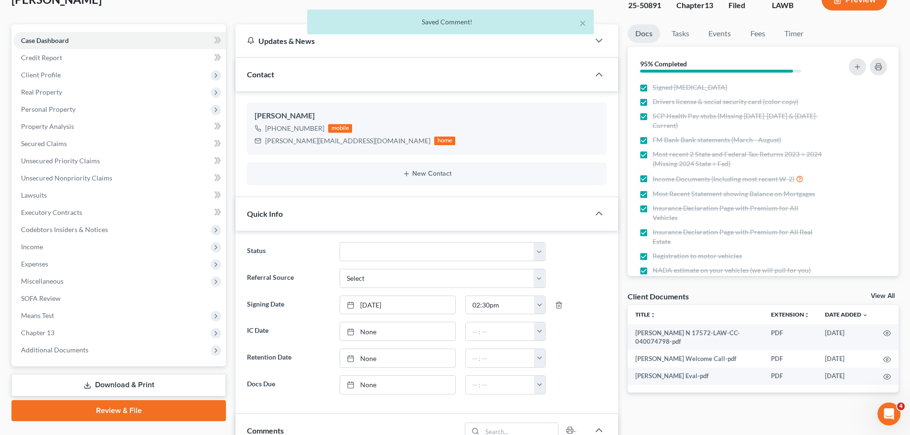
drag, startPoint x: 192, startPoint y: 25, endPoint x: 190, endPoint y: 16, distance: 8.8
click at [192, 25] on div "× Saved Comment!" at bounding box center [450, 25] width 910 height 30
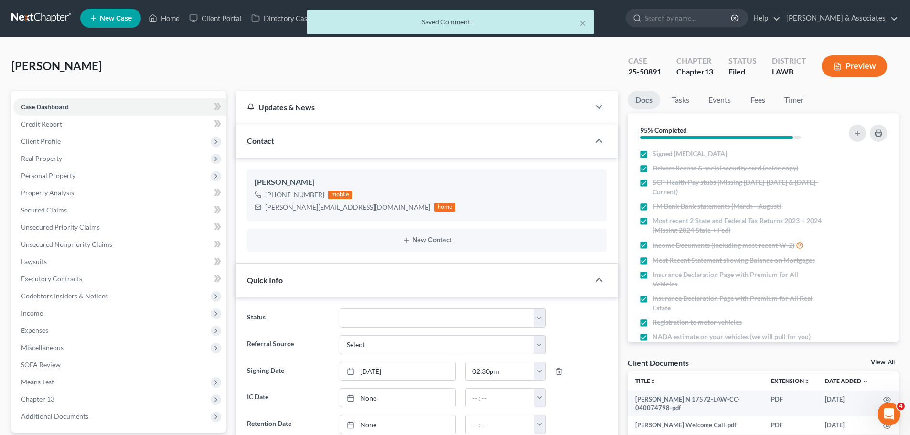
scroll to position [0, 0]
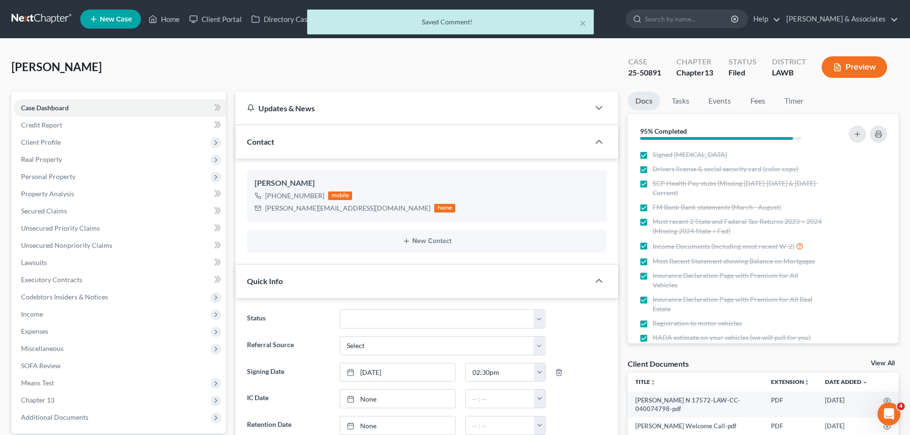
click at [38, 15] on div "× Saved Comment!" at bounding box center [450, 25] width 910 height 30
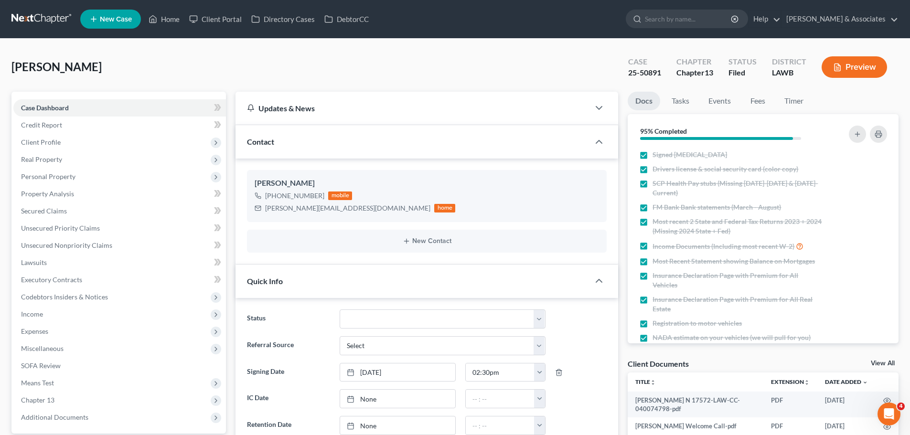
click at [24, 16] on link at bounding box center [41, 19] width 61 height 17
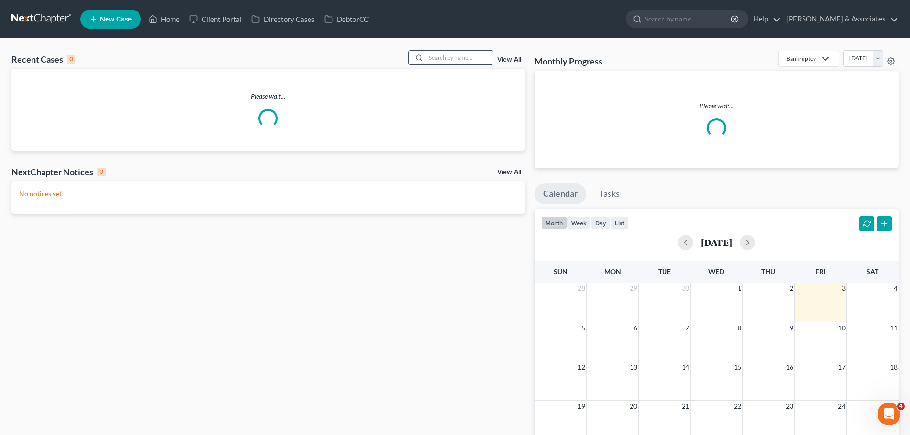
click at [469, 52] on input "search" at bounding box center [459, 58] width 67 height 14
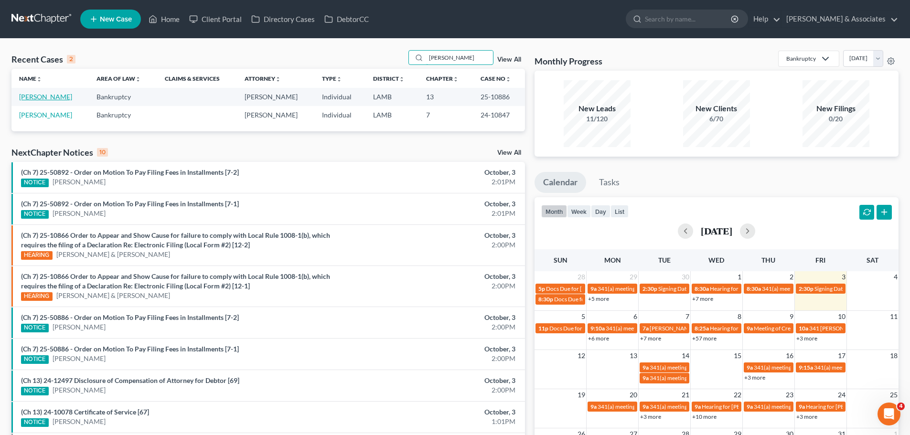
type input "[PERSON_NAME]"
click at [44, 96] on link "[PERSON_NAME]" at bounding box center [45, 97] width 53 height 8
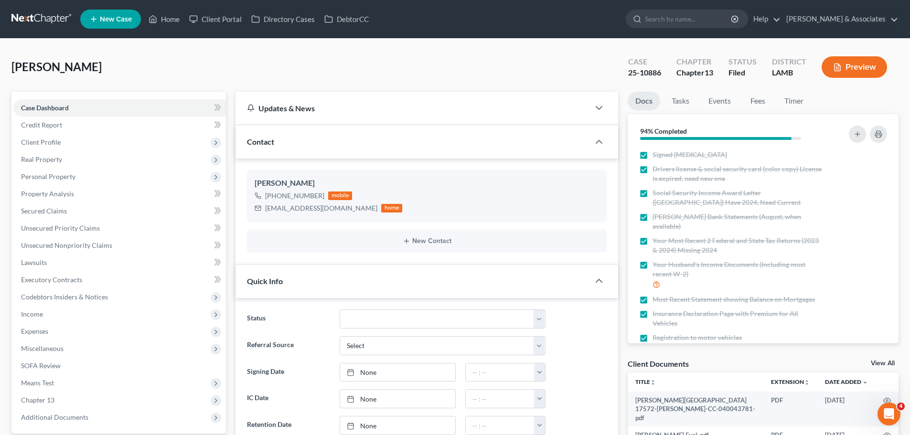
scroll to position [2143, 0]
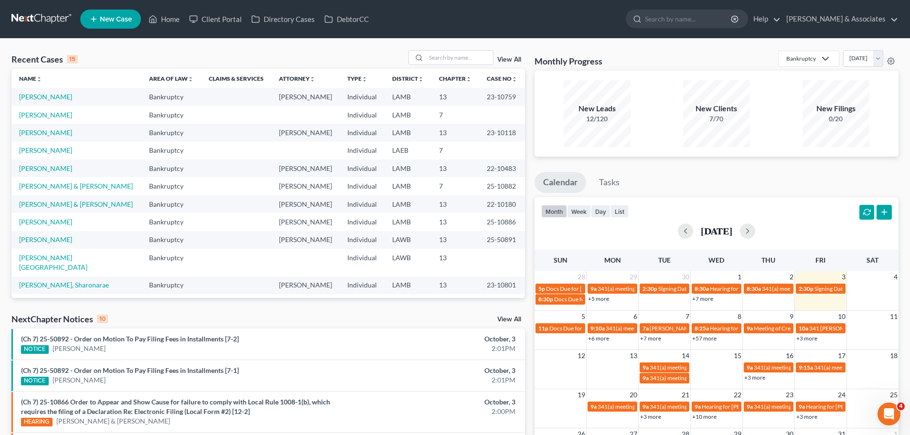
click at [39, 217] on td "[PERSON_NAME]" at bounding box center [76, 222] width 130 height 18
click at [39, 220] on link "[PERSON_NAME]" at bounding box center [45, 222] width 53 height 8
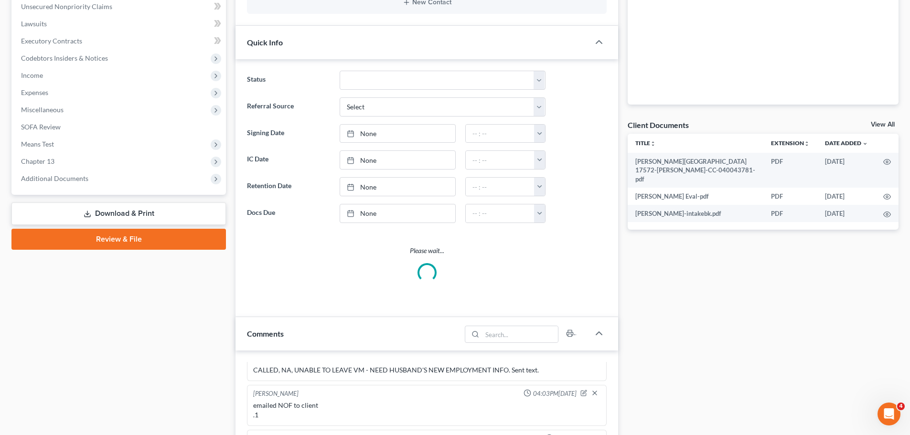
scroll to position [478, 0]
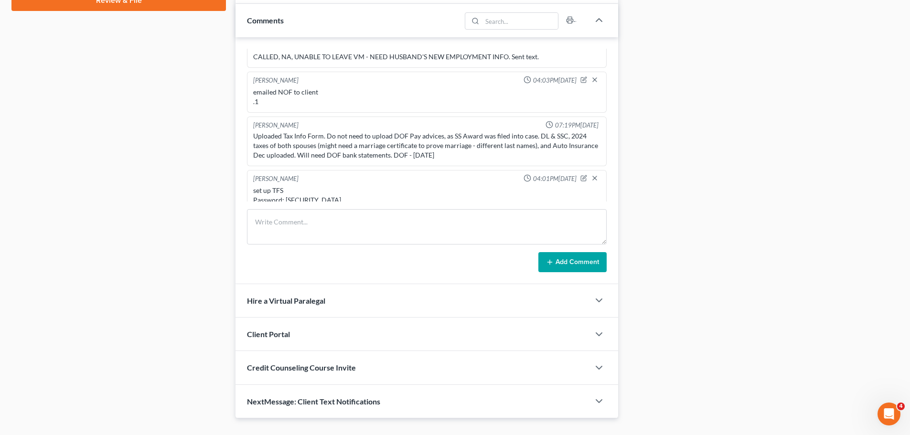
click at [322, 310] on div "Hire a Virtual Paralegal" at bounding box center [413, 300] width 354 height 33
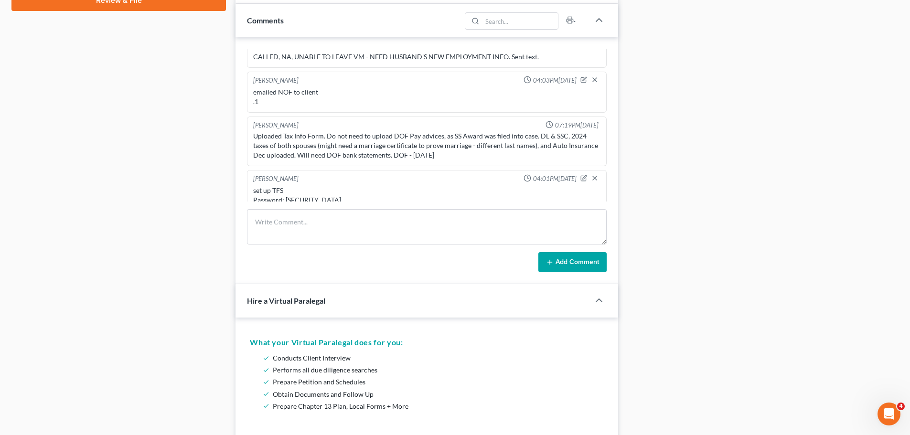
click at [322, 206] on div "Alayna Harper 09:04AM, 06/18/2025 Notes from RJP's eval for client refiling a c…" at bounding box center [427, 160] width 383 height 247
click at [328, 229] on textarea at bounding box center [427, 226] width 360 height 35
type textarea "emailed NOF to Livingston parish sheriff dept to stop SS .1"
click at [578, 265] on button "Add Comment" at bounding box center [573, 262] width 68 height 20
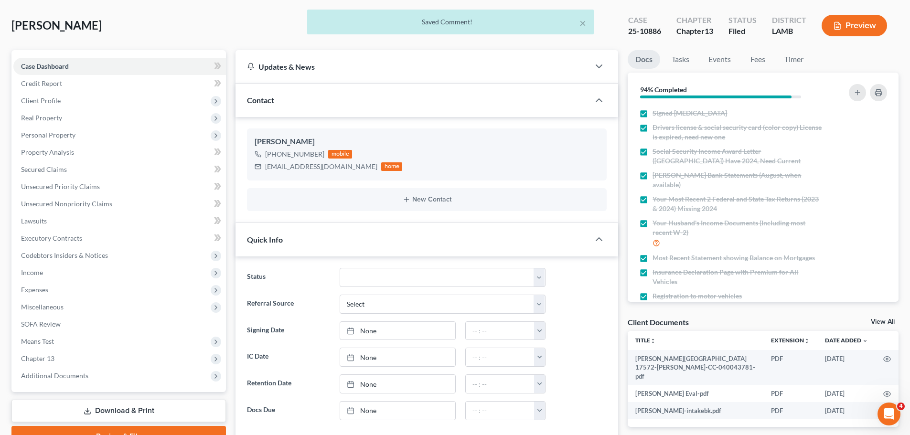
scroll to position [0, 0]
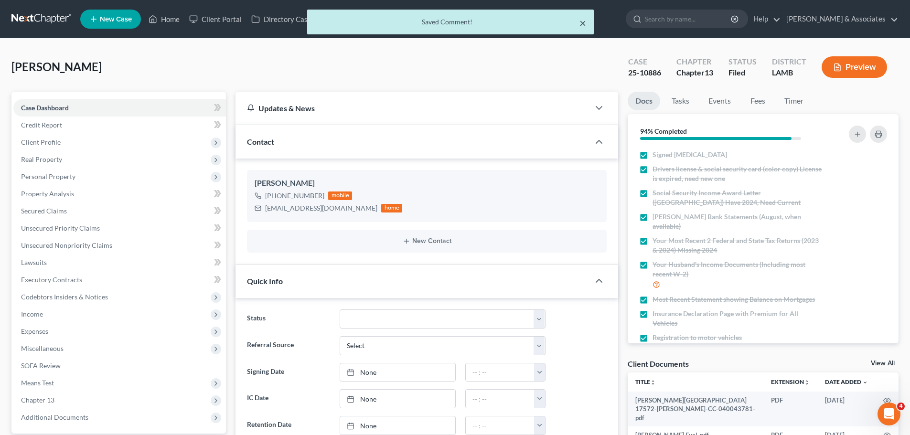
click at [582, 23] on button "×" at bounding box center [583, 22] width 7 height 11
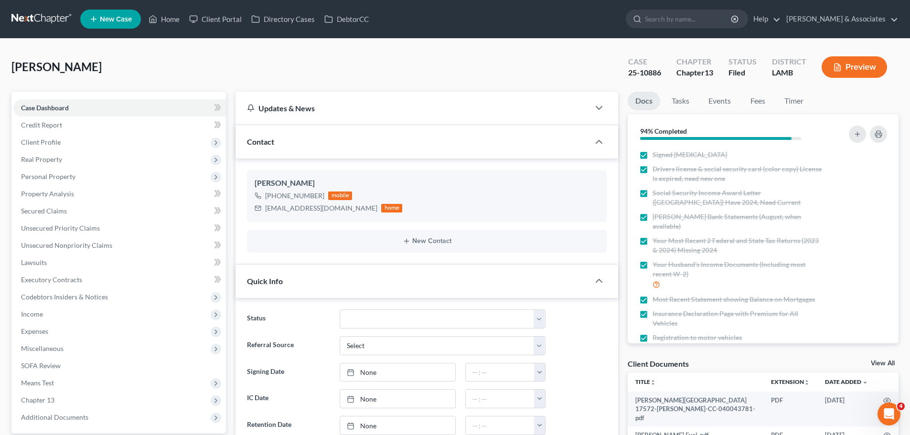
click at [26, 21] on link at bounding box center [41, 19] width 61 height 17
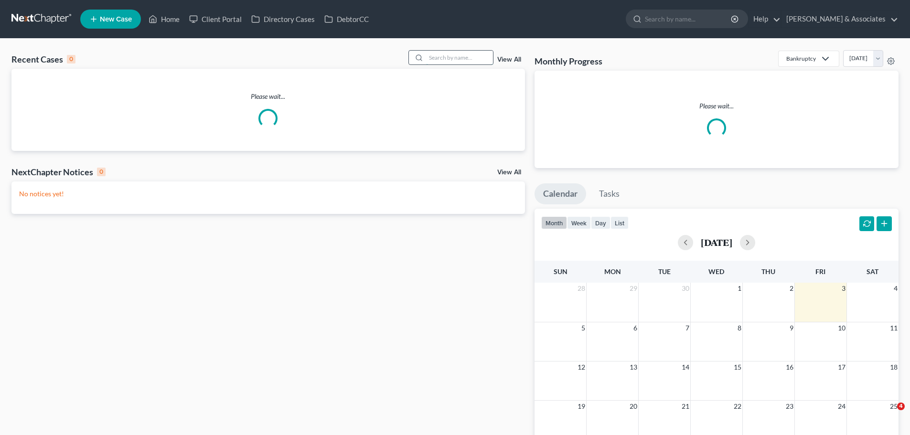
click at [465, 55] on input "search" at bounding box center [459, 58] width 67 height 14
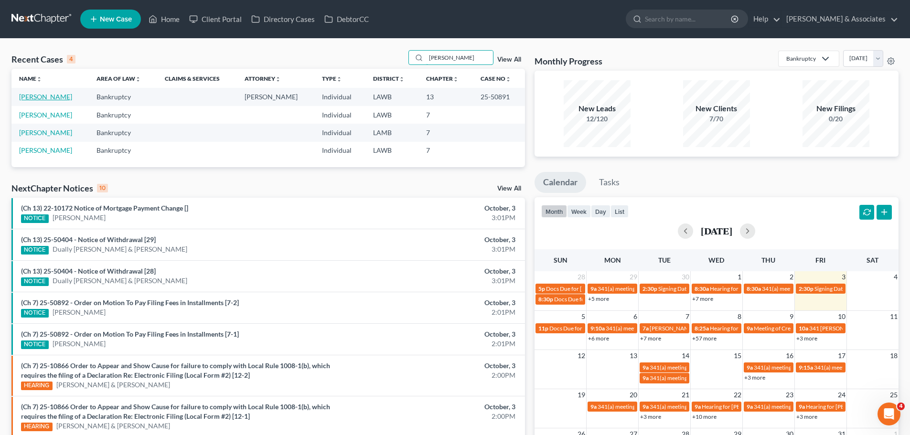
type input "[PERSON_NAME]"
click at [62, 98] on link "[PERSON_NAME]" at bounding box center [45, 97] width 53 height 8
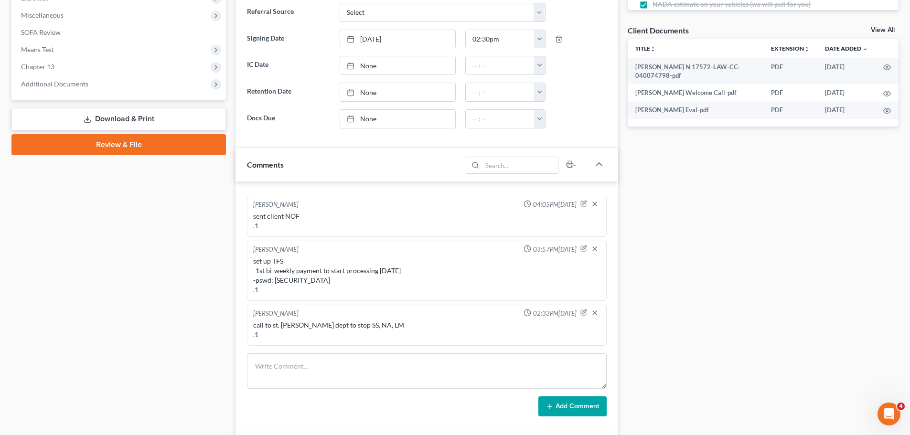
scroll to position [335, 0]
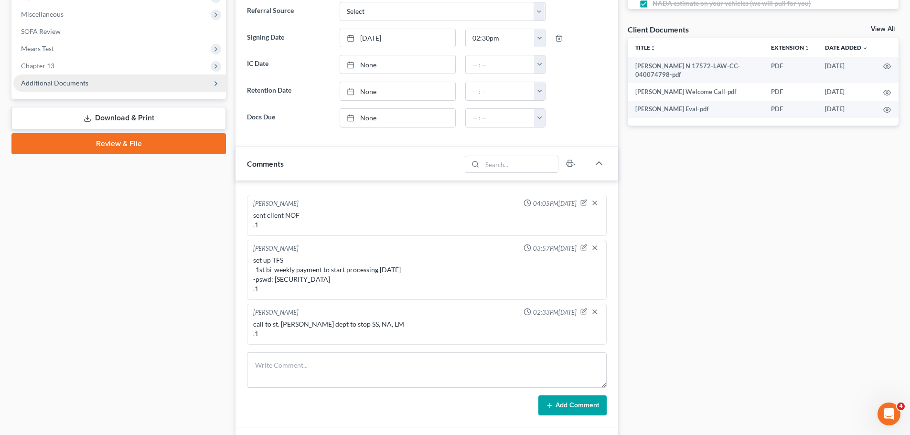
click at [65, 86] on span "Additional Documents" at bounding box center [54, 83] width 67 height 8
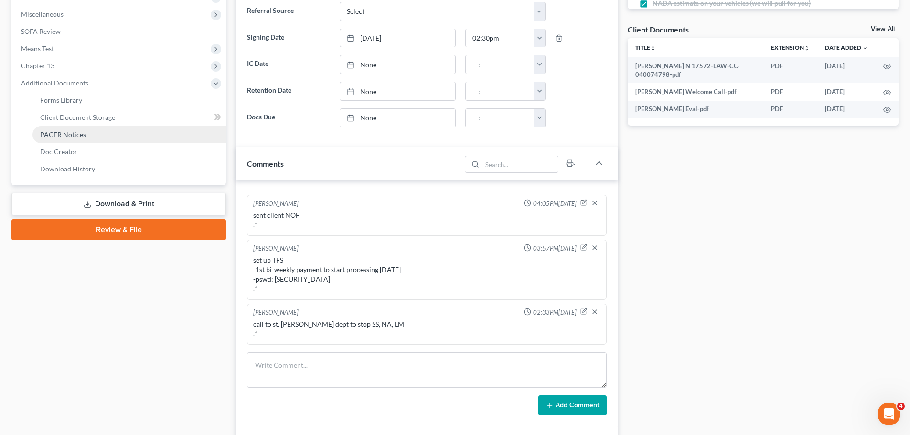
click at [66, 137] on span "PACER Notices" at bounding box center [63, 134] width 46 height 8
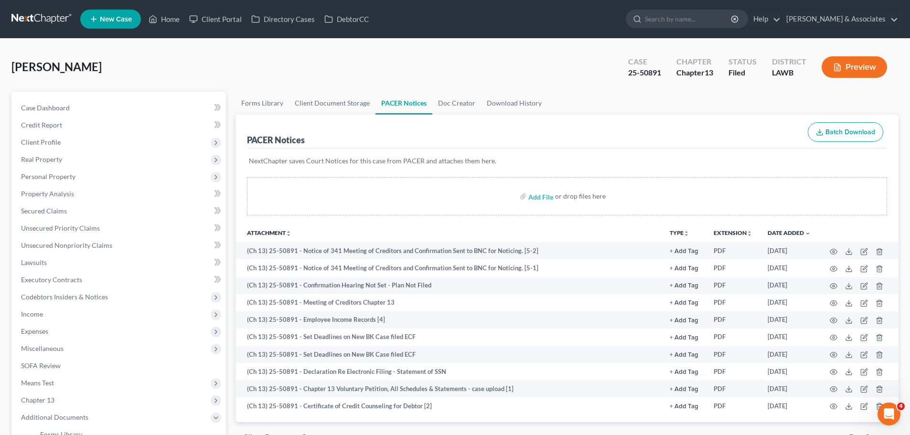
click at [46, 16] on link at bounding box center [41, 19] width 61 height 17
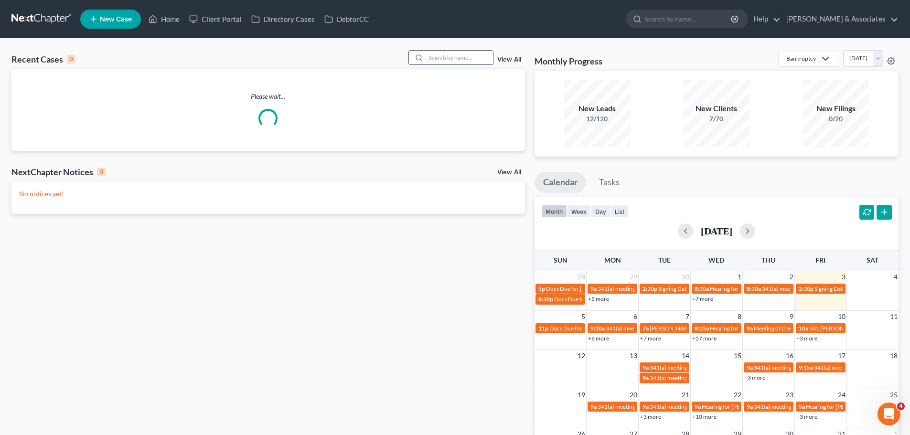
click at [461, 61] on input "search" at bounding box center [459, 58] width 67 height 14
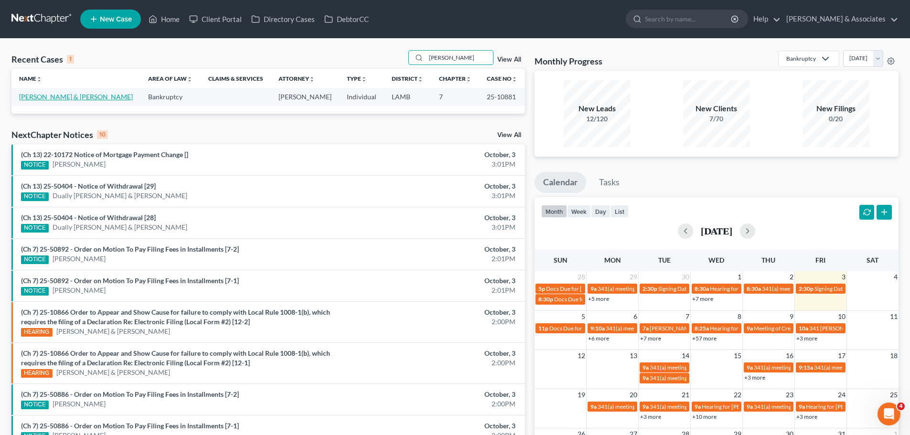
type input "thornhill"
click at [65, 99] on link "[PERSON_NAME] & [PERSON_NAME]" at bounding box center [76, 97] width 114 height 8
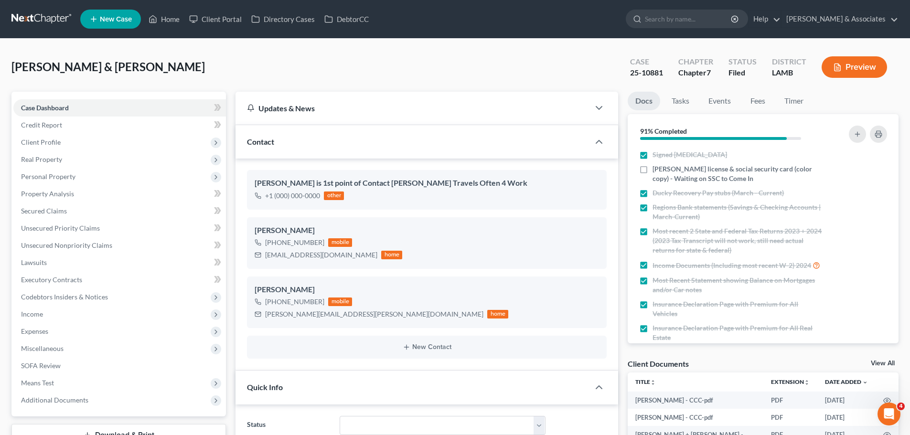
scroll to position [908, 0]
click at [17, 18] on link at bounding box center [41, 19] width 61 height 17
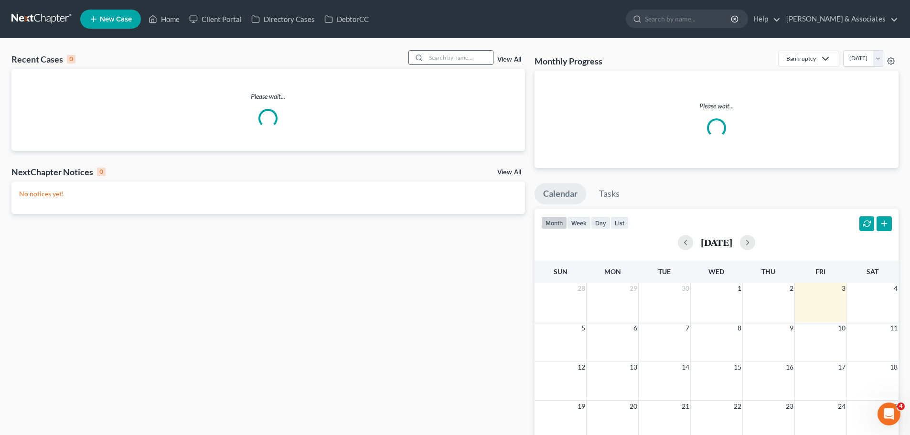
click at [457, 57] on input "search" at bounding box center [459, 58] width 67 height 14
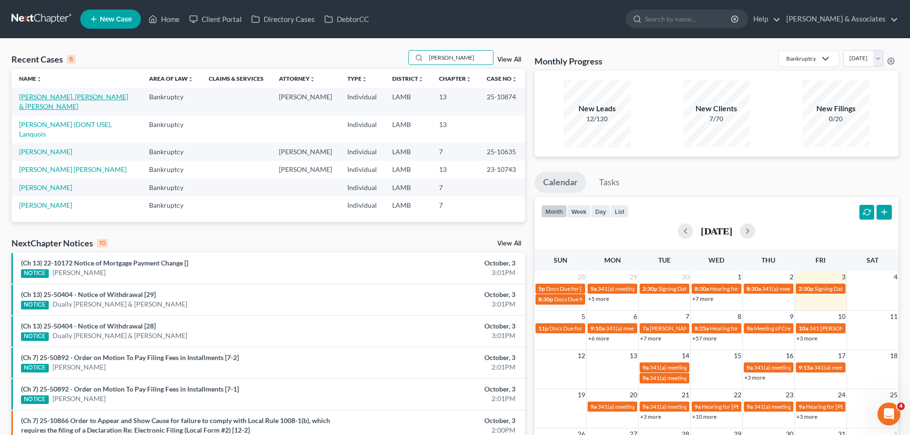
type input "[PERSON_NAME]"
click at [41, 97] on link "[PERSON_NAME], [PERSON_NAME] & [PERSON_NAME]" at bounding box center [73, 102] width 109 height 18
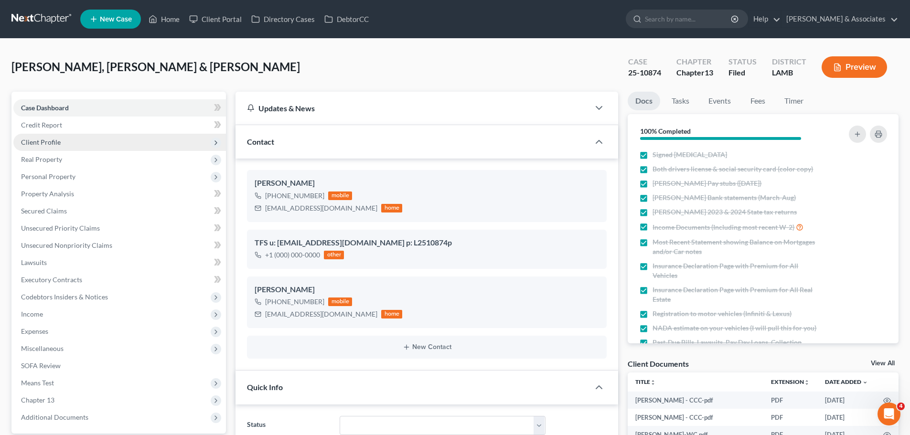
click at [41, 143] on span "Client Profile" at bounding box center [41, 142] width 40 height 8
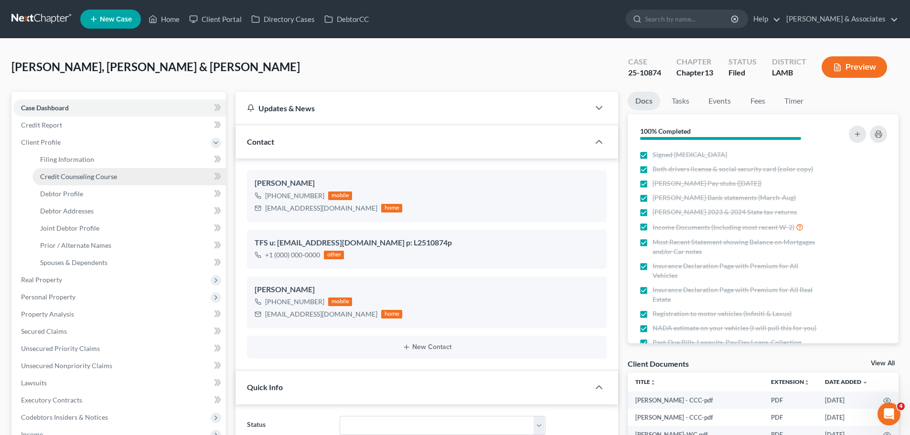
scroll to position [638, 0]
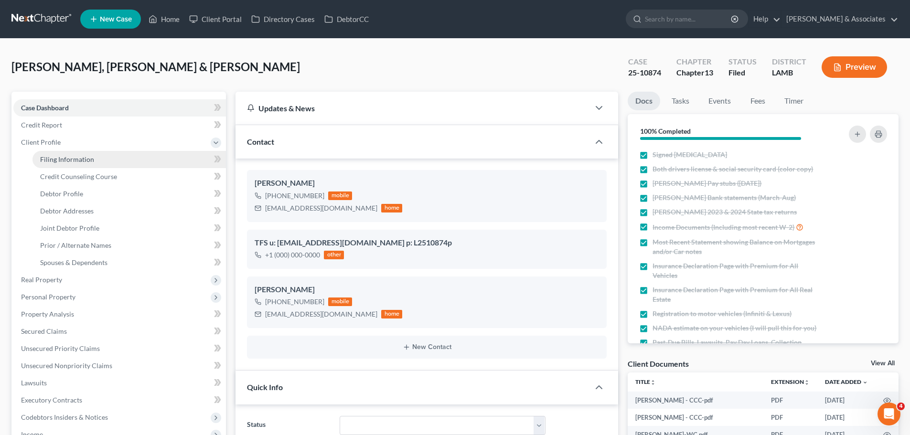
click at [51, 164] on link "Filing Information" at bounding box center [129, 159] width 194 height 17
select select "1"
select select "3"
select select "19"
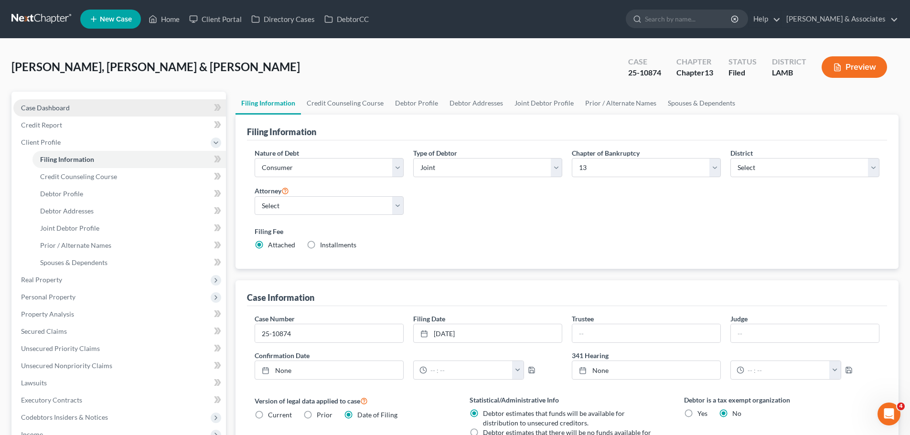
click at [109, 107] on link "Case Dashboard" at bounding box center [119, 107] width 213 height 17
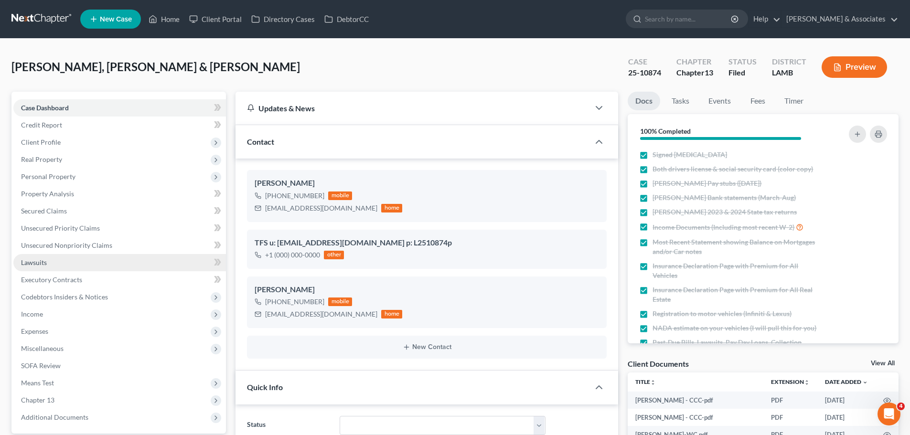
scroll to position [191, 0]
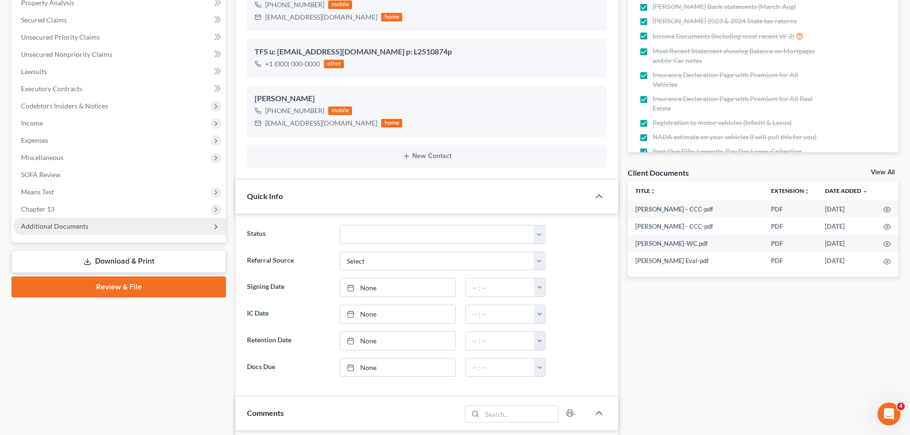
click at [69, 233] on span "Additional Documents" at bounding box center [119, 226] width 213 height 17
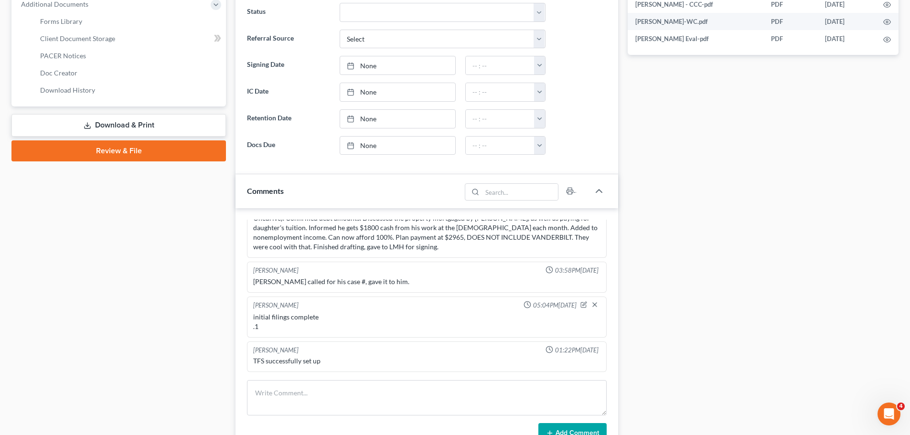
scroll to position [430, 0]
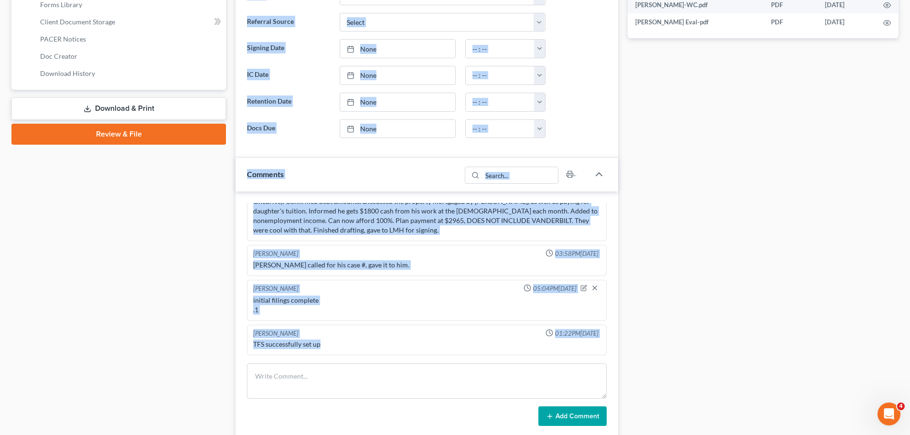
drag, startPoint x: 341, startPoint y: 346, endPoint x: 152, endPoint y: 336, distance: 189.0
click at [150, 337] on div "Petition Navigation Case Dashboard Payments Invoices Payments Payments Credit R…" at bounding box center [455, 117] width 897 height 911
click at [358, 315] on div "initial filings complete .1" at bounding box center [426, 305] width 351 height 23
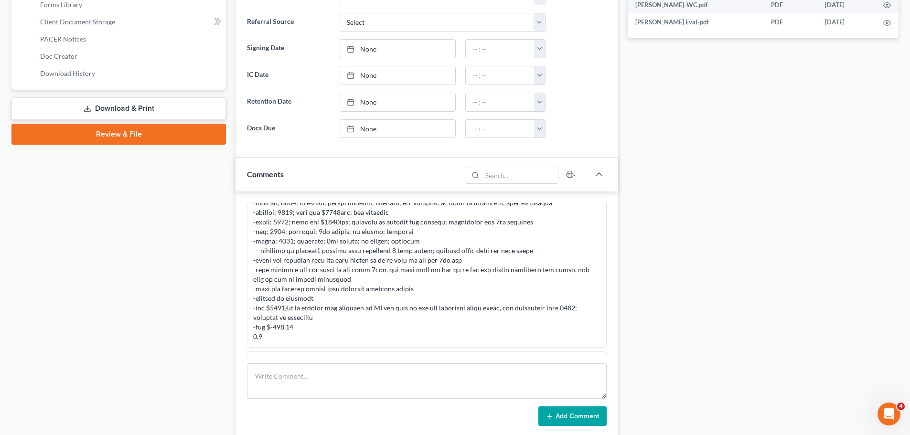
scroll to position [637, 0]
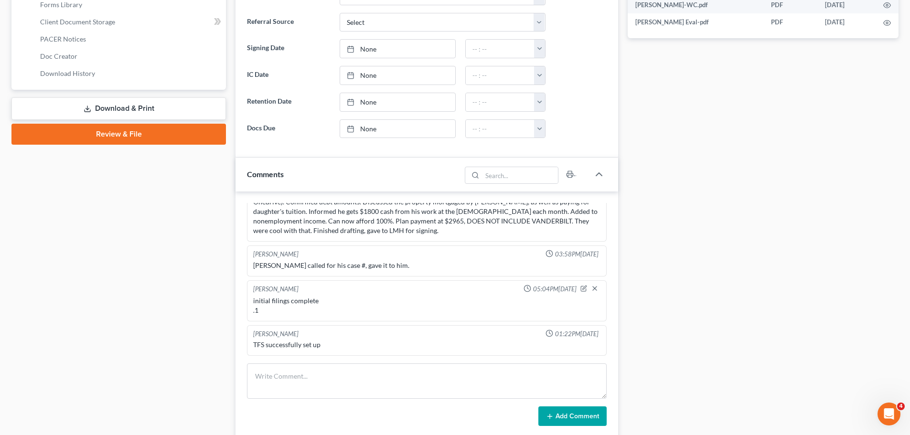
click at [53, 328] on div "Case Dashboard Payments Invoices Payments Payments Credit Report Client Profile" at bounding box center [119, 117] width 224 height 911
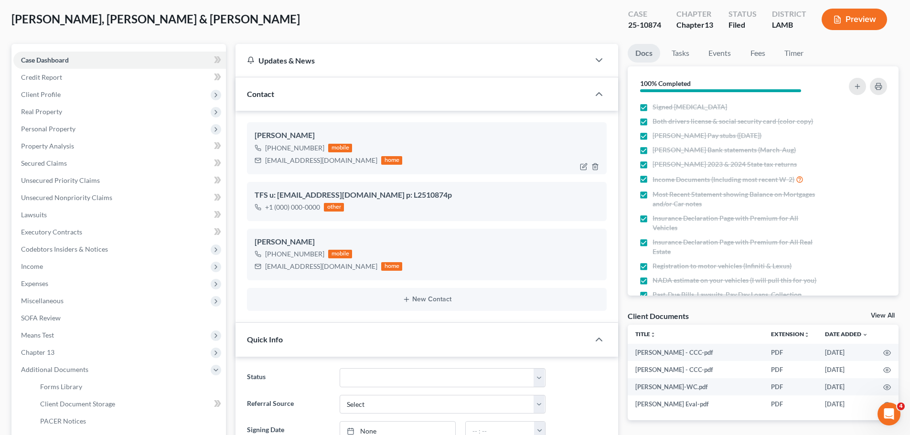
scroll to position [0, 0]
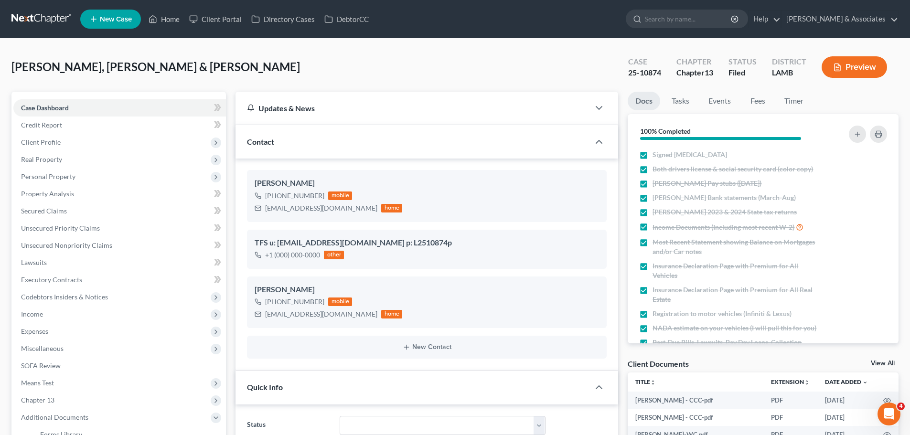
click at [47, 23] on link at bounding box center [41, 19] width 61 height 17
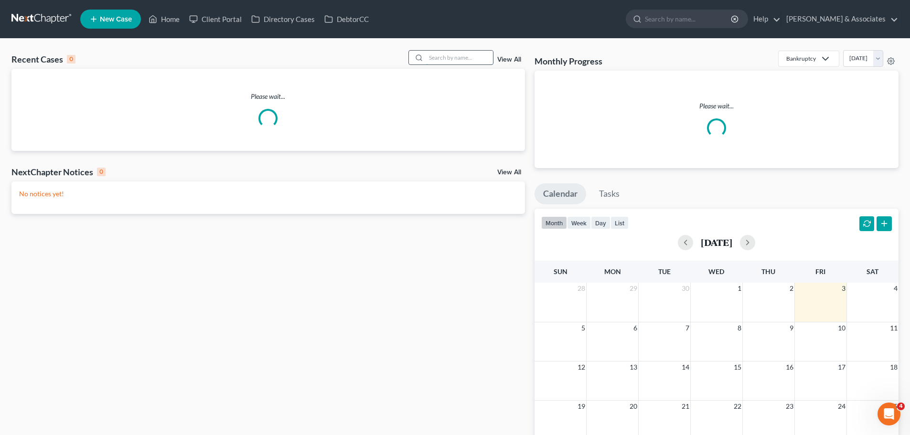
click at [475, 60] on input "search" at bounding box center [459, 58] width 67 height 14
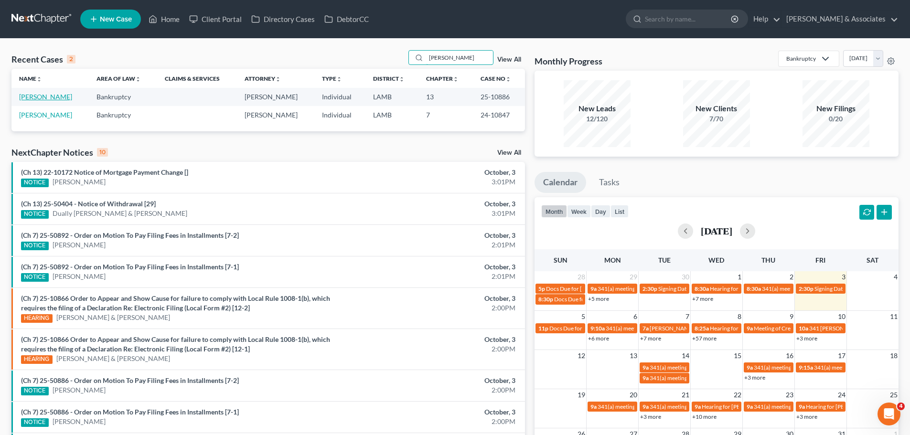
type input "[PERSON_NAME]"
click at [36, 94] on link "[PERSON_NAME]" at bounding box center [45, 97] width 53 height 8
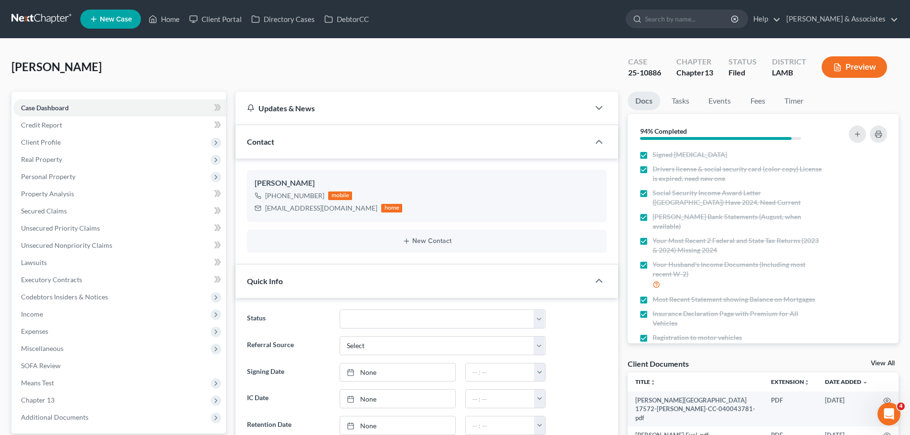
scroll to position [2188, 0]
click at [35, 7] on nav "Home New Case Client Portal Directory Cases DebtorCC [PERSON_NAME] & Associates…" at bounding box center [455, 19] width 910 height 38
click at [38, 17] on link at bounding box center [41, 19] width 61 height 17
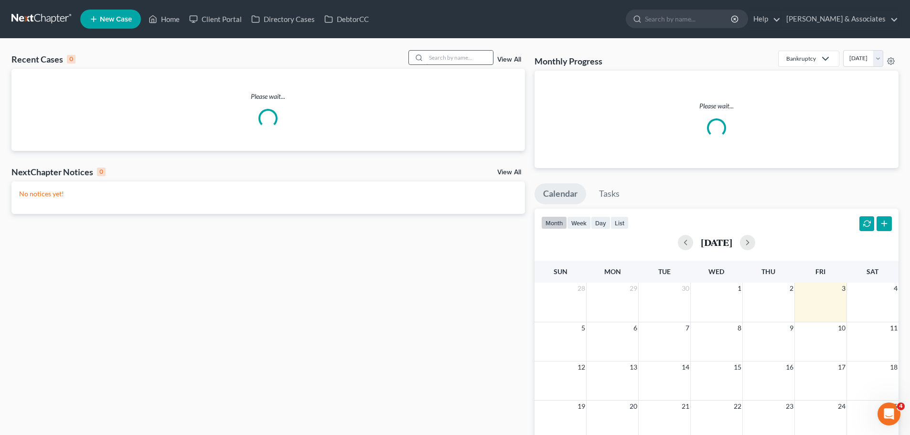
click at [469, 56] on input "search" at bounding box center [459, 58] width 67 height 14
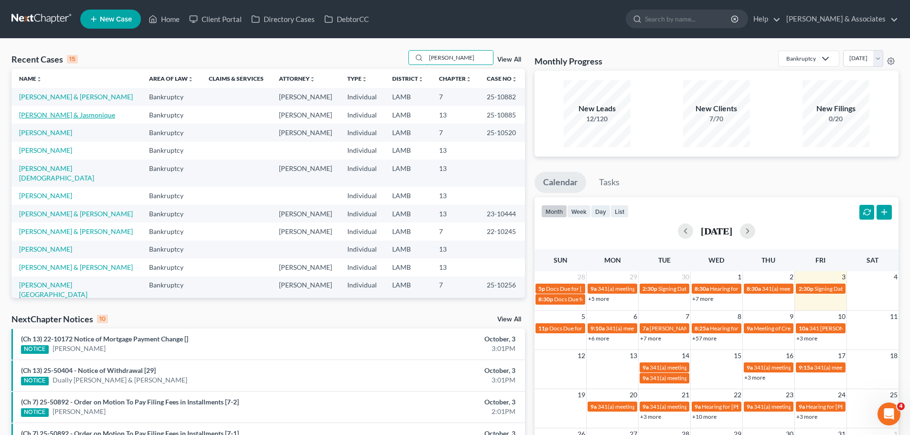
type input "[PERSON_NAME]"
click at [53, 114] on link "[PERSON_NAME] & Jasmonique" at bounding box center [67, 115] width 96 height 8
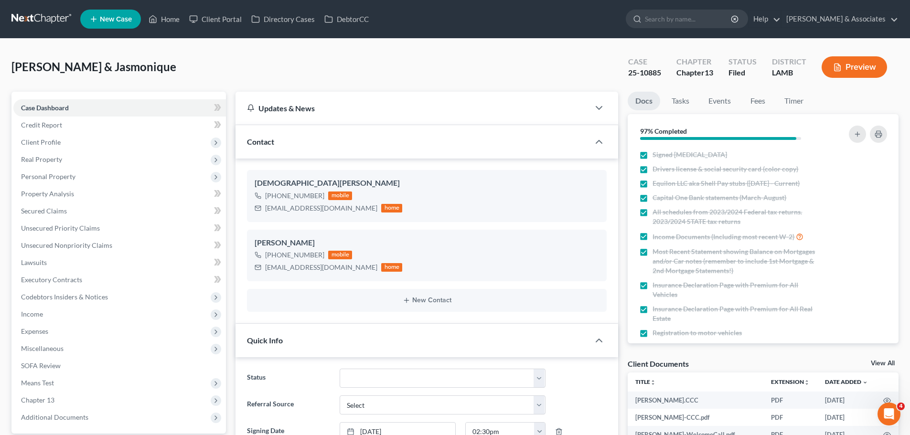
click at [32, 21] on link at bounding box center [41, 19] width 61 height 17
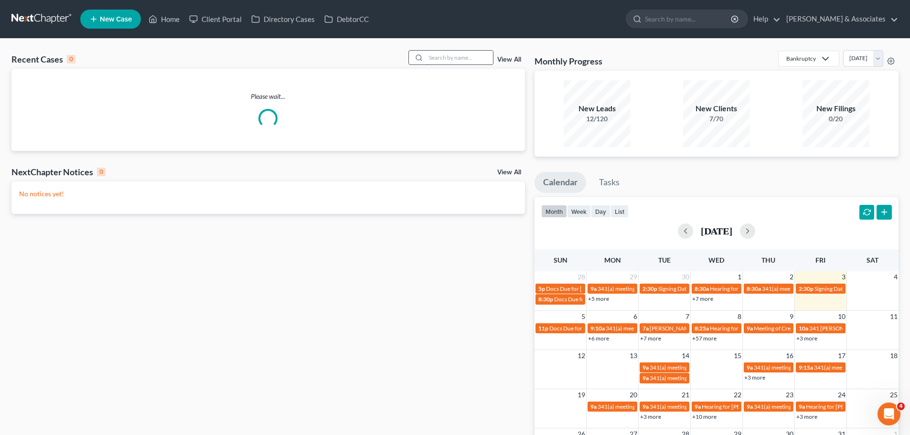
click at [443, 60] on input "search" at bounding box center [459, 58] width 67 height 14
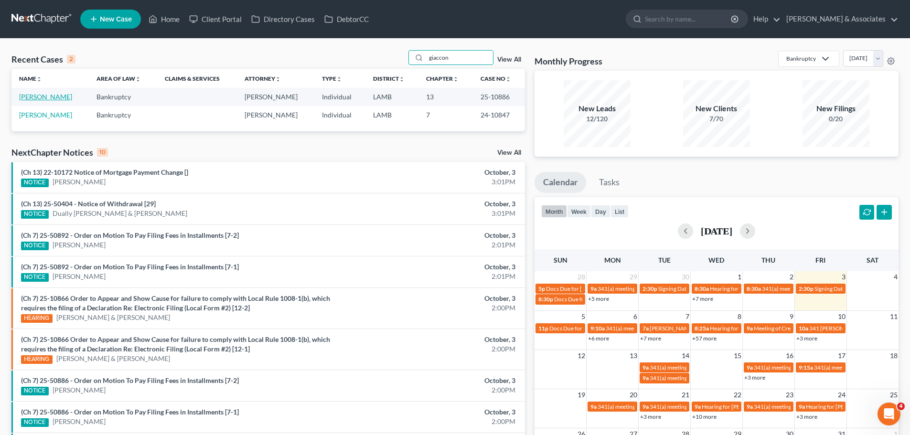
type input "giaccon"
click at [68, 98] on link "[PERSON_NAME]" at bounding box center [45, 97] width 53 height 8
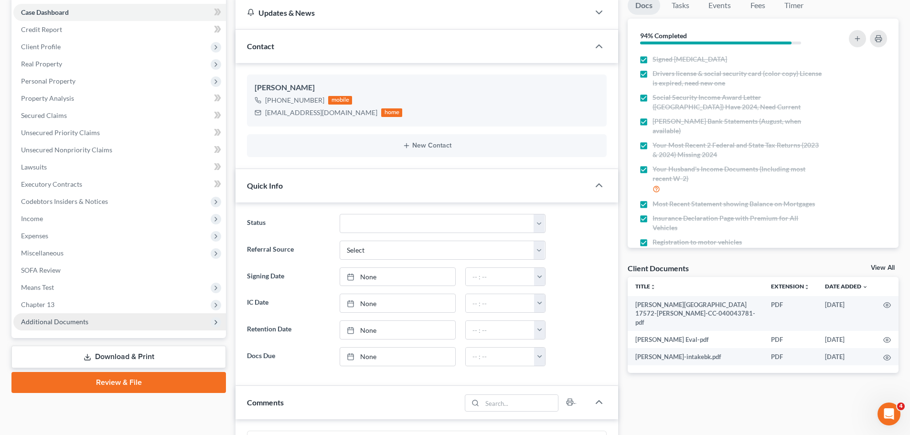
scroll to position [2188, 0]
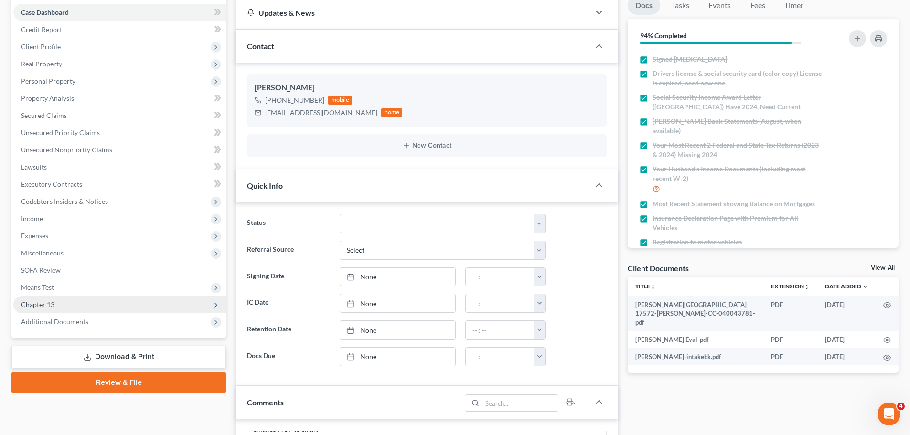
click at [33, 307] on span "Chapter 13" at bounding box center [37, 305] width 33 height 8
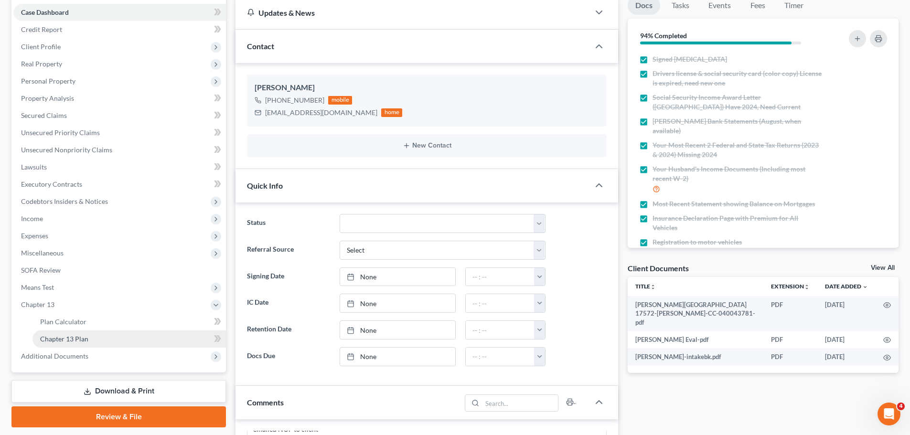
click at [53, 341] on span "Chapter 13 Plan" at bounding box center [64, 339] width 48 height 8
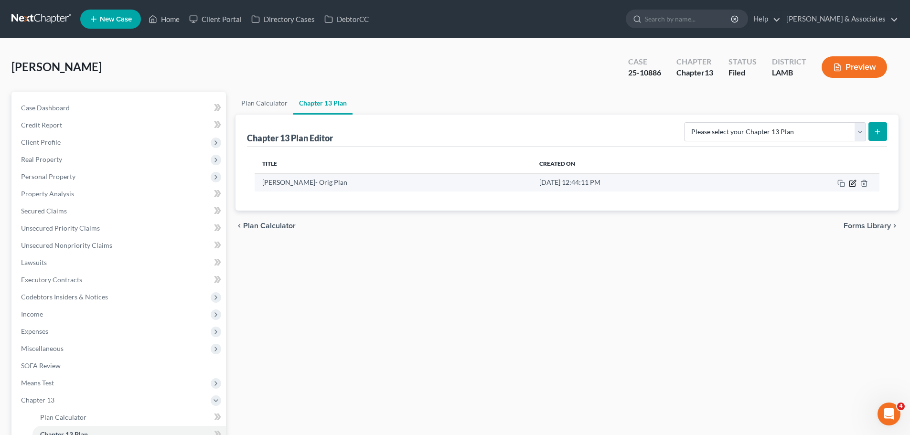
click at [854, 184] on icon "button" at bounding box center [853, 184] width 8 height 8
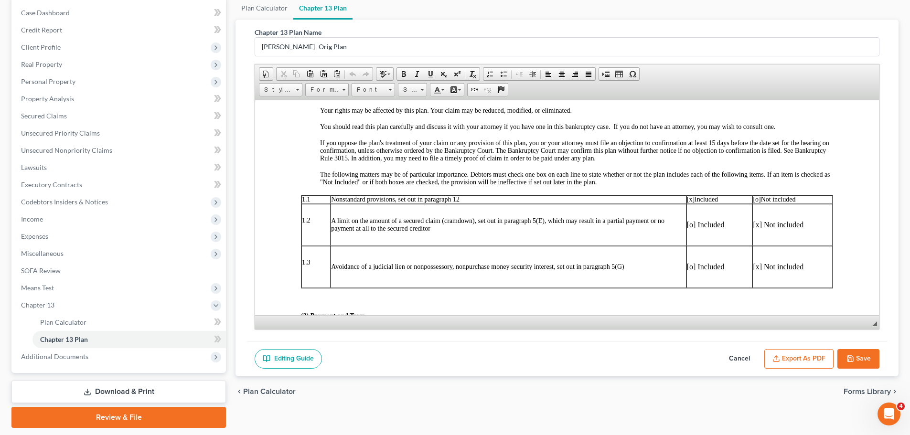
scroll to position [96, 0]
click at [796, 354] on button "Export as PDF" at bounding box center [799, 359] width 69 height 20
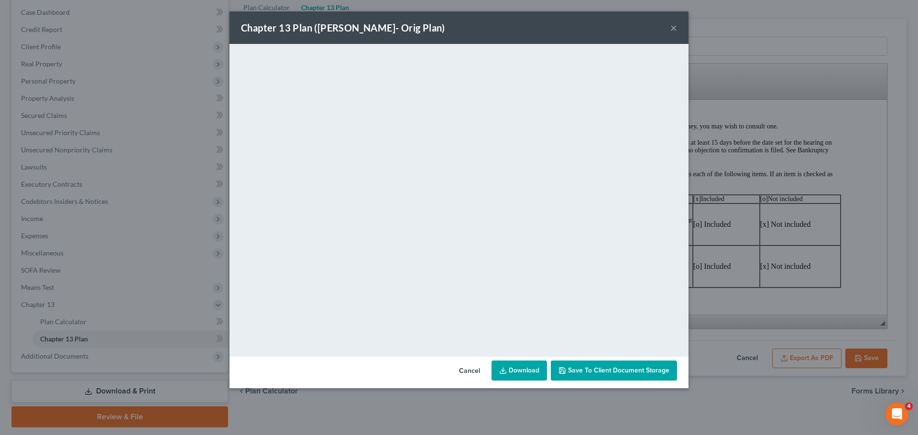
click at [617, 33] on div "Chapter 13 Plan (Giaccone, Cherie- Orig Plan) ×" at bounding box center [458, 27] width 459 height 32
click at [673, 27] on button "×" at bounding box center [673, 27] width 7 height 11
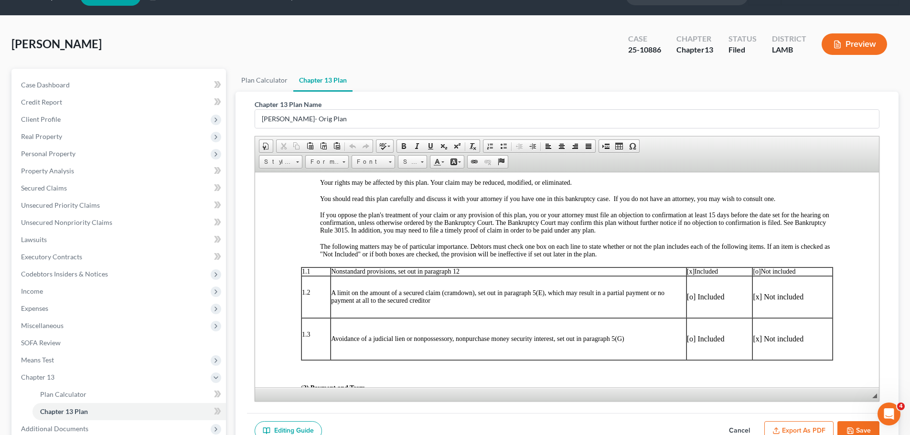
scroll to position [0, 0]
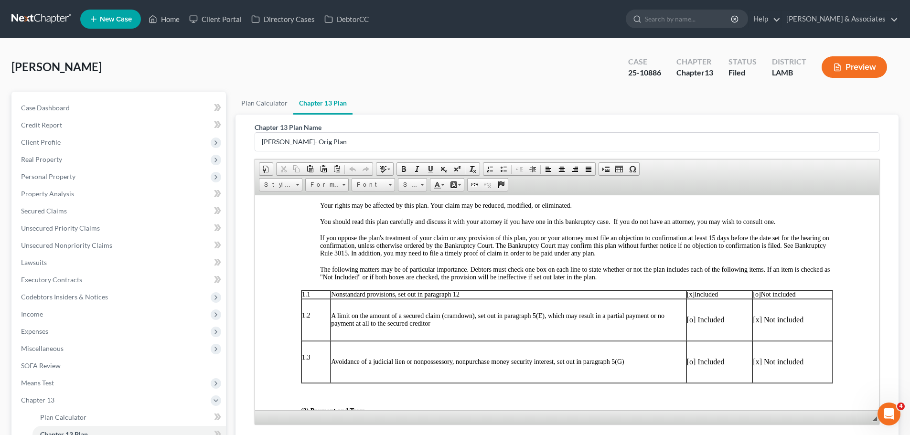
click at [114, 70] on div "Giaccone, Cherie Upgraded Case 25-10886 Chapter Chapter 13 Status Filed Distric…" at bounding box center [454, 71] width 887 height 42
drag, startPoint x: 104, startPoint y: 68, endPoint x: 85, endPoint y: 67, distance: 19.1
click at [101, 68] on div "Giaccone, Cherie Upgraded Case 25-10886 Chapter Chapter 13 Status Filed Distric…" at bounding box center [454, 71] width 887 height 42
click at [74, 65] on span "[PERSON_NAME]" at bounding box center [56, 67] width 90 height 14
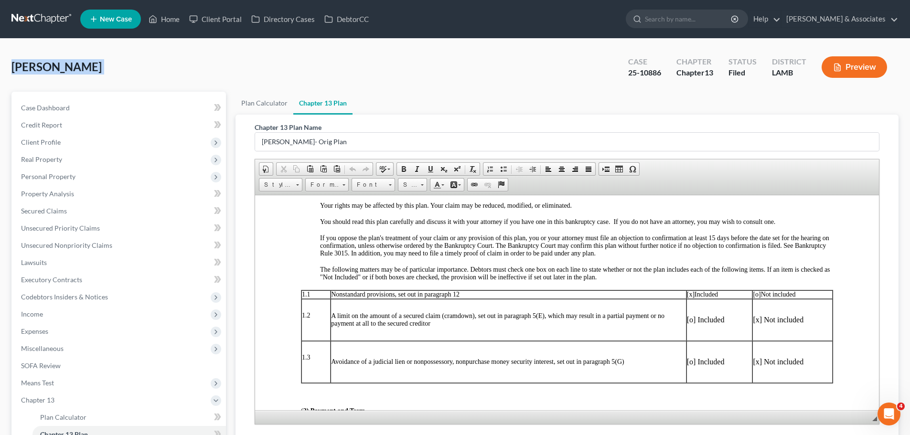
click at [74, 65] on span "[PERSON_NAME]" at bounding box center [56, 67] width 90 height 14
click at [63, 66] on span "[PERSON_NAME]" at bounding box center [56, 67] width 90 height 14
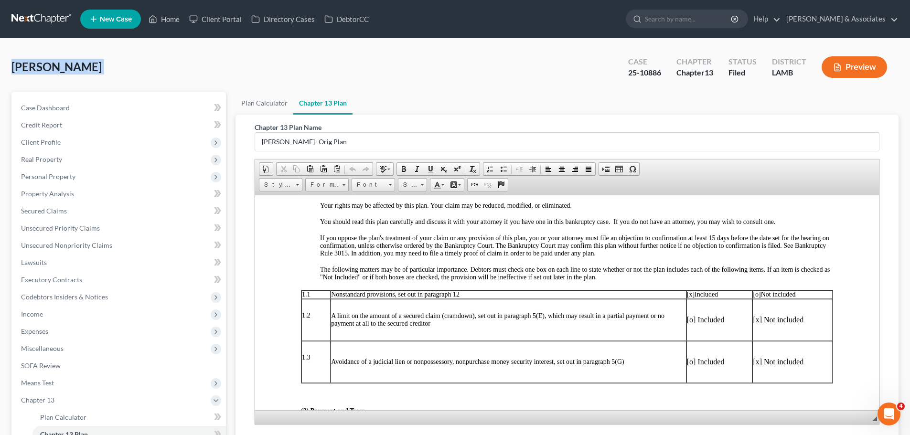
click at [63, 66] on span "[PERSON_NAME]" at bounding box center [56, 67] width 90 height 14
click at [62, 66] on span "[PERSON_NAME]" at bounding box center [56, 67] width 90 height 14
click at [62, 67] on span "[PERSON_NAME]" at bounding box center [56, 67] width 90 height 14
click at [33, 22] on link at bounding box center [41, 19] width 61 height 17
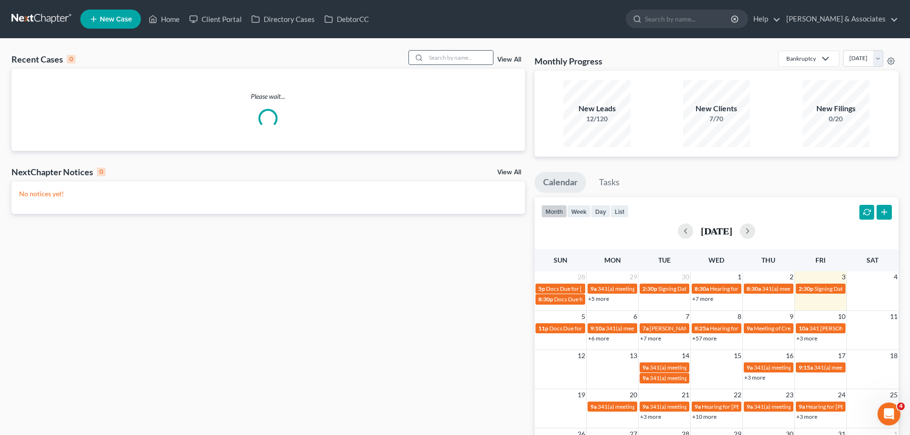
click at [446, 57] on input "search" at bounding box center [459, 58] width 67 height 14
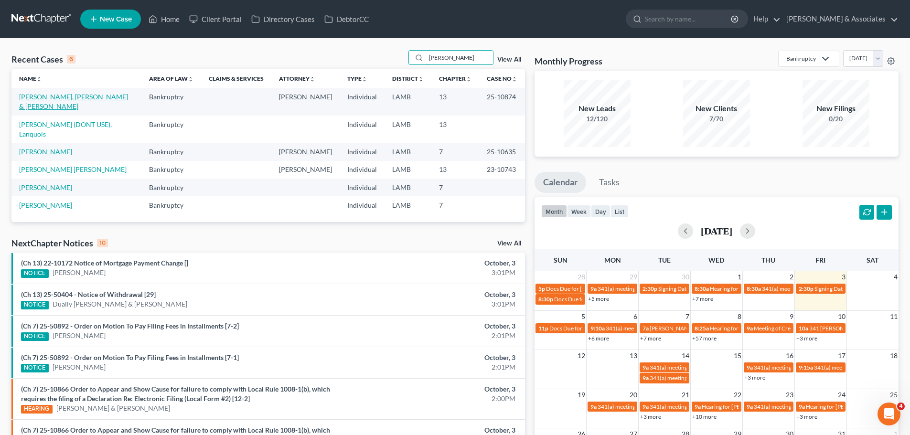
type input "payne"
click at [84, 95] on link "[PERSON_NAME], [PERSON_NAME] & [PERSON_NAME]" at bounding box center [73, 102] width 109 height 18
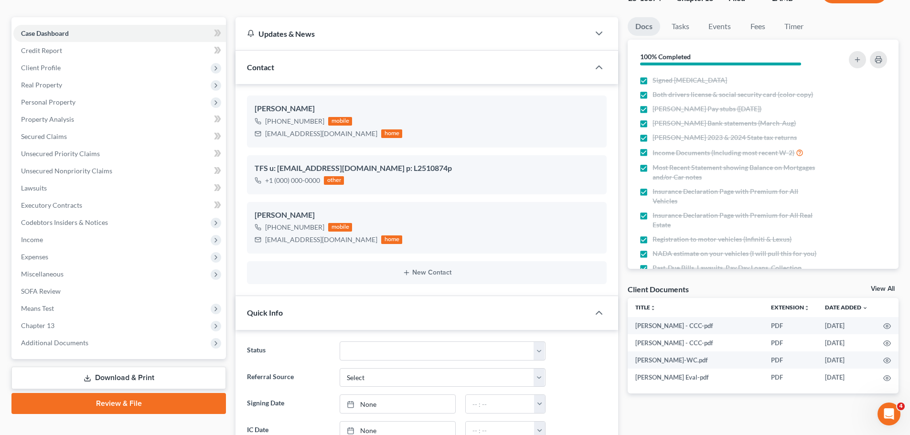
scroll to position [96, 0]
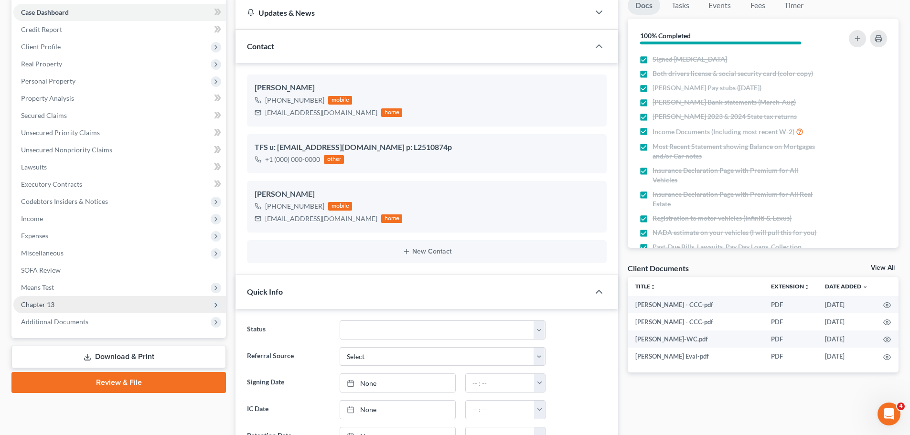
click at [56, 301] on span "Chapter 13" at bounding box center [119, 304] width 213 height 17
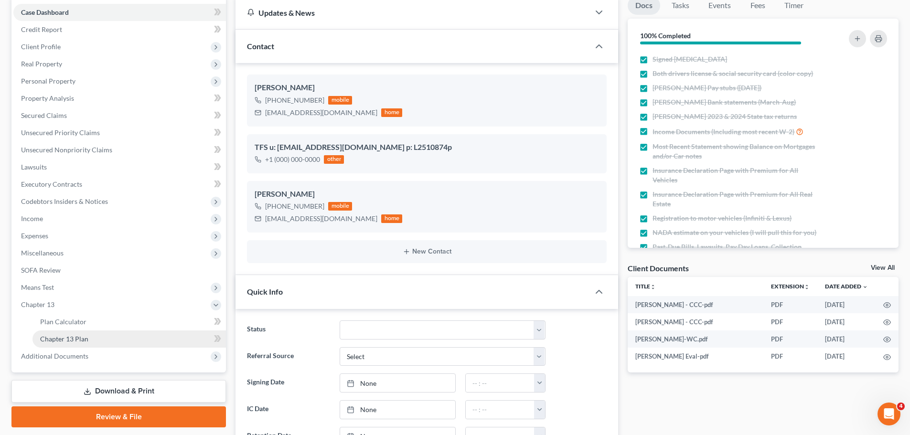
click at [127, 339] on link "Chapter 13 Plan" at bounding box center [129, 339] width 194 height 17
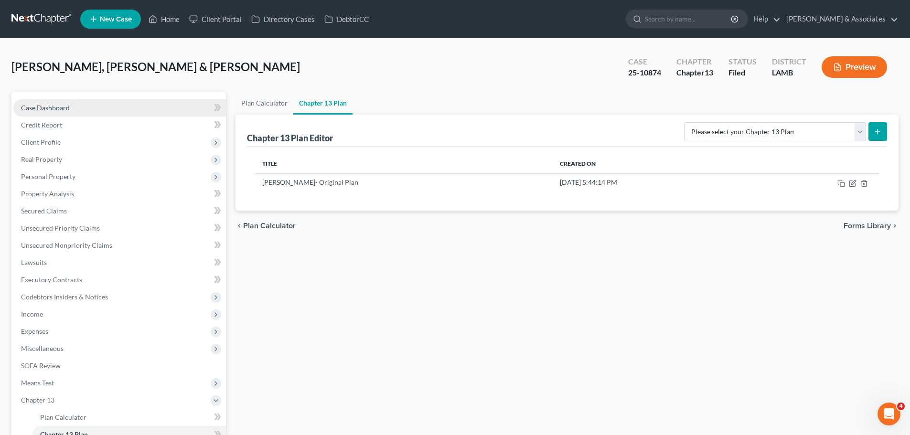
click at [144, 108] on link "Case Dashboard" at bounding box center [119, 107] width 213 height 17
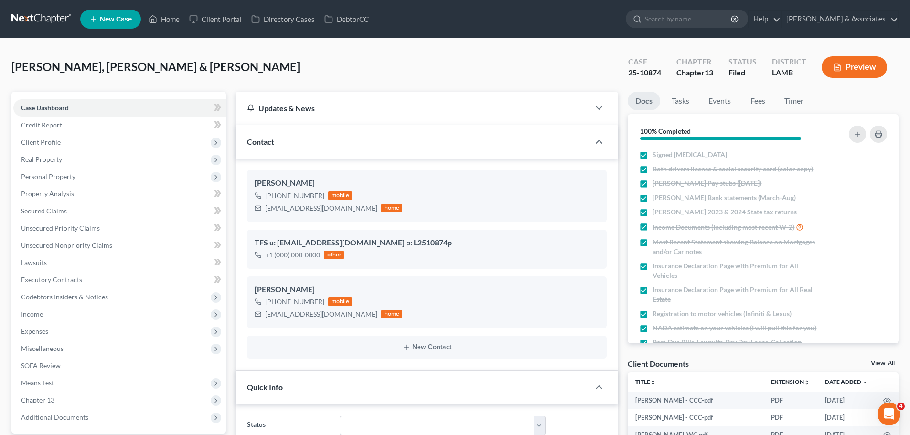
scroll to position [638, 0]
click at [30, 20] on link at bounding box center [41, 19] width 61 height 17
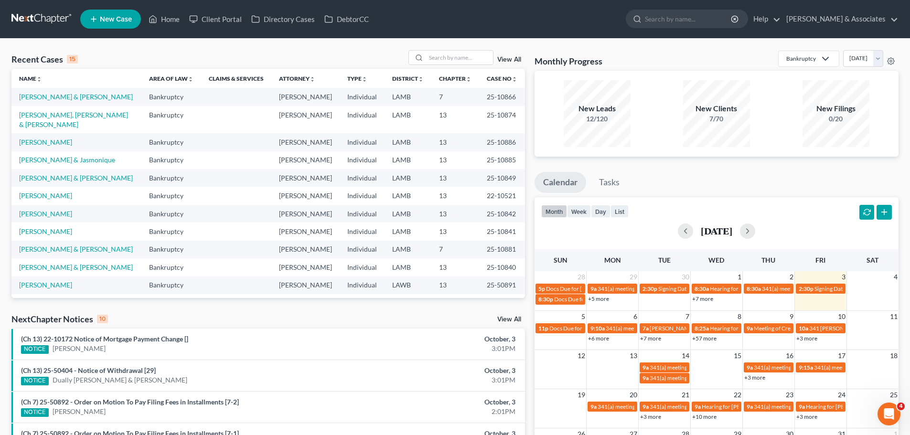
click at [159, 47] on div "Recent Cases 15 View All Name unfold_more expand_more expand_less Area of Law u…" at bounding box center [455, 364] width 910 height 651
click at [471, 60] on input "search" at bounding box center [459, 58] width 67 height 14
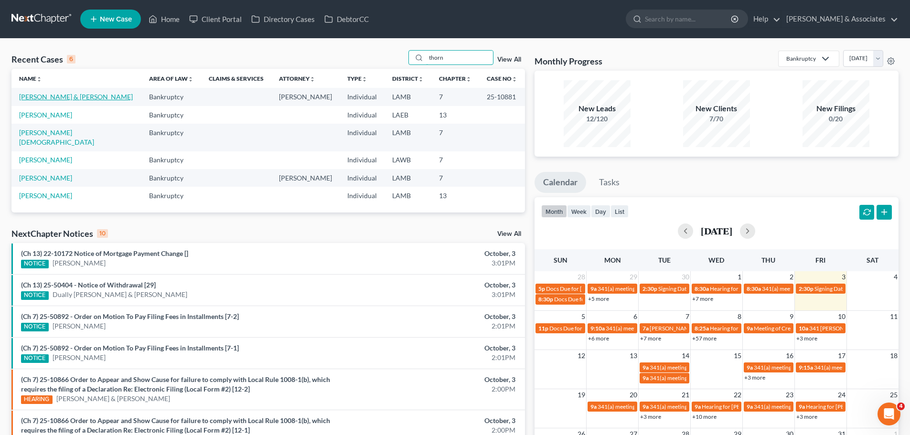
type input "thorn"
click at [39, 95] on link "[PERSON_NAME] & [PERSON_NAME]" at bounding box center [76, 97] width 114 height 8
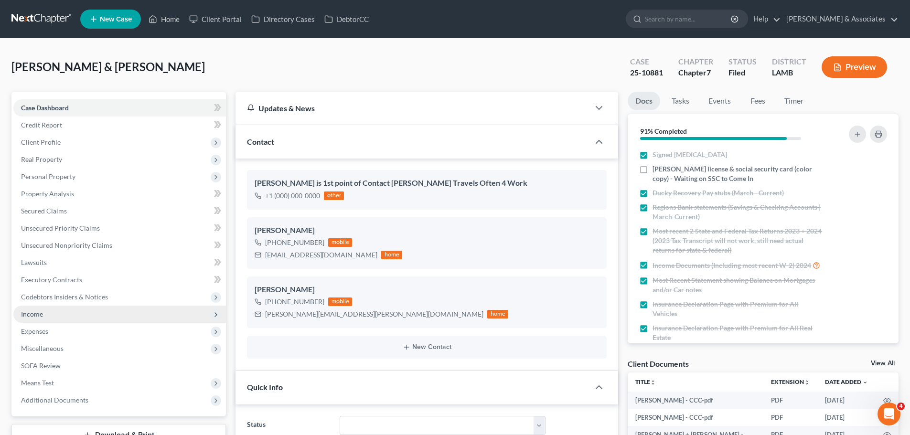
scroll to position [908, 0]
click at [27, 18] on link at bounding box center [41, 19] width 61 height 17
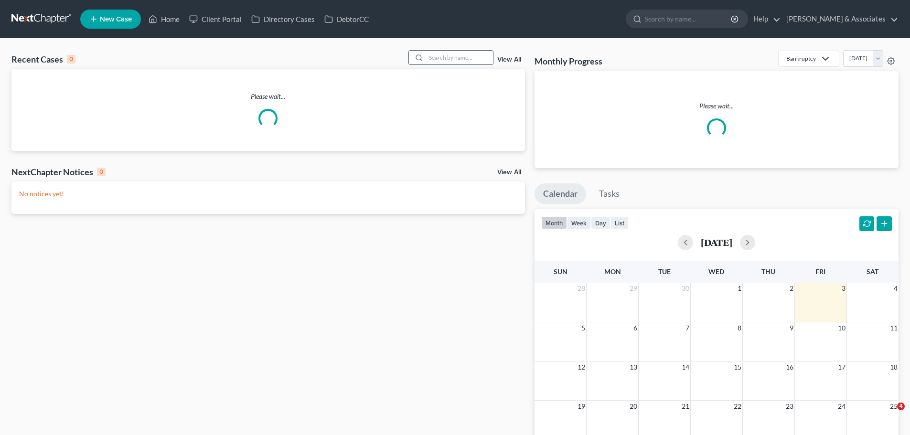
click at [426, 59] on div at bounding box center [417, 58] width 17 height 14
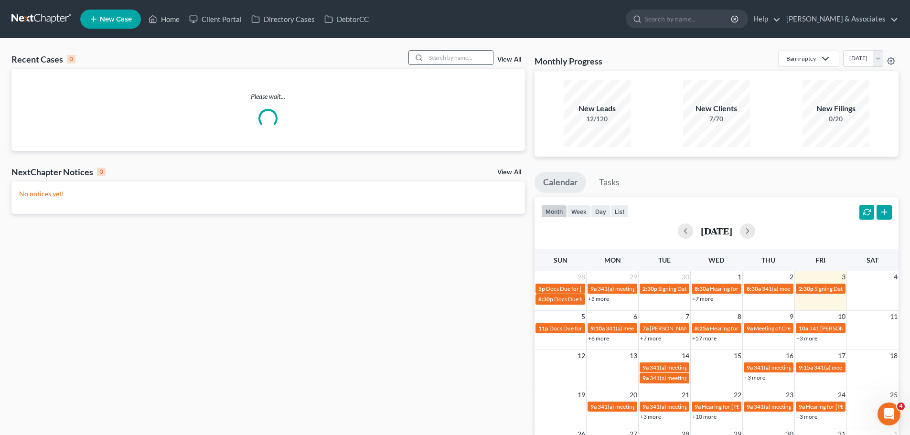
click at [443, 58] on input "search" at bounding box center [459, 58] width 67 height 14
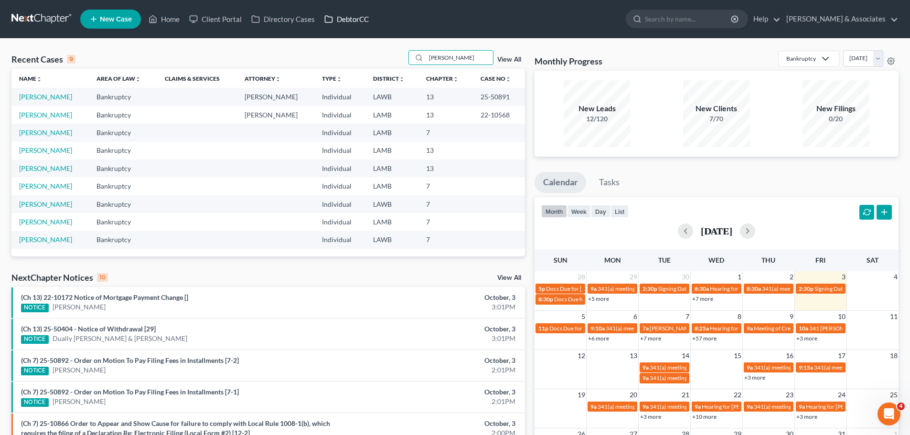
type input "[PERSON_NAME]"
click at [54, 97] on link "[PERSON_NAME]" at bounding box center [45, 97] width 53 height 8
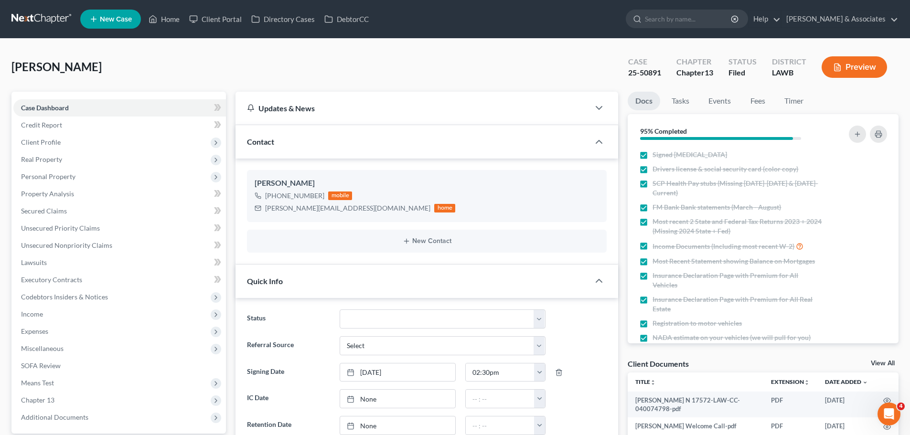
scroll to position [575, 0]
click at [192, 56] on div "[PERSON_NAME] Upgraded Case 25-50891 Chapter Chapter 13 Status Filed District L…" at bounding box center [454, 71] width 887 height 42
click at [57, 401] on span "Chapter 13" at bounding box center [119, 400] width 213 height 17
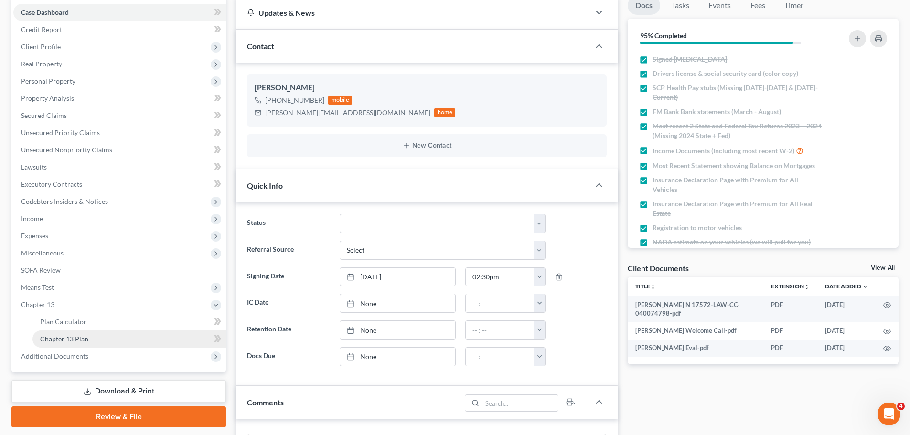
click at [89, 339] on link "Chapter 13 Plan" at bounding box center [129, 339] width 194 height 17
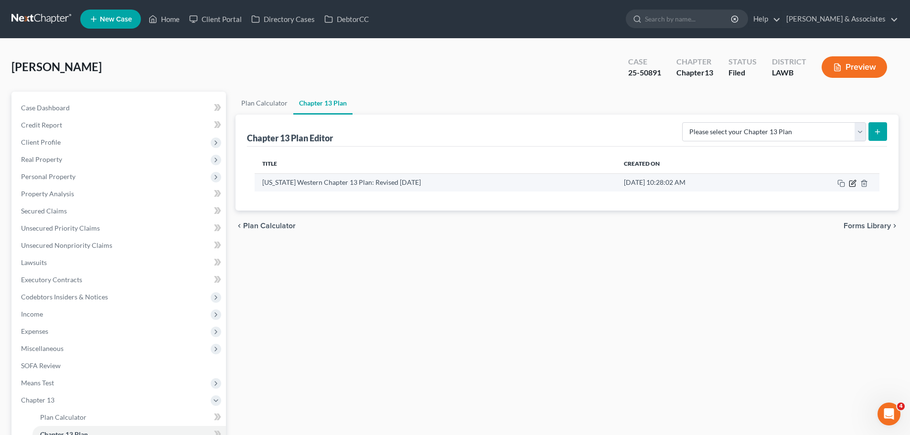
click at [854, 186] on icon "button" at bounding box center [853, 184] width 6 height 6
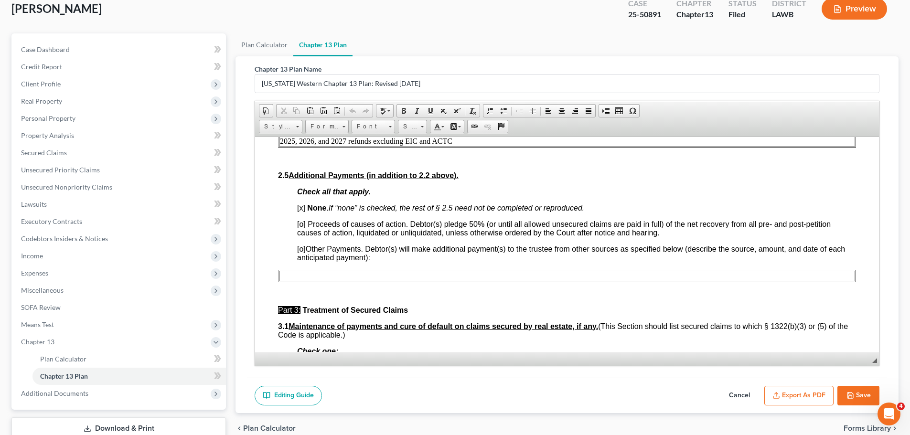
scroll to position [124, 0]
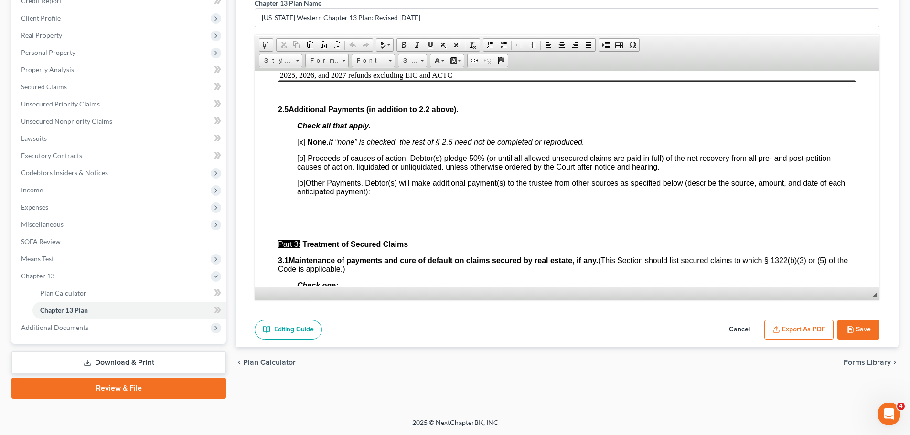
click at [796, 330] on button "Export as PDF" at bounding box center [799, 330] width 69 height 20
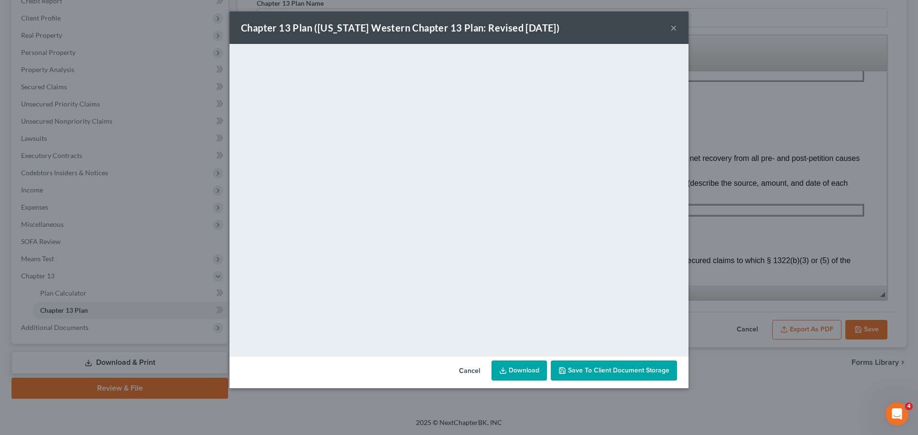
click at [673, 29] on button "×" at bounding box center [673, 27] width 7 height 11
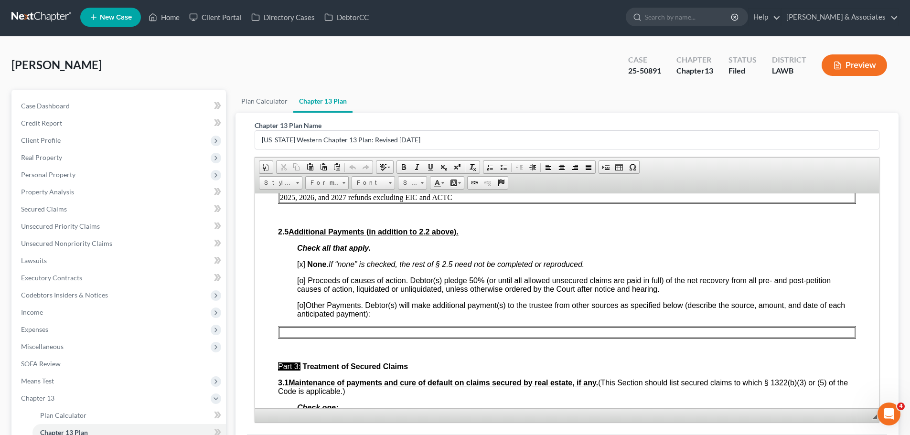
scroll to position [0, 0]
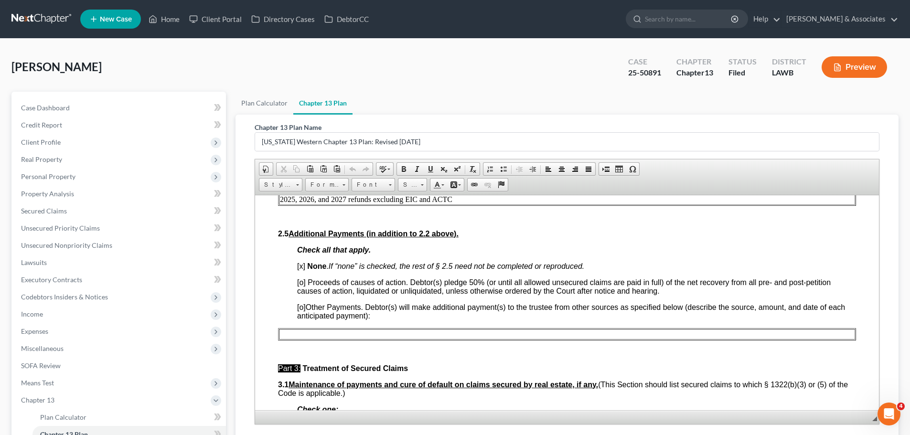
click at [47, 18] on link at bounding box center [41, 19] width 61 height 17
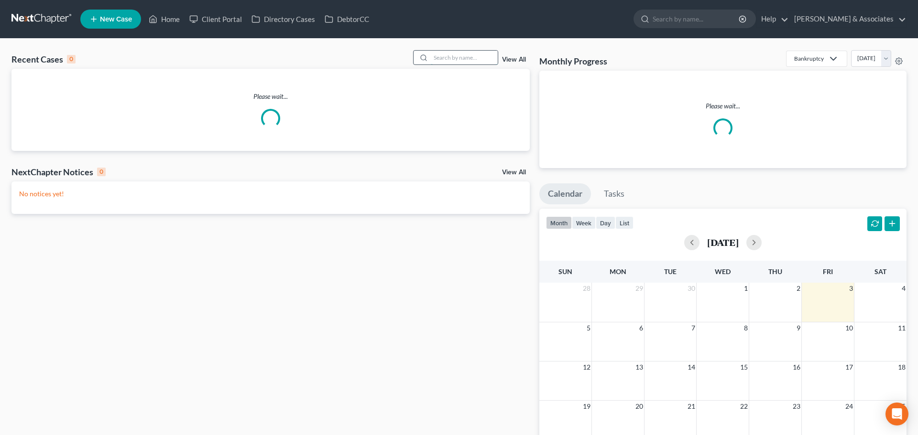
click at [478, 58] on input "search" at bounding box center [464, 58] width 67 height 14
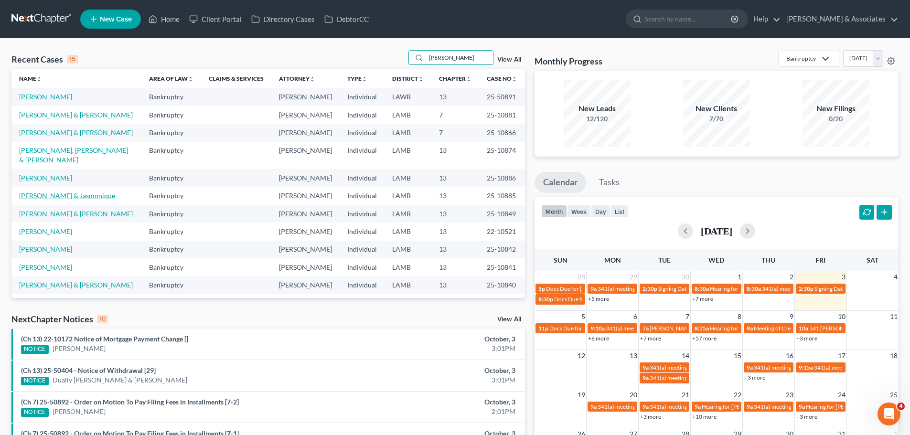
type input "[PERSON_NAME]"
click at [71, 192] on link "[PERSON_NAME] & Jasmonique" at bounding box center [67, 196] width 96 height 8
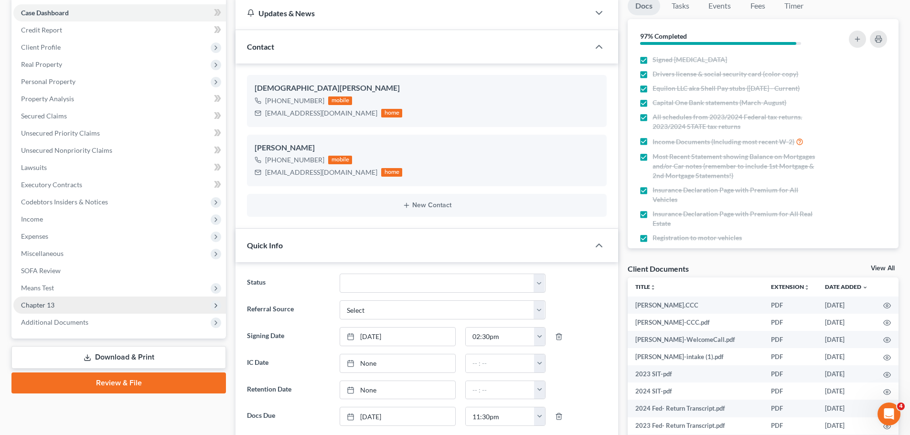
scroll to position [96, 0]
click at [48, 306] on span "Chapter 13" at bounding box center [37, 305] width 33 height 8
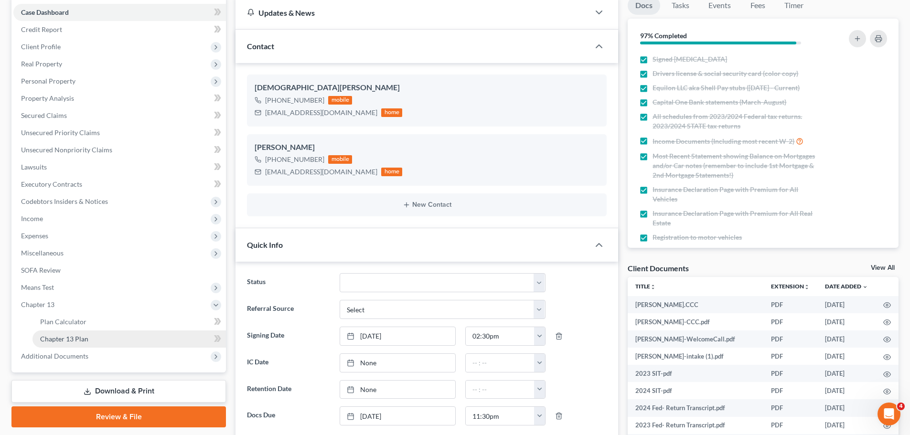
click at [65, 345] on link "Chapter 13 Plan" at bounding box center [129, 339] width 194 height 17
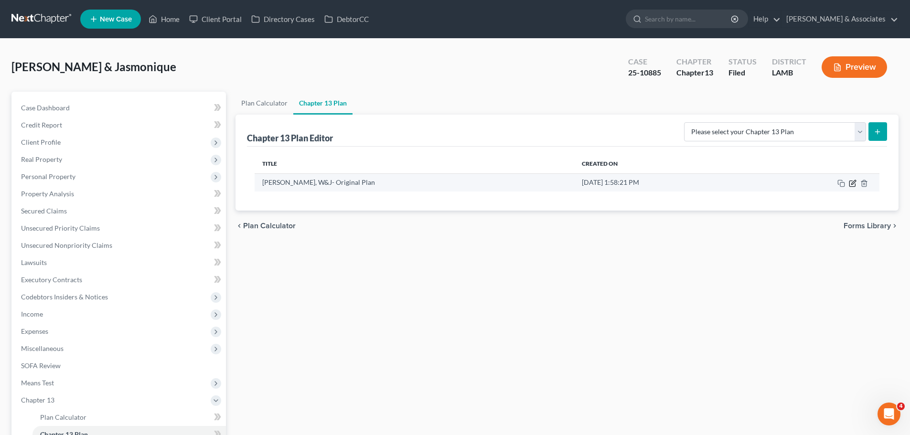
click at [855, 184] on icon "button" at bounding box center [853, 184] width 6 height 6
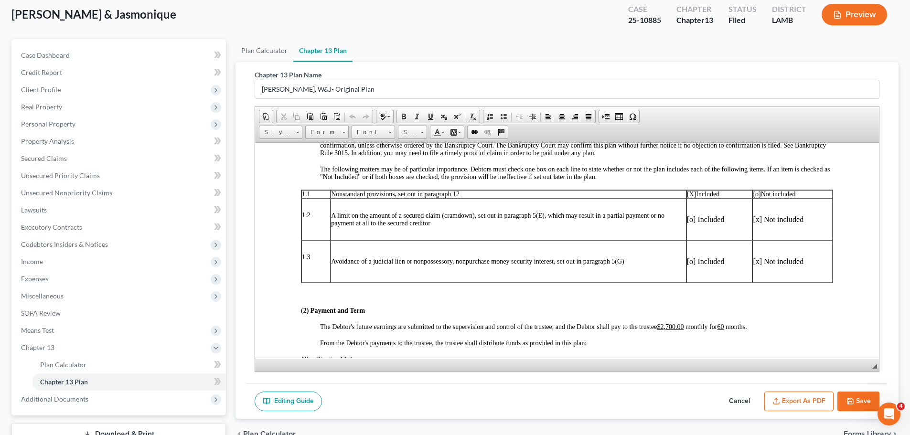
scroll to position [124, 0]
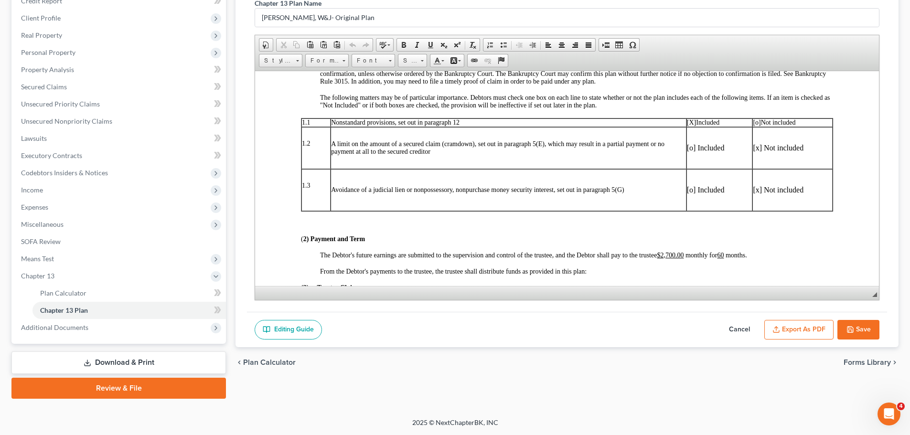
click at [814, 328] on button "Export as PDF" at bounding box center [799, 330] width 69 height 20
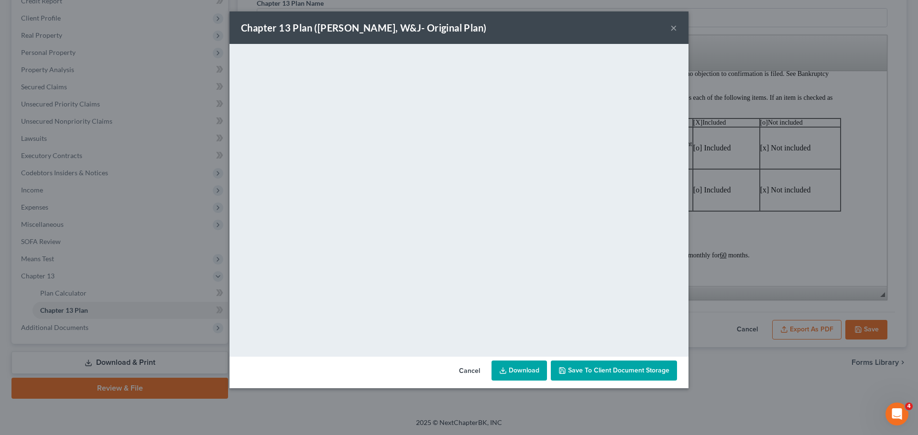
click at [470, 369] on button "Cancel" at bounding box center [469, 371] width 36 height 19
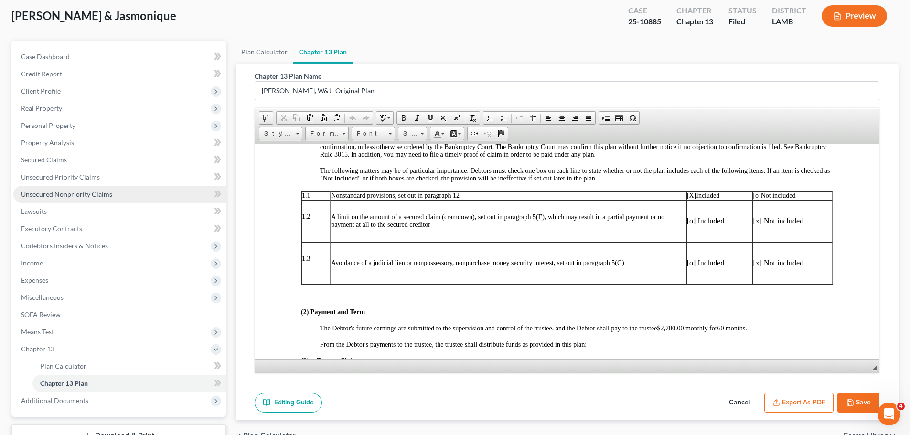
scroll to position [0, 0]
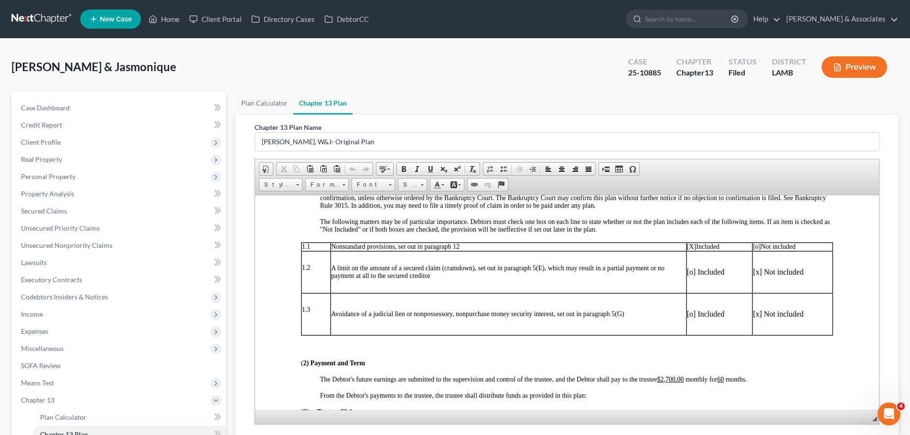
click at [40, 18] on link at bounding box center [41, 19] width 61 height 17
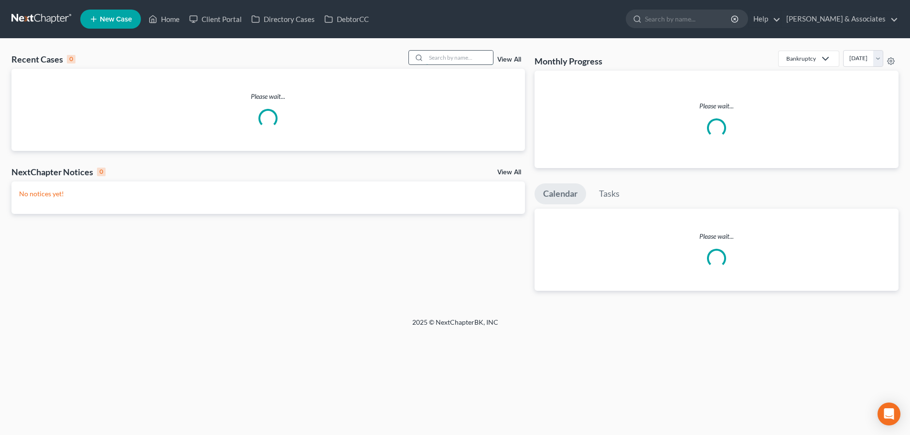
click at [483, 61] on input "search" at bounding box center [459, 58] width 67 height 14
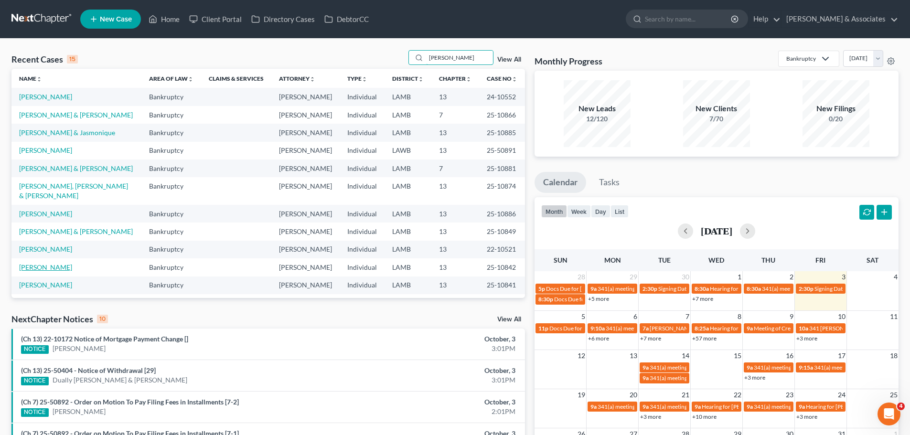
type input "[PERSON_NAME]"
click at [28, 263] on link "[PERSON_NAME]" at bounding box center [45, 267] width 53 height 8
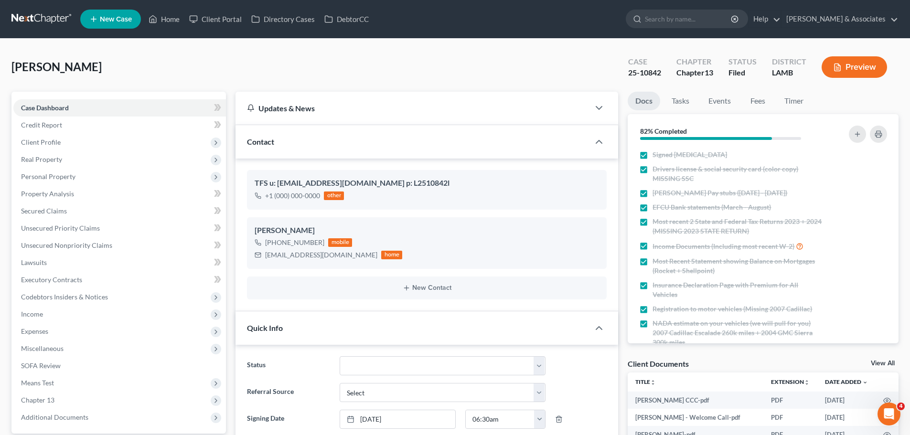
scroll to position [1322, 0]
drag, startPoint x: 184, startPoint y: 33, endPoint x: 180, endPoint y: 40, distance: 8.1
click at [184, 33] on nav "Home New Case Client Portal Directory Cases DebtorCC [PERSON_NAME] & Associates…" at bounding box center [455, 19] width 910 height 38
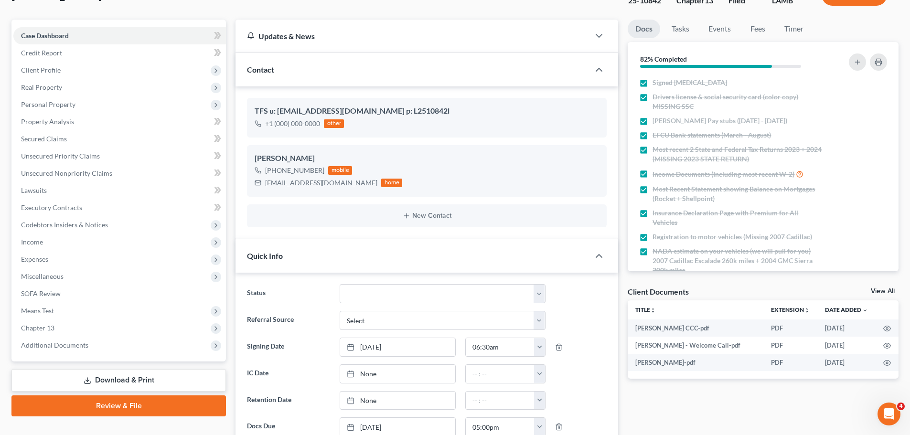
scroll to position [143, 0]
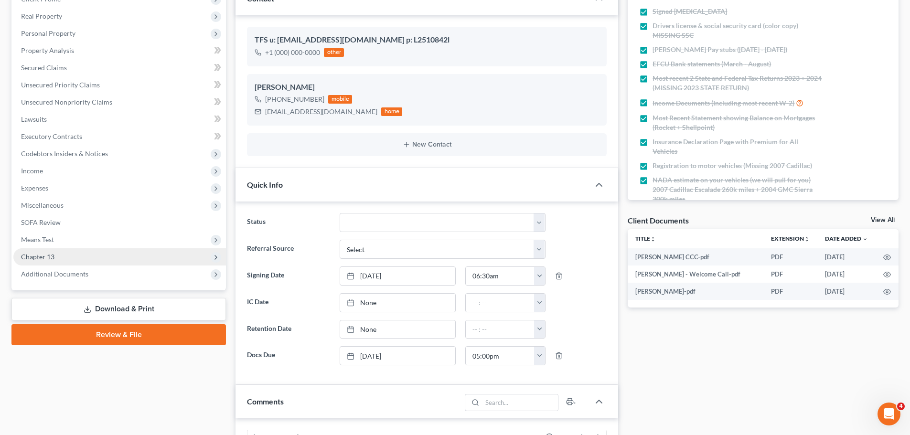
click at [124, 254] on span "Chapter 13" at bounding box center [119, 257] width 213 height 17
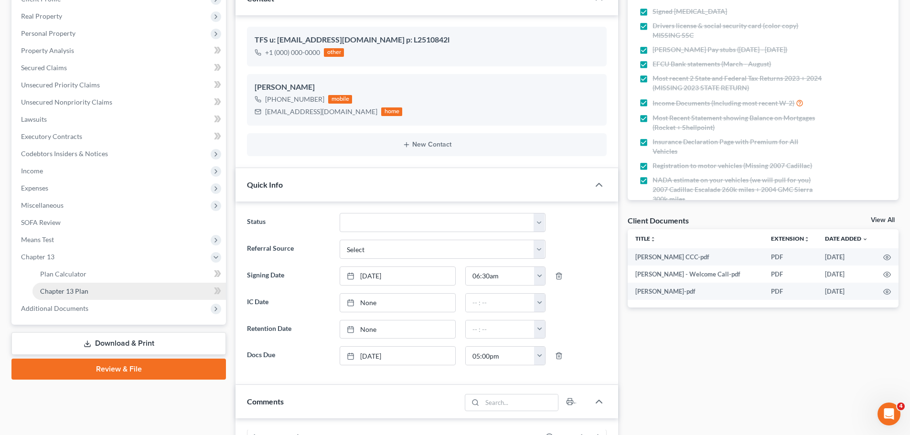
click at [89, 286] on link "Chapter 13 Plan" at bounding box center [129, 291] width 194 height 17
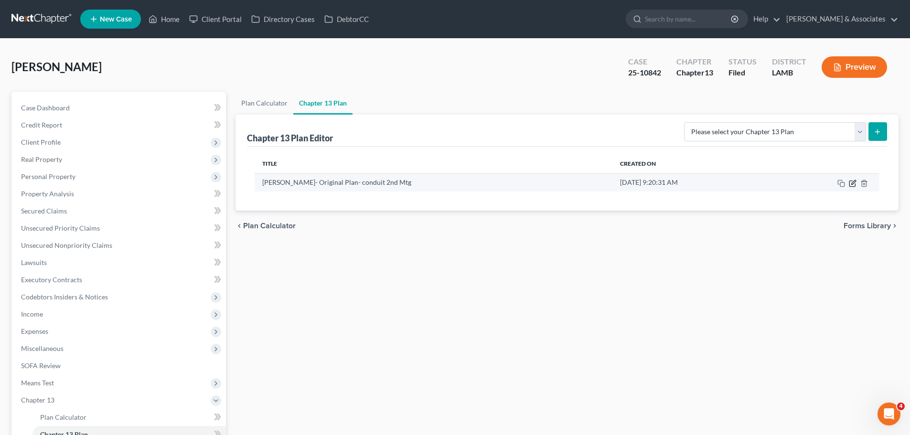
click at [851, 183] on icon "button" at bounding box center [853, 184] width 8 height 8
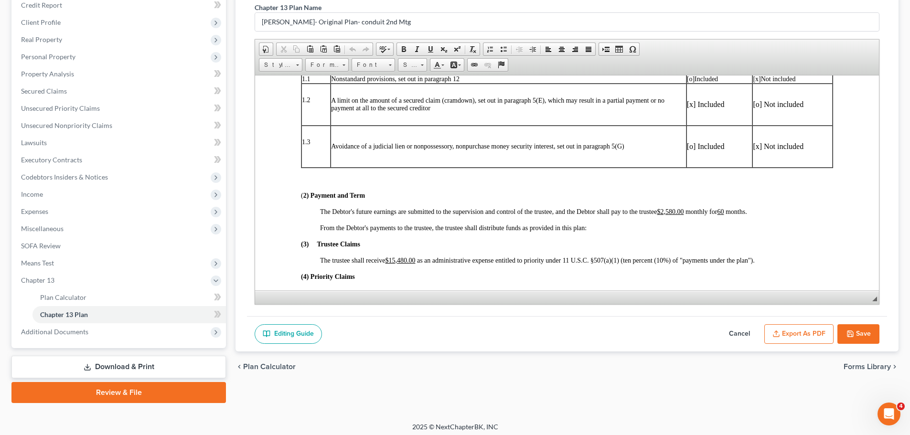
scroll to position [124, 0]
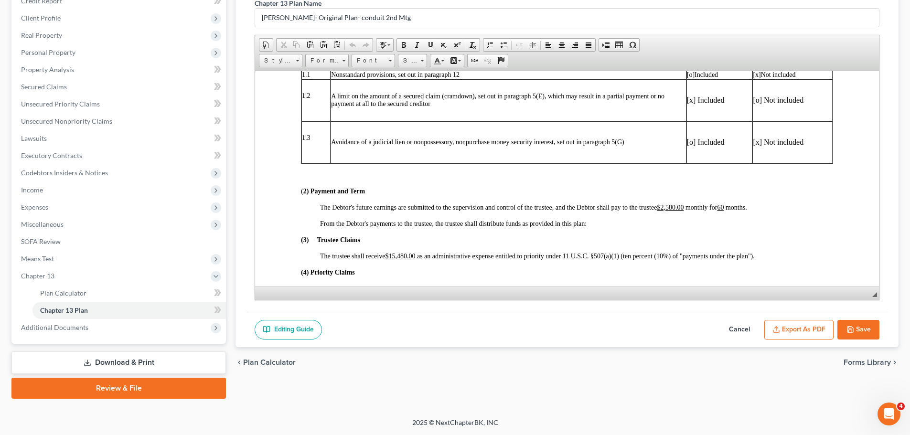
click at [775, 329] on icon "button" at bounding box center [777, 330] width 8 height 8
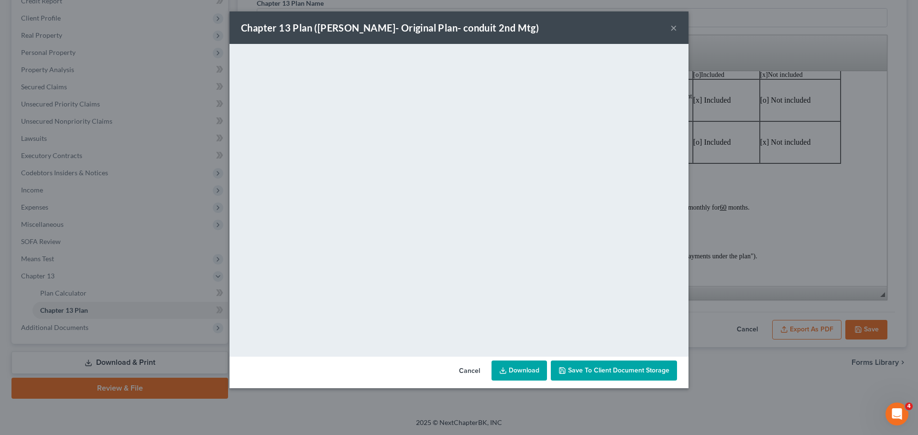
click at [673, 28] on button "×" at bounding box center [673, 27] width 7 height 11
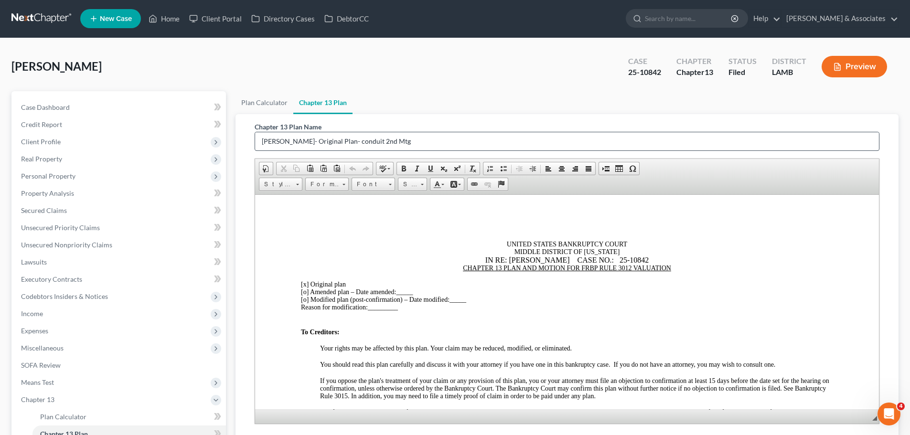
scroll to position [0, 0]
